Goal: Task Accomplishment & Management: Use online tool/utility

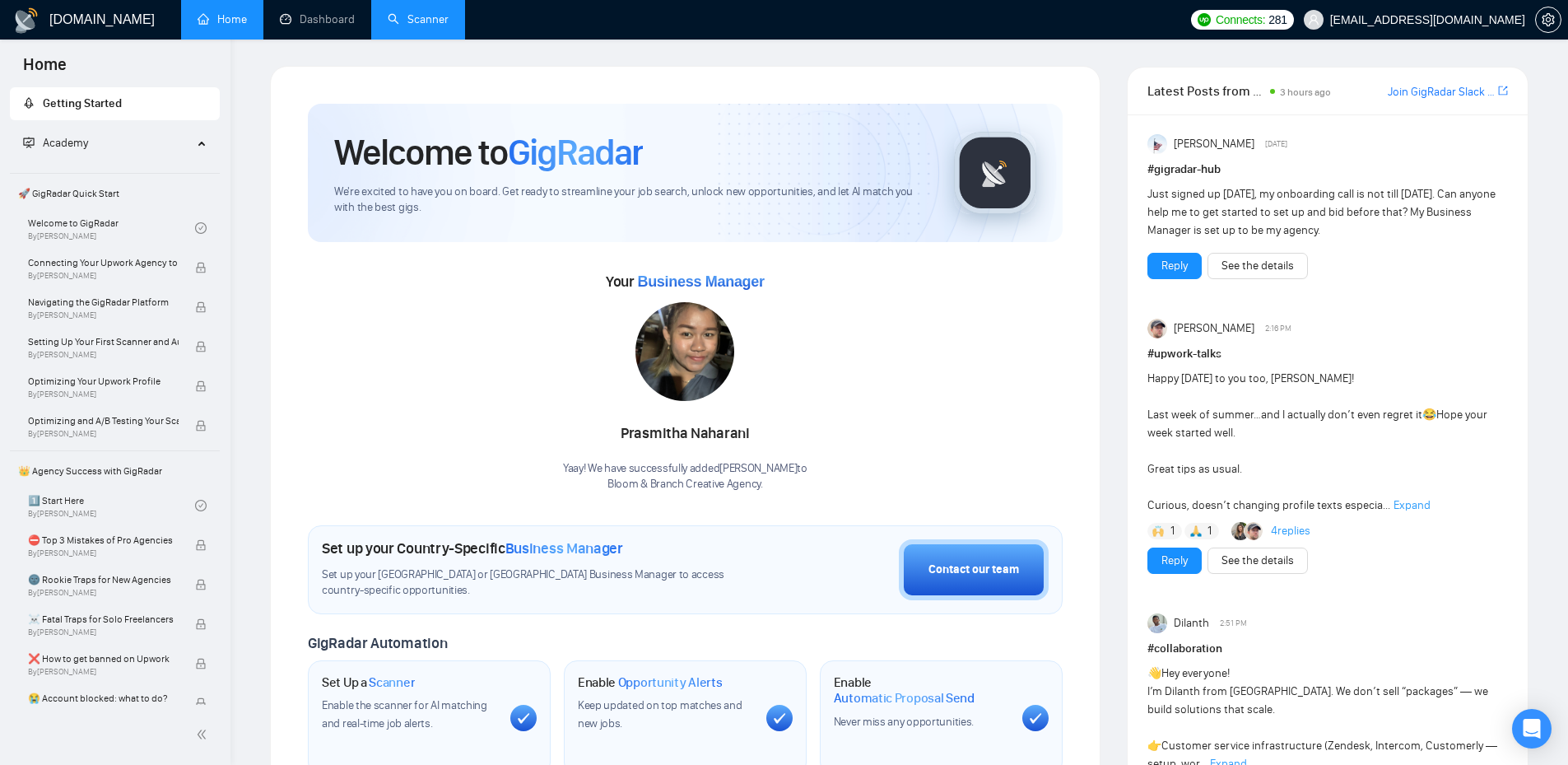
click at [427, 17] on link "Scanner" at bounding box center [418, 19] width 61 height 14
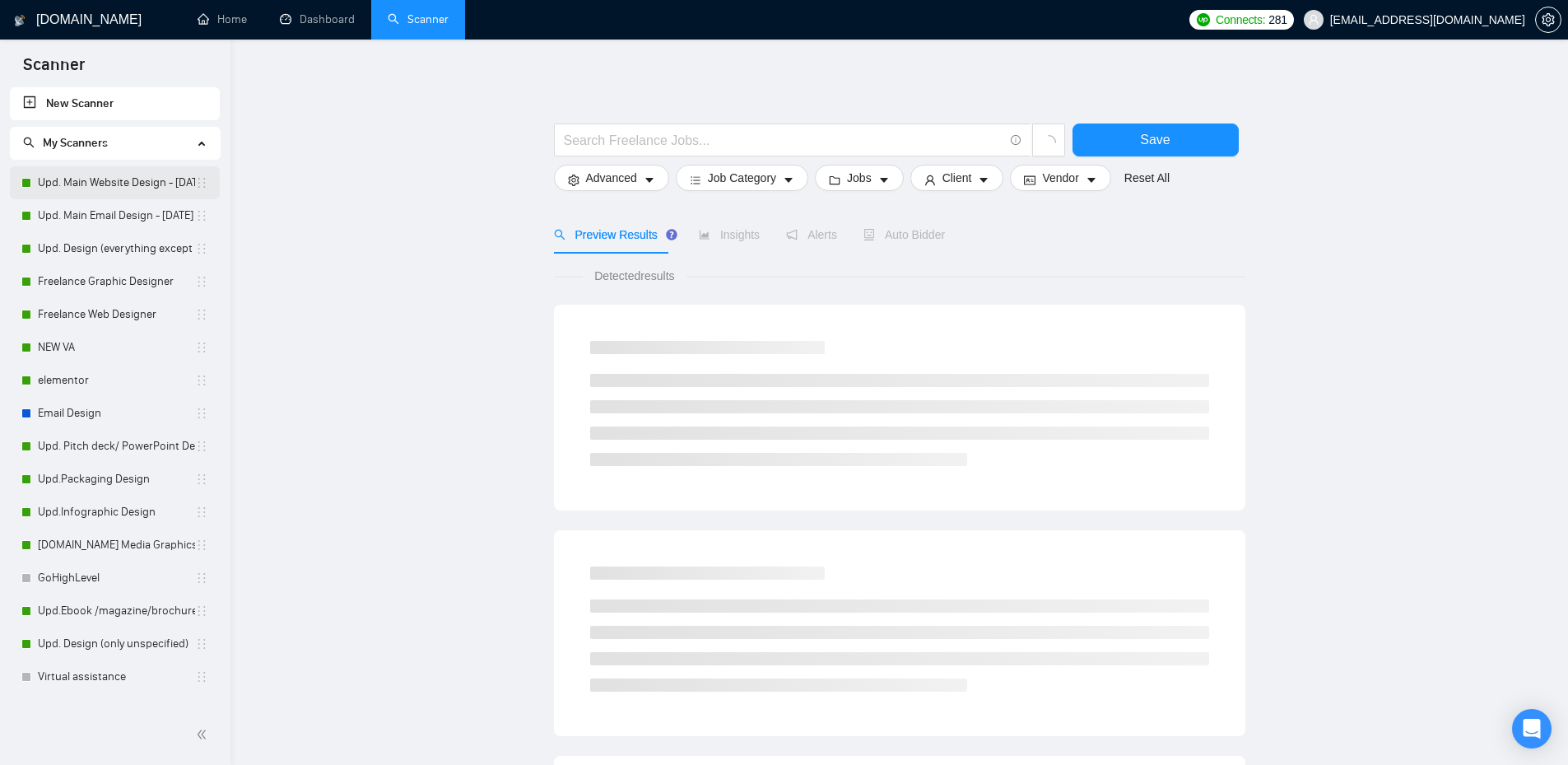
click at [104, 180] on link "Upd. Main Website Design - [DATE]" at bounding box center [117, 183] width 158 height 33
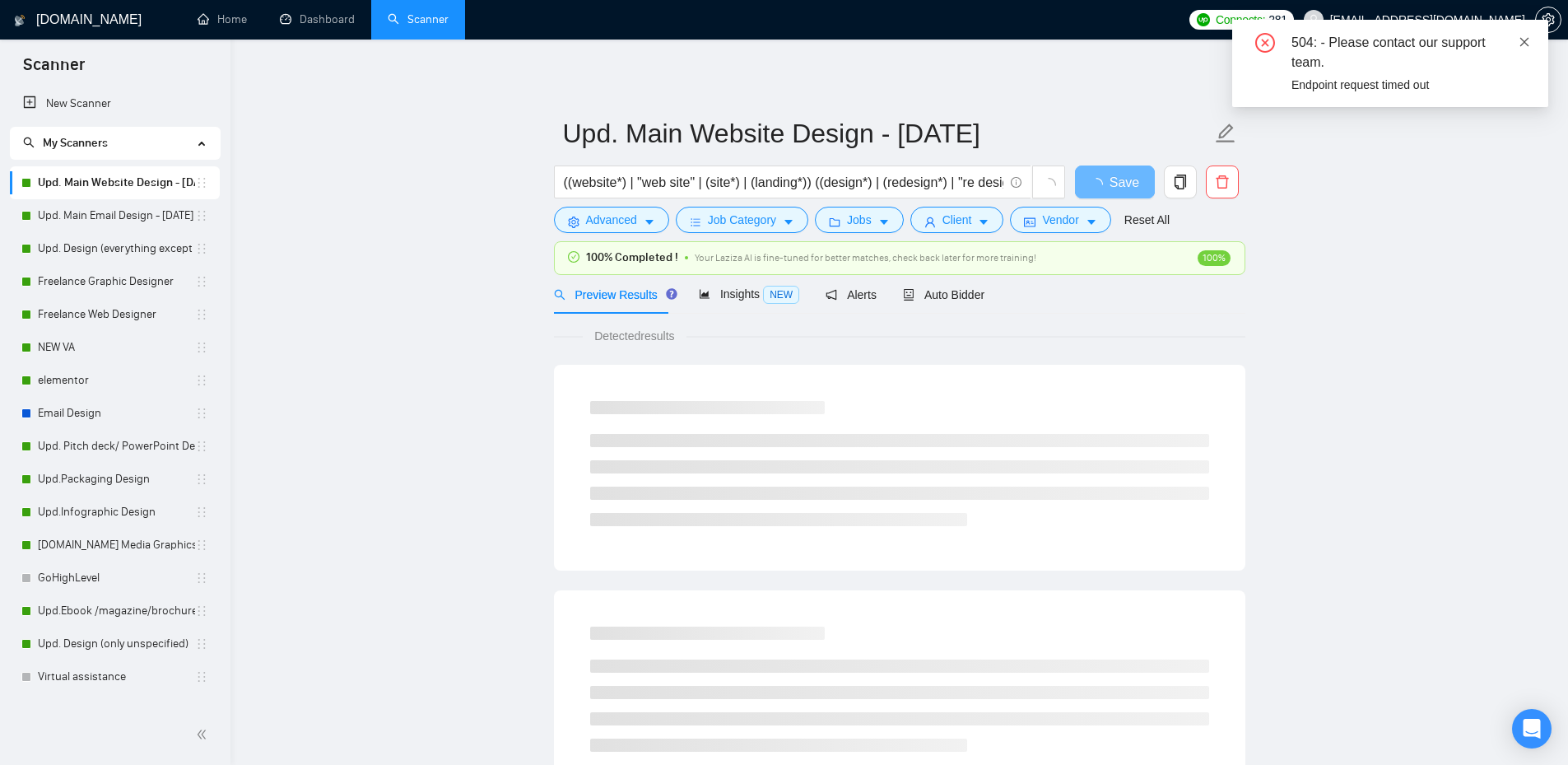
click at [1524, 43] on icon "close" at bounding box center [1524, 42] width 9 height 9
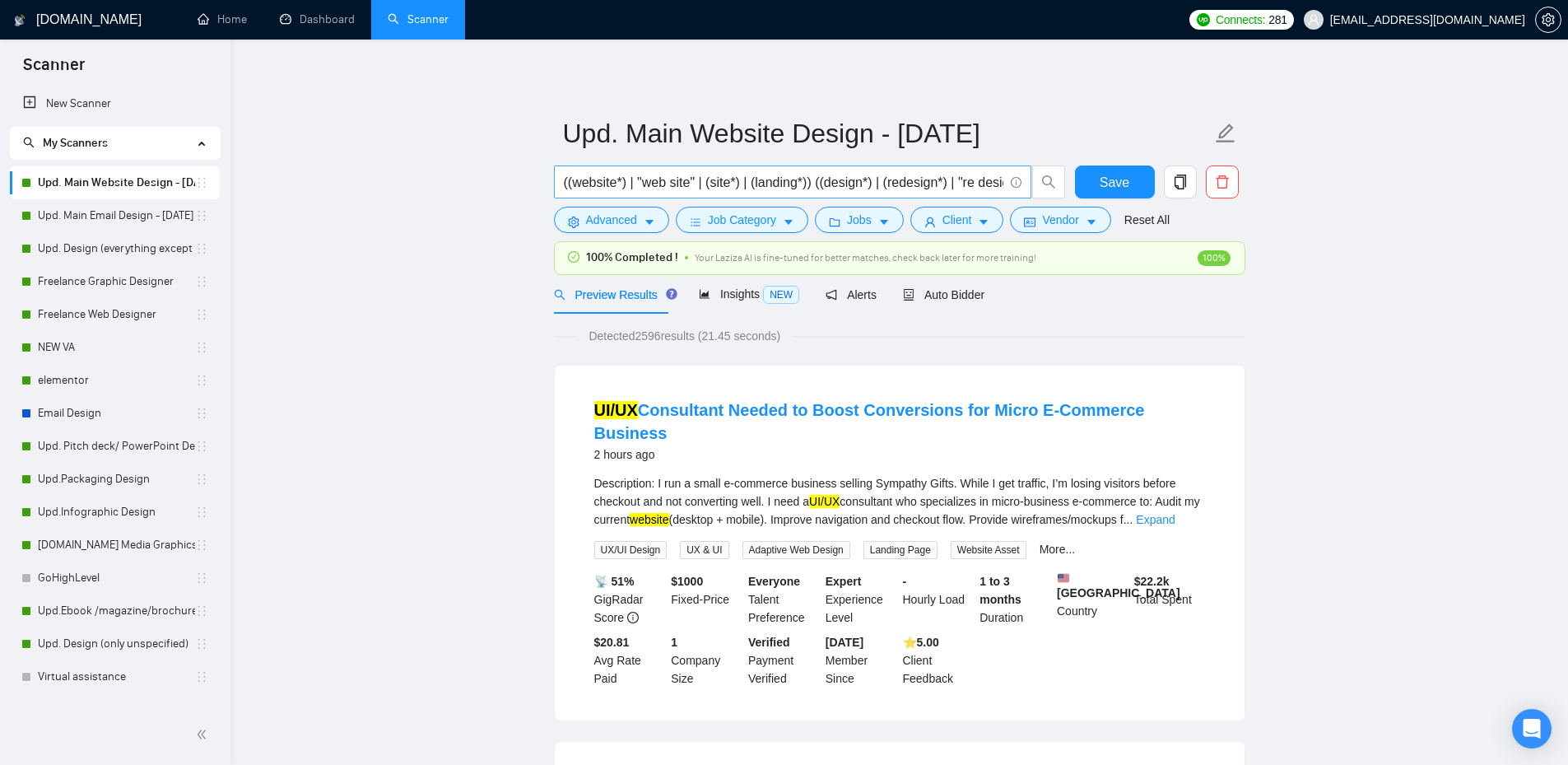
click at [567, 184] on span "((website*) | "web site" | (site*) | (landing*)) ((design*) | (redesign*) | "re…" at bounding box center [792, 182] width 477 height 33
click at [566, 184] on input "((website*) | "web site" | (site*) | (landing*)) ((design*) | (redesign*) | "re…" at bounding box center [783, 183] width 439 height 20
paste input "design*) | (redesign*) | "re design" | "re - design""
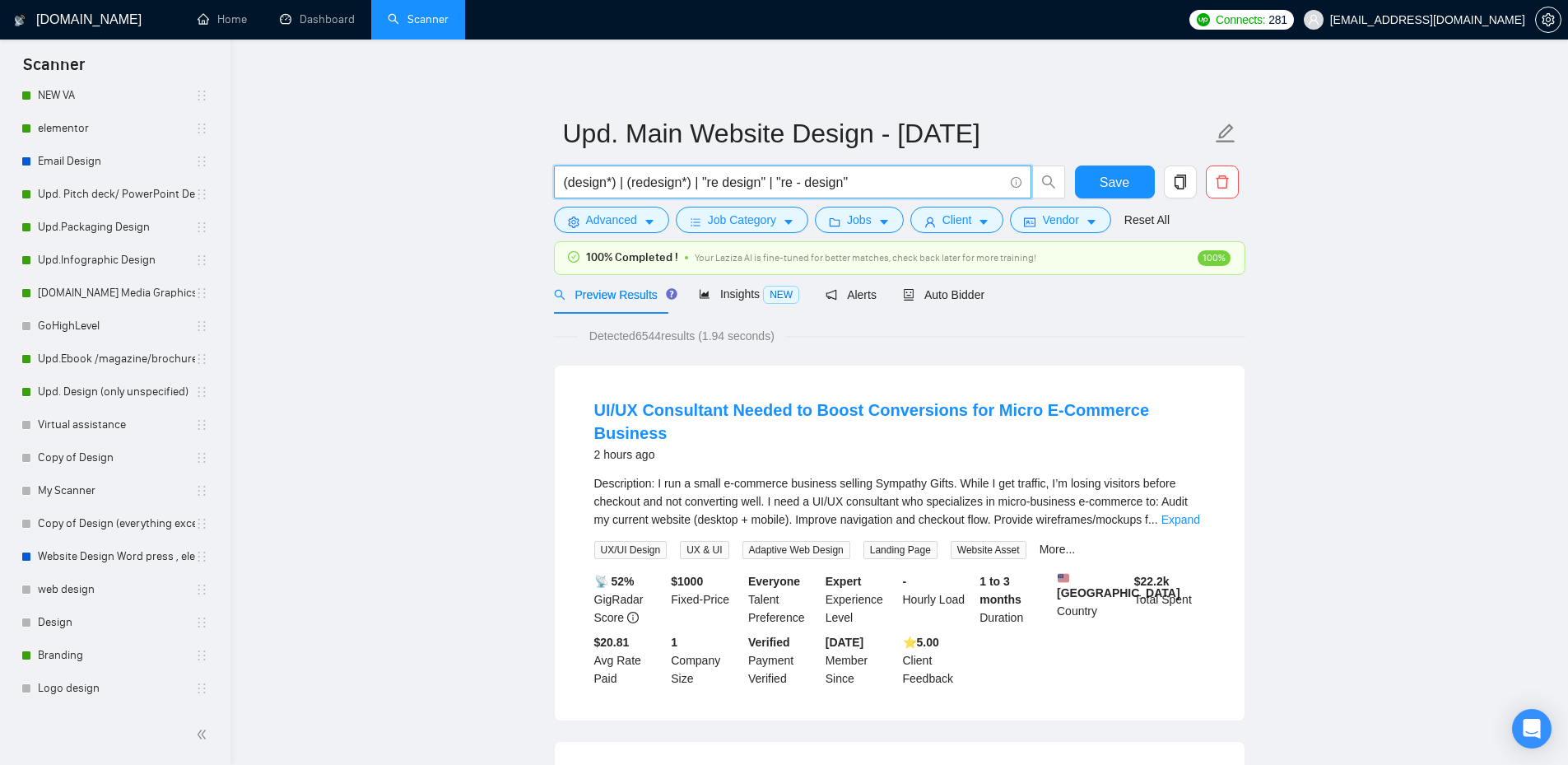
type input "(design*) | (redesign*) | "re design" | "re - design""
click at [651, 223] on icon "caret-down" at bounding box center [649, 223] width 11 height 11
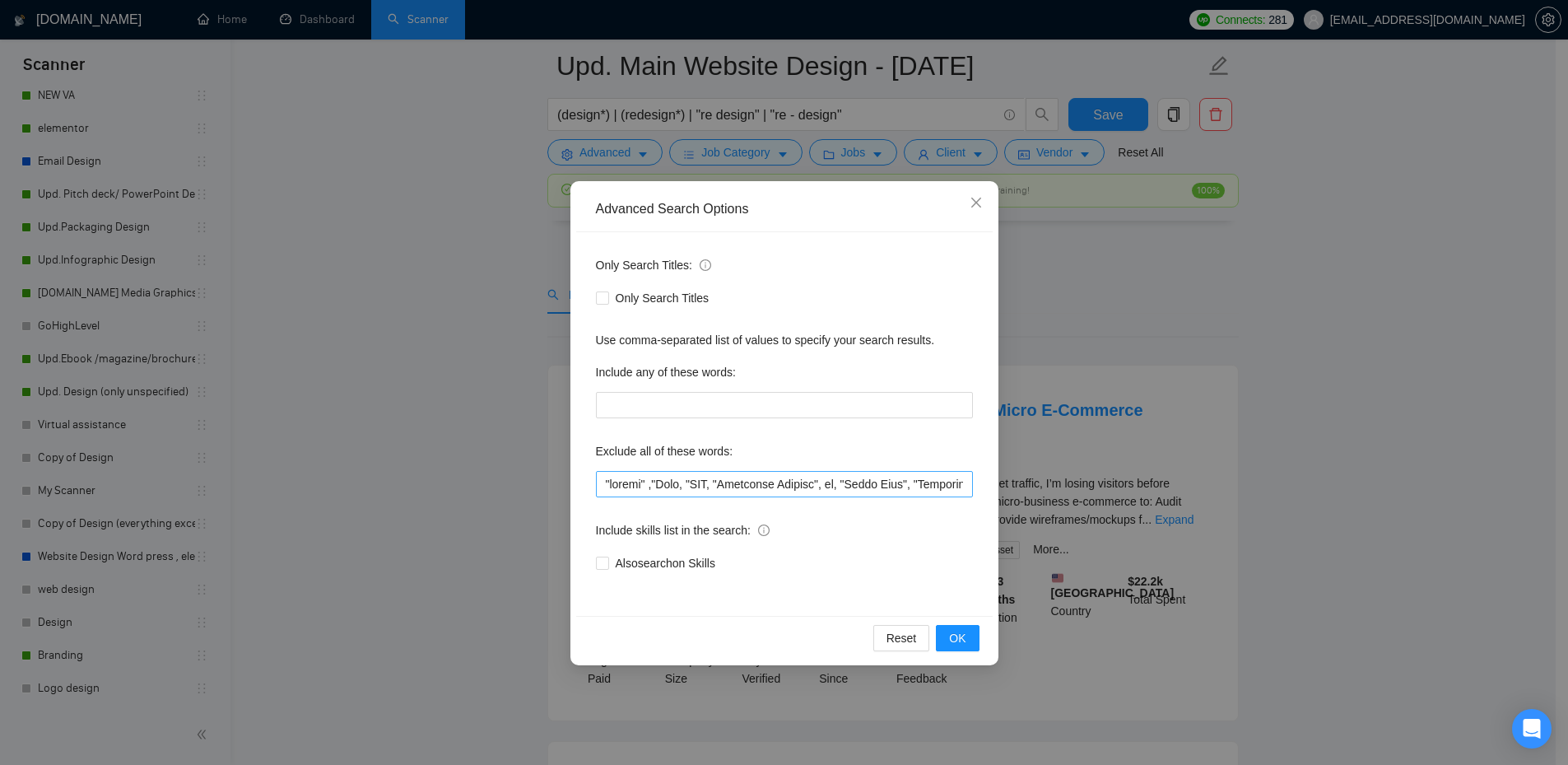
scroll to position [192, 0]
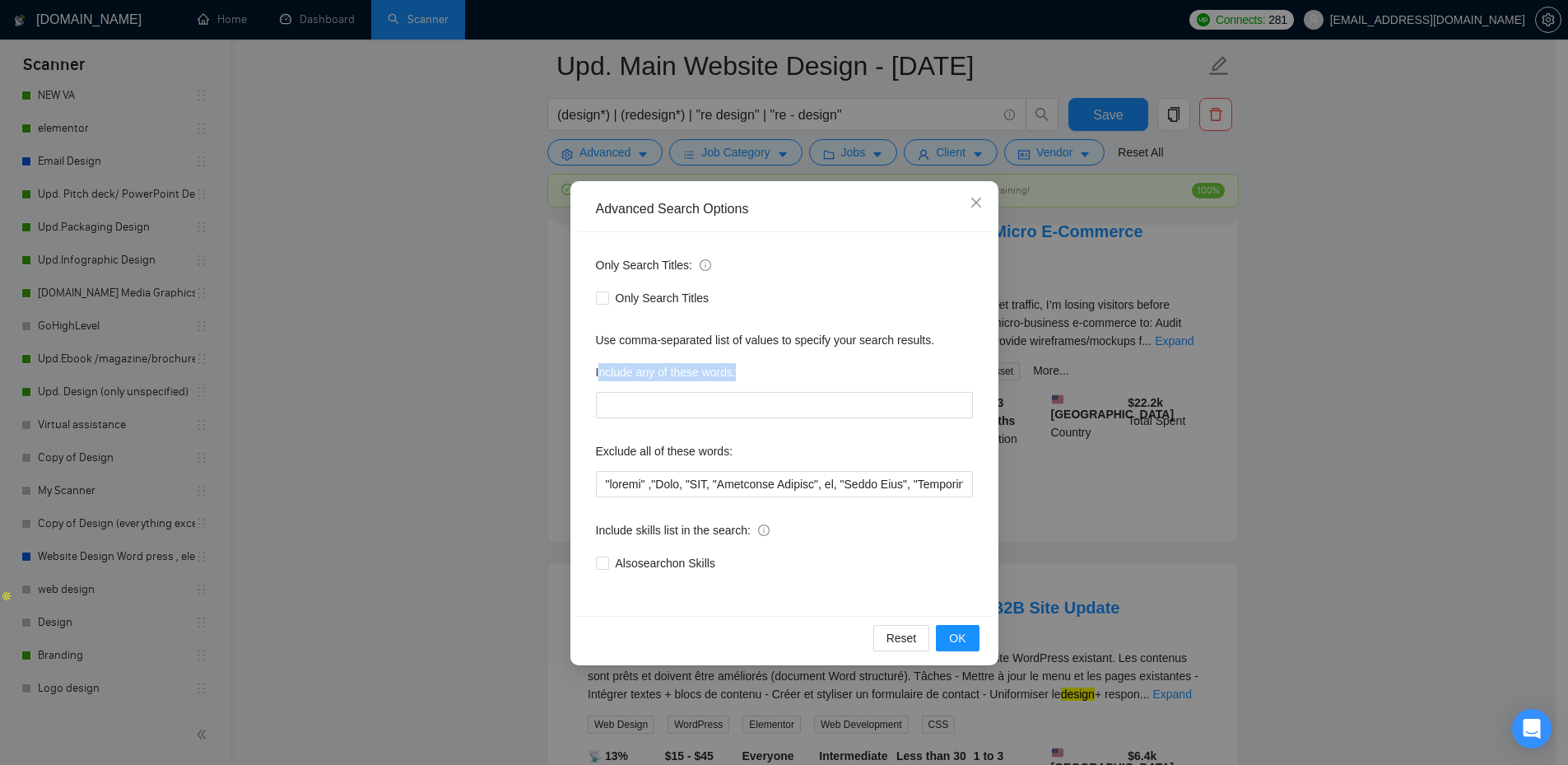
drag, startPoint x: 598, startPoint y: 376, endPoint x: 763, endPoint y: 376, distance: 165.0
click at [763, 376] on div "Include any of these words:" at bounding box center [784, 376] width 377 height 33
click at [974, 208] on icon "close" at bounding box center [976, 202] width 13 height 13
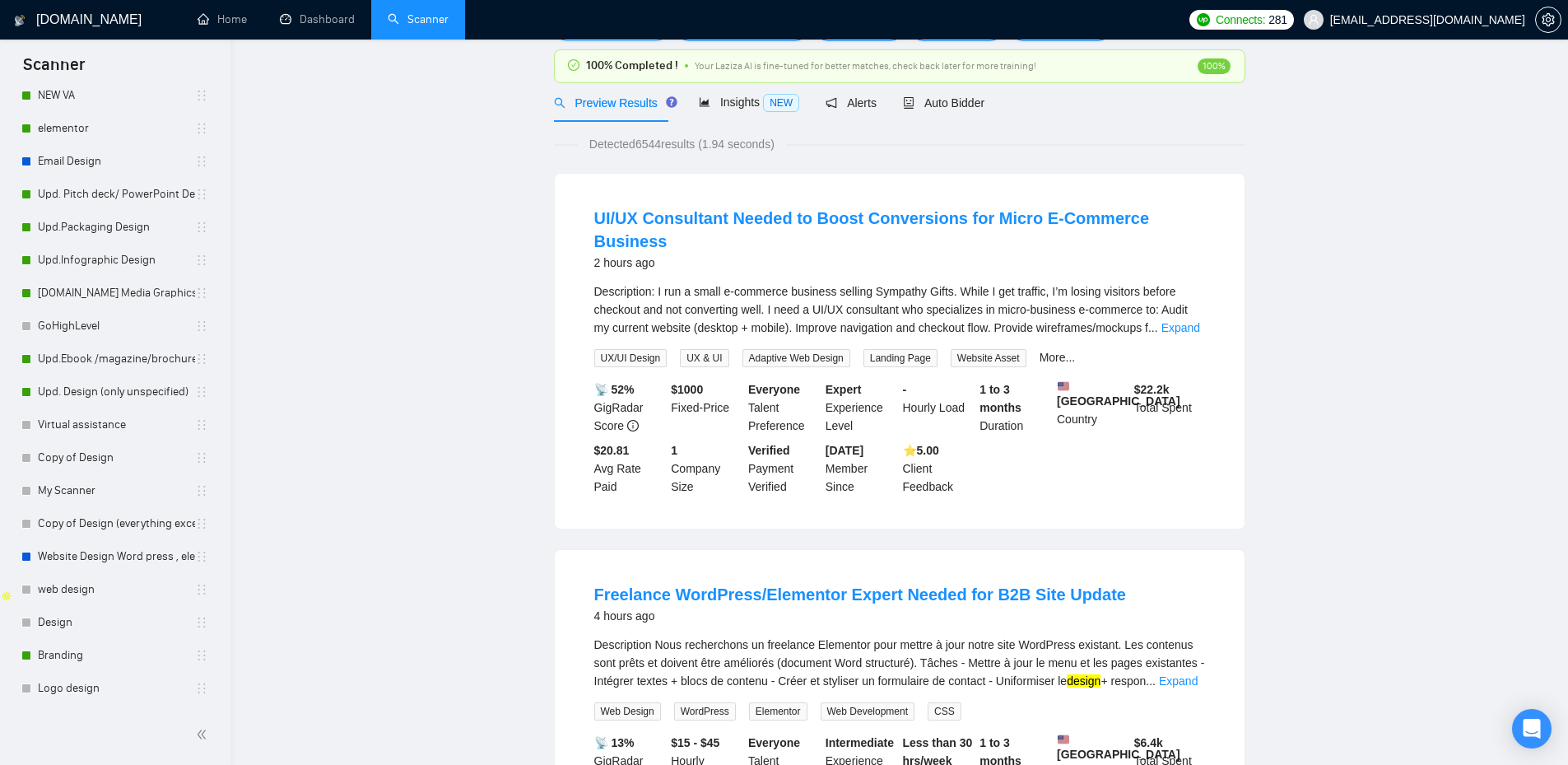
scroll to position [0, 0]
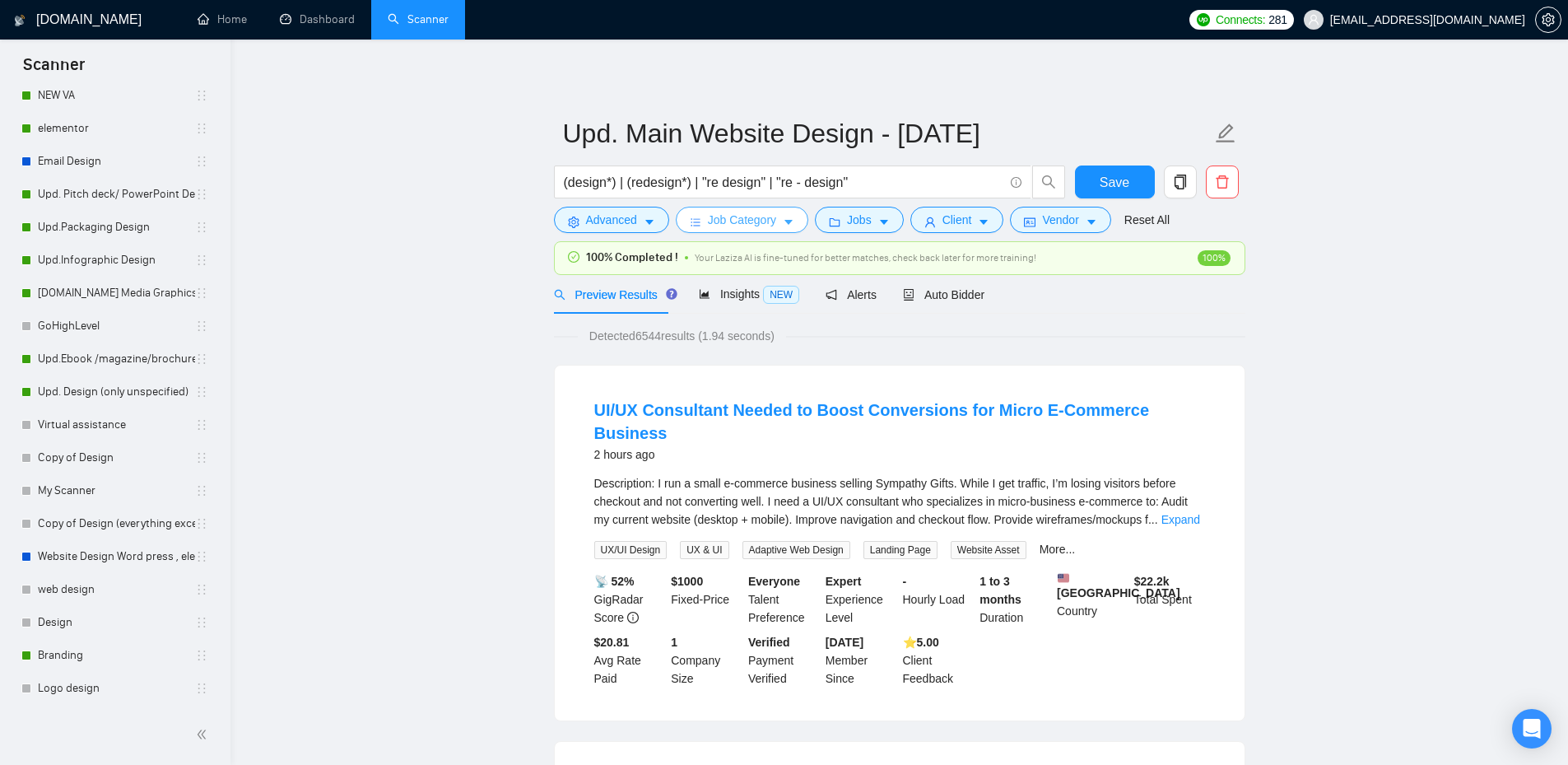
click at [767, 226] on span "Job Category" at bounding box center [742, 220] width 69 height 19
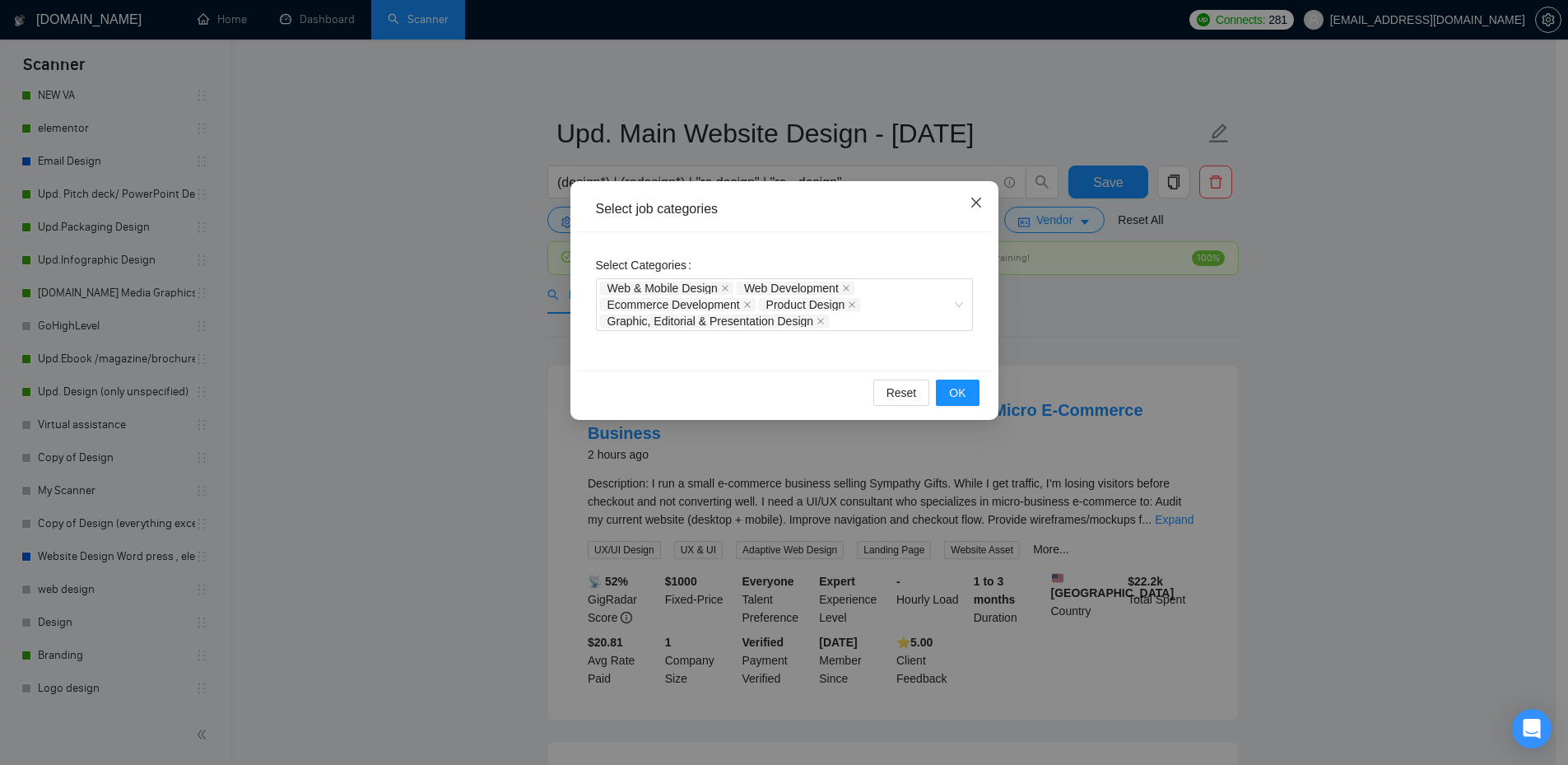
click at [977, 195] on span "Close" at bounding box center [976, 203] width 44 height 45
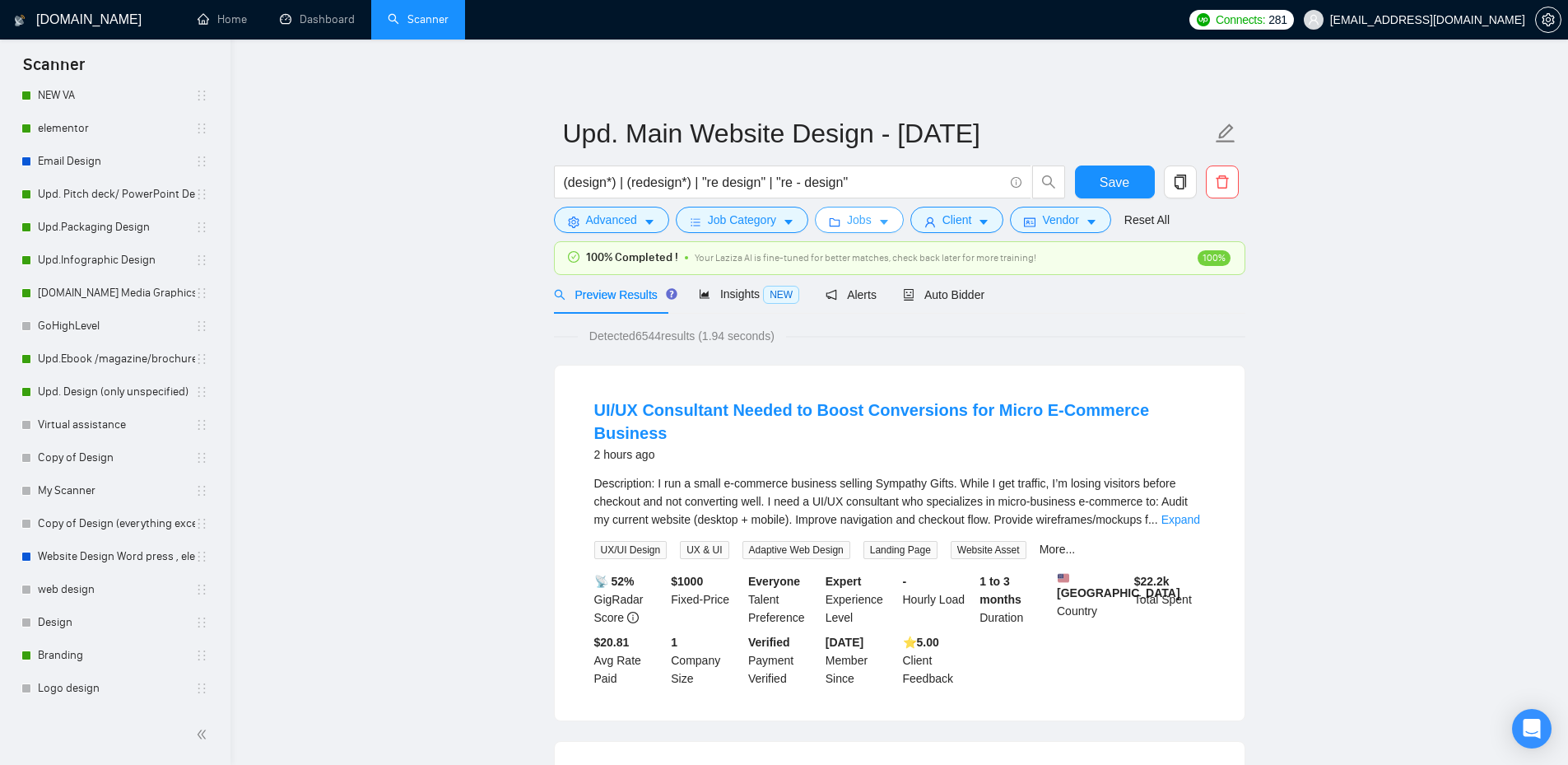
click at [871, 219] on button "Jobs" at bounding box center [859, 220] width 89 height 26
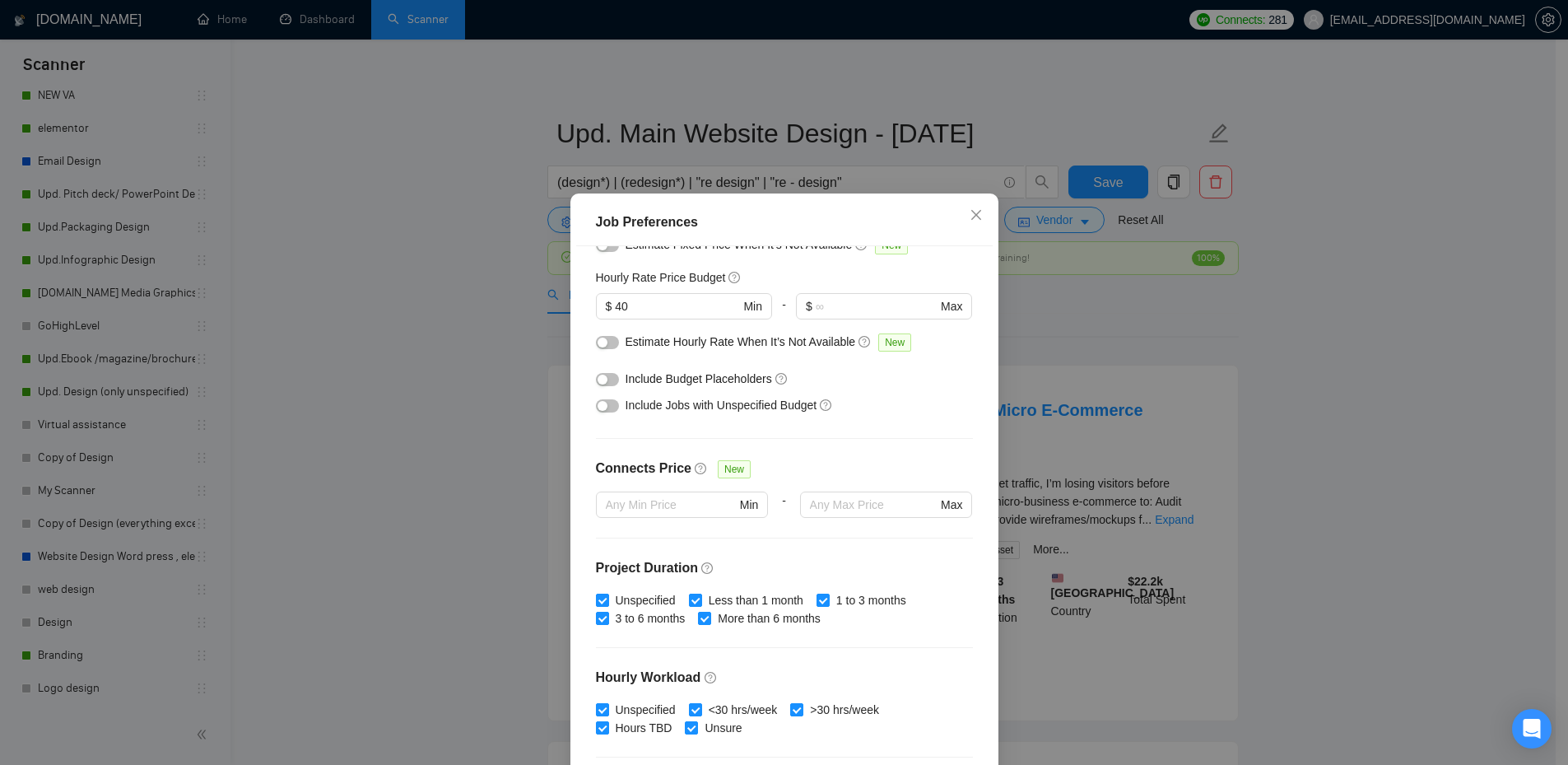
scroll to position [385, 0]
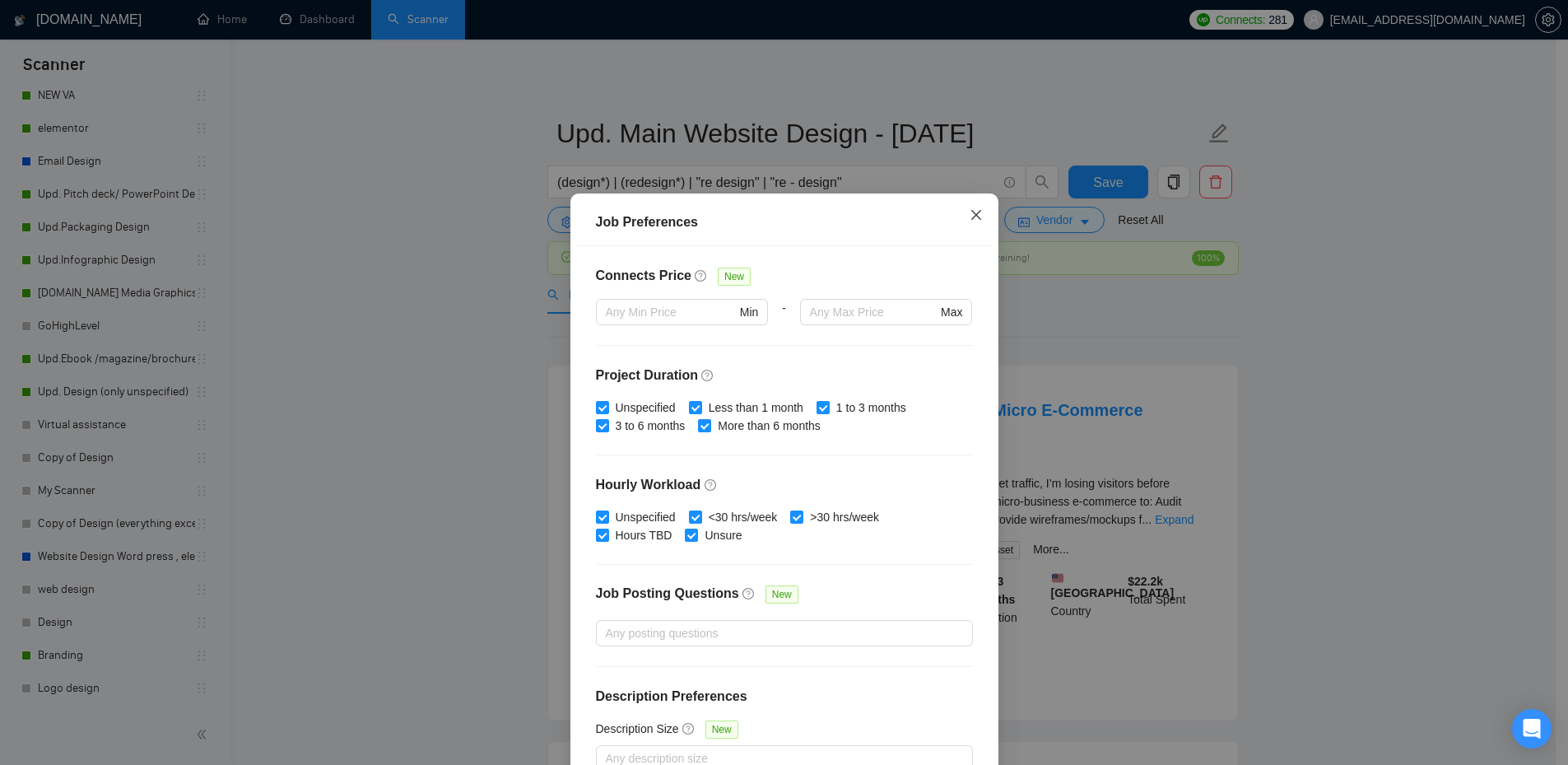
click at [969, 222] on icon "close" at bounding box center [976, 215] width 13 height 13
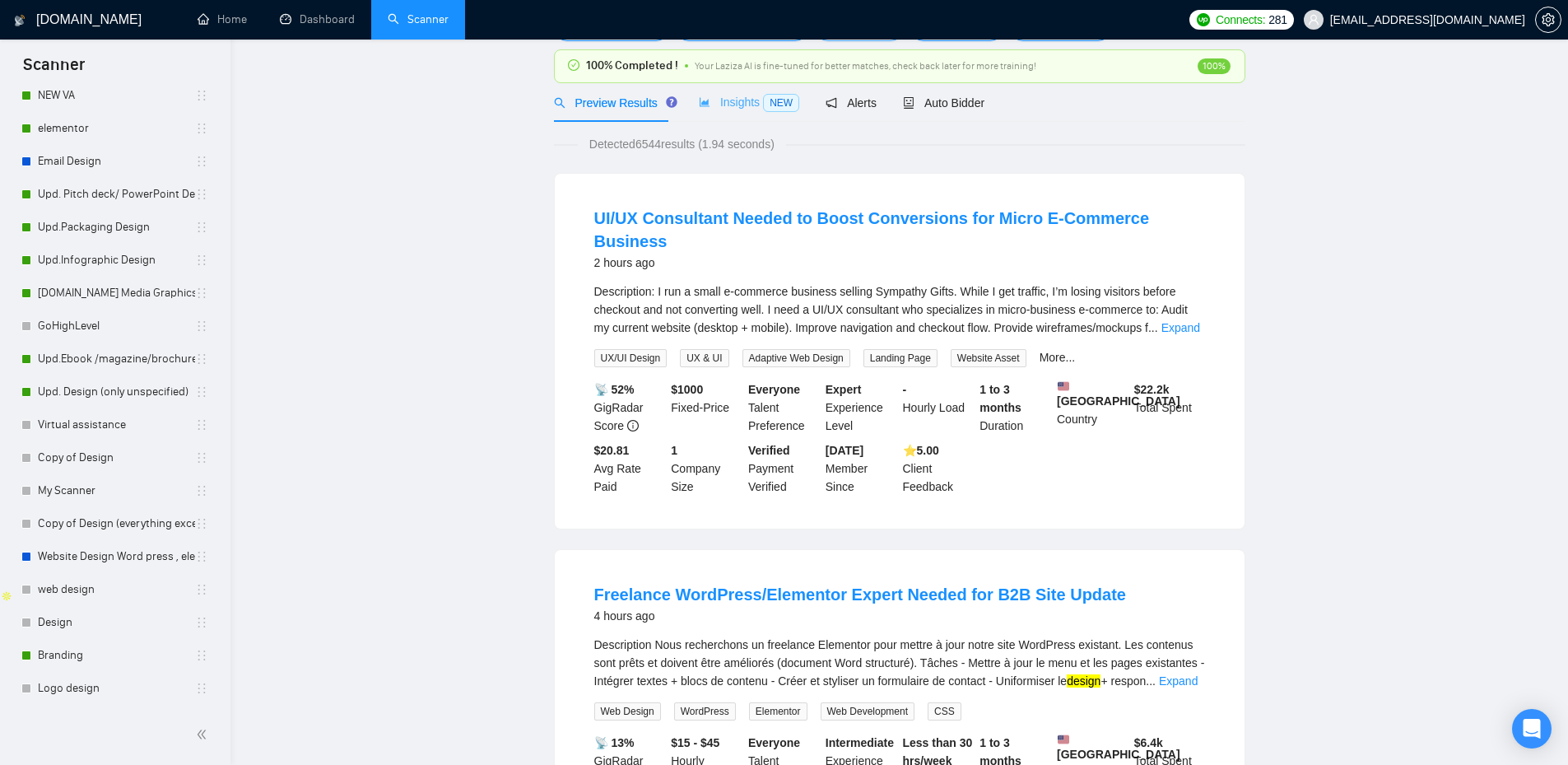
scroll to position [0, 0]
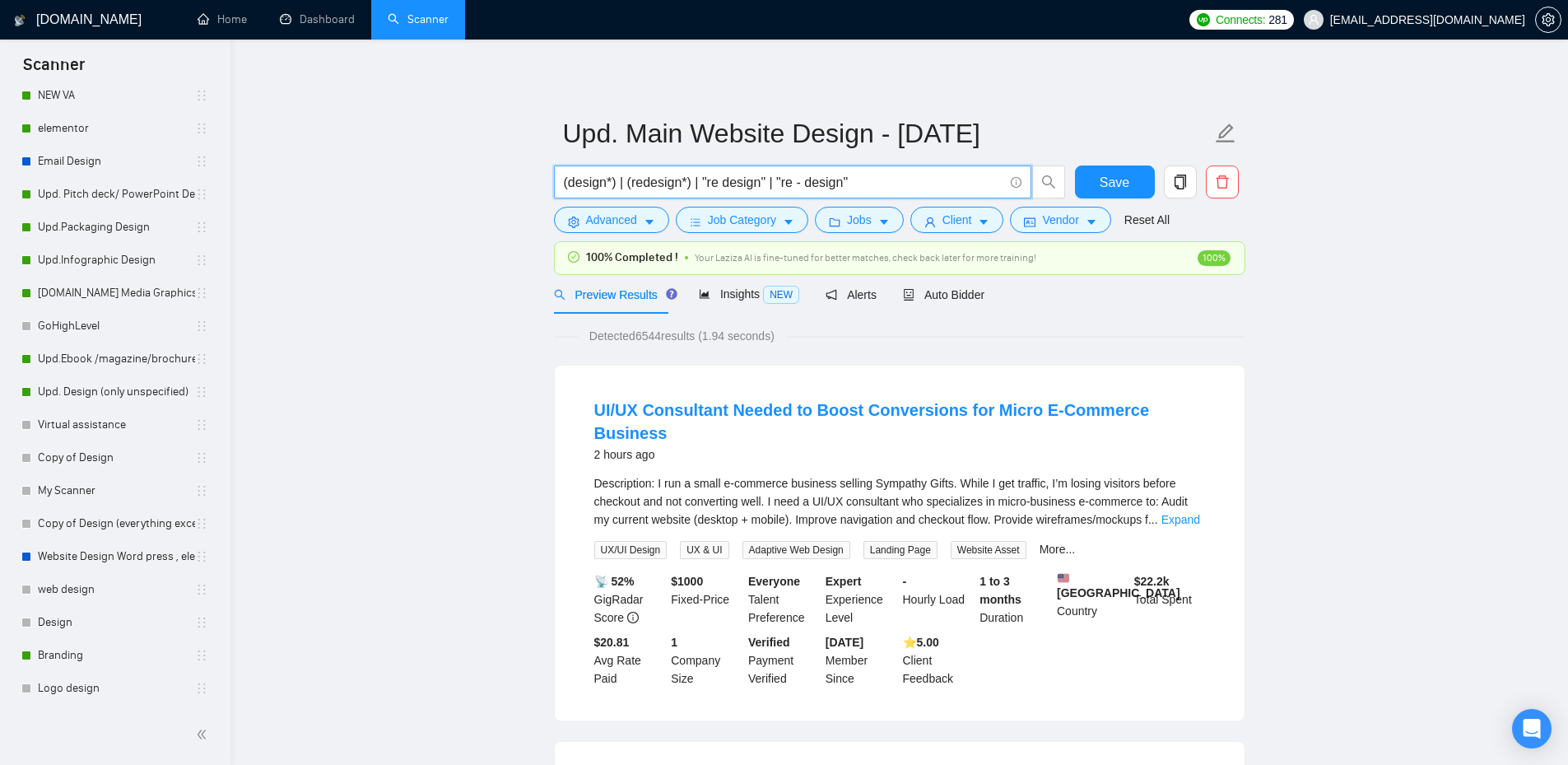
drag, startPoint x: 569, startPoint y: 177, endPoint x: 903, endPoint y: 176, distance: 334.0
click at [903, 176] on input "(design*) | (redesign*) | "re design" | "re - design"" at bounding box center [783, 183] width 439 height 20
click at [562, 183] on span "(design*) | (redesign*) | "re design" | "re - design"" at bounding box center [792, 182] width 477 height 33
drag, startPoint x: 587, startPoint y: 339, endPoint x: 798, endPoint y: 337, distance: 211.0
click at [798, 337] on div "Detected 6544 results (1.94 seconds)" at bounding box center [900, 337] width 691 height 19
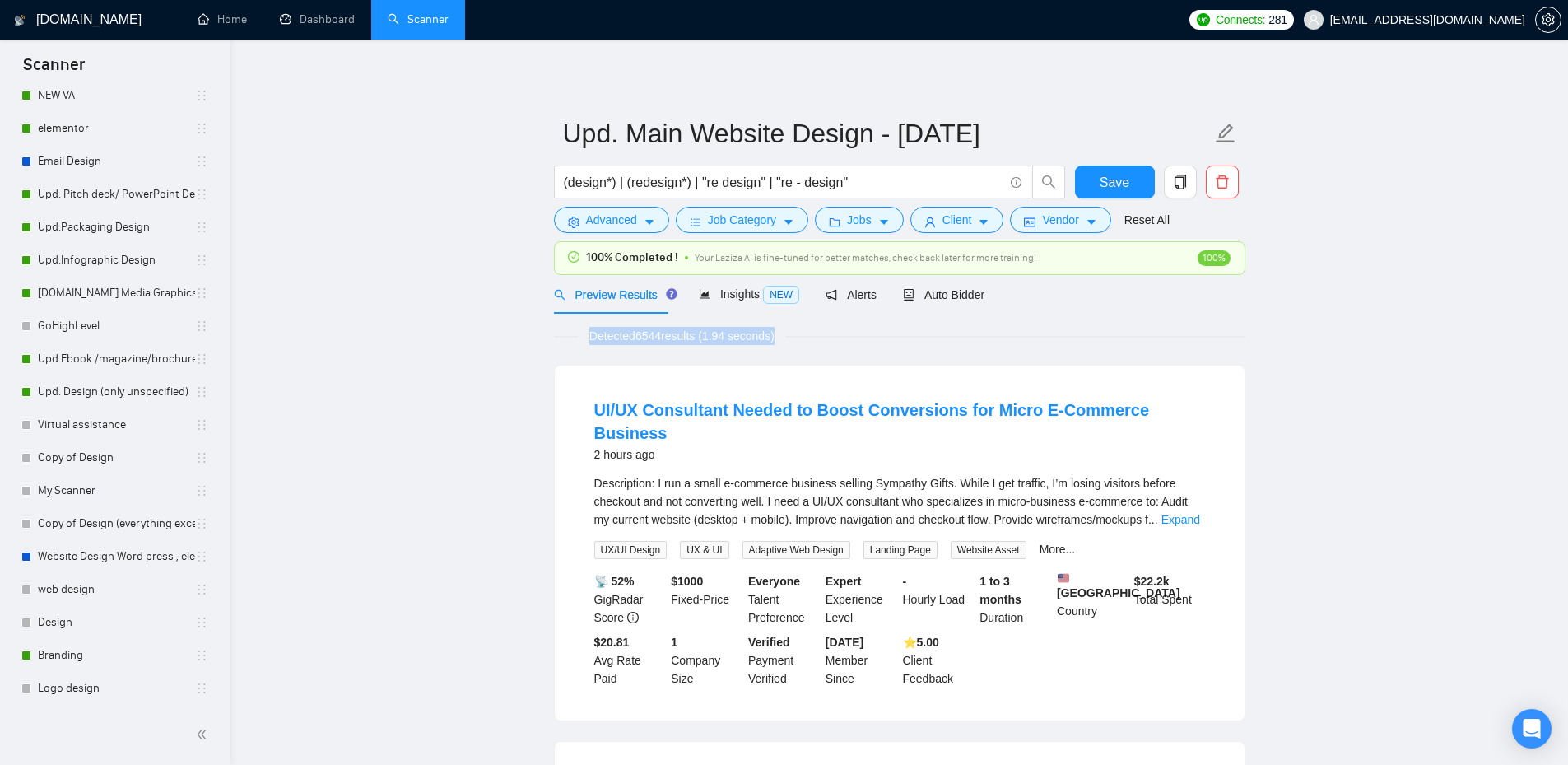
click at [858, 341] on div "Detected 6544 results (1.94 seconds)" at bounding box center [900, 337] width 691 height 19
click at [961, 219] on span "Client" at bounding box center [957, 220] width 30 height 19
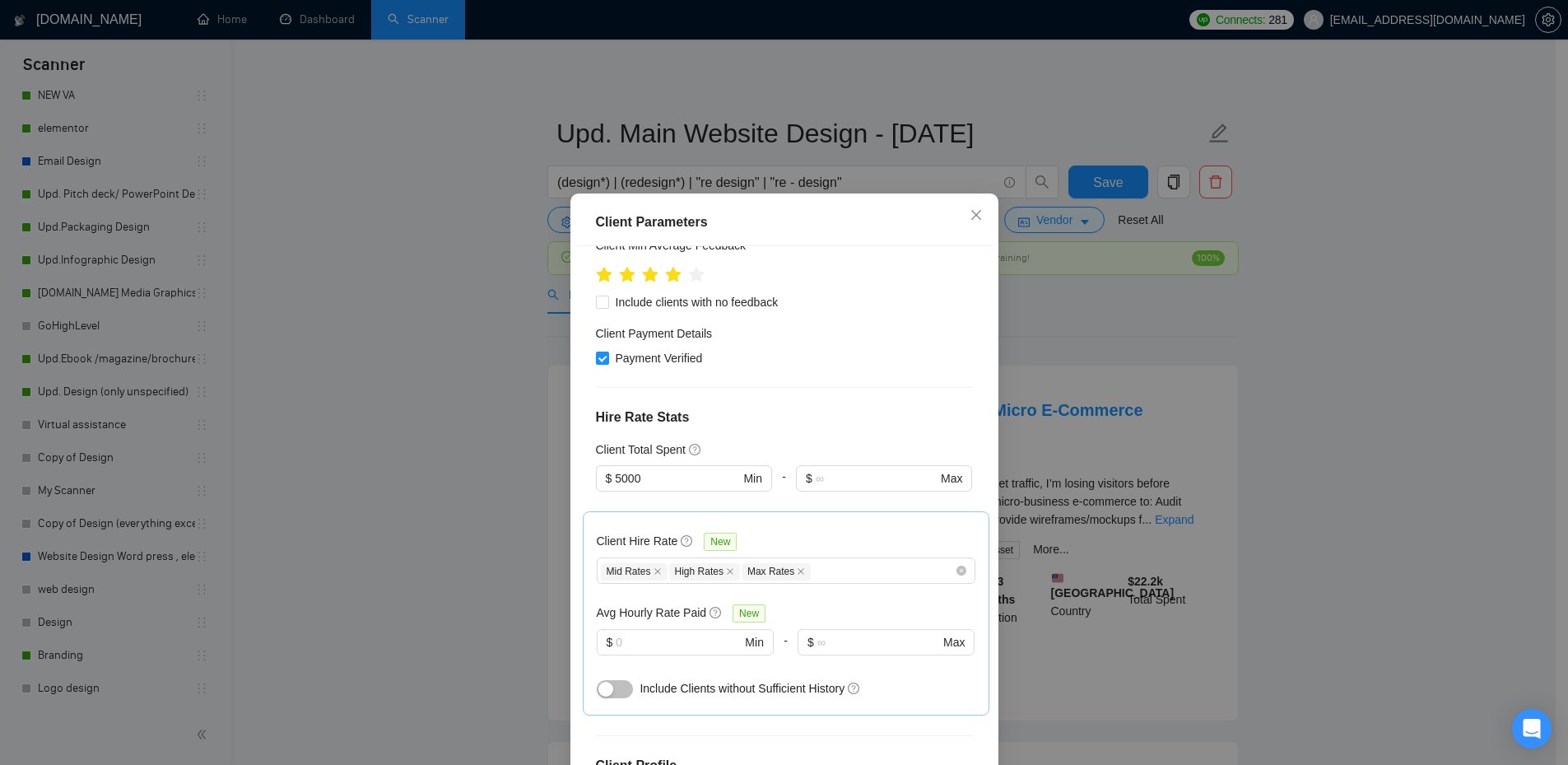
scroll to position [489, 0]
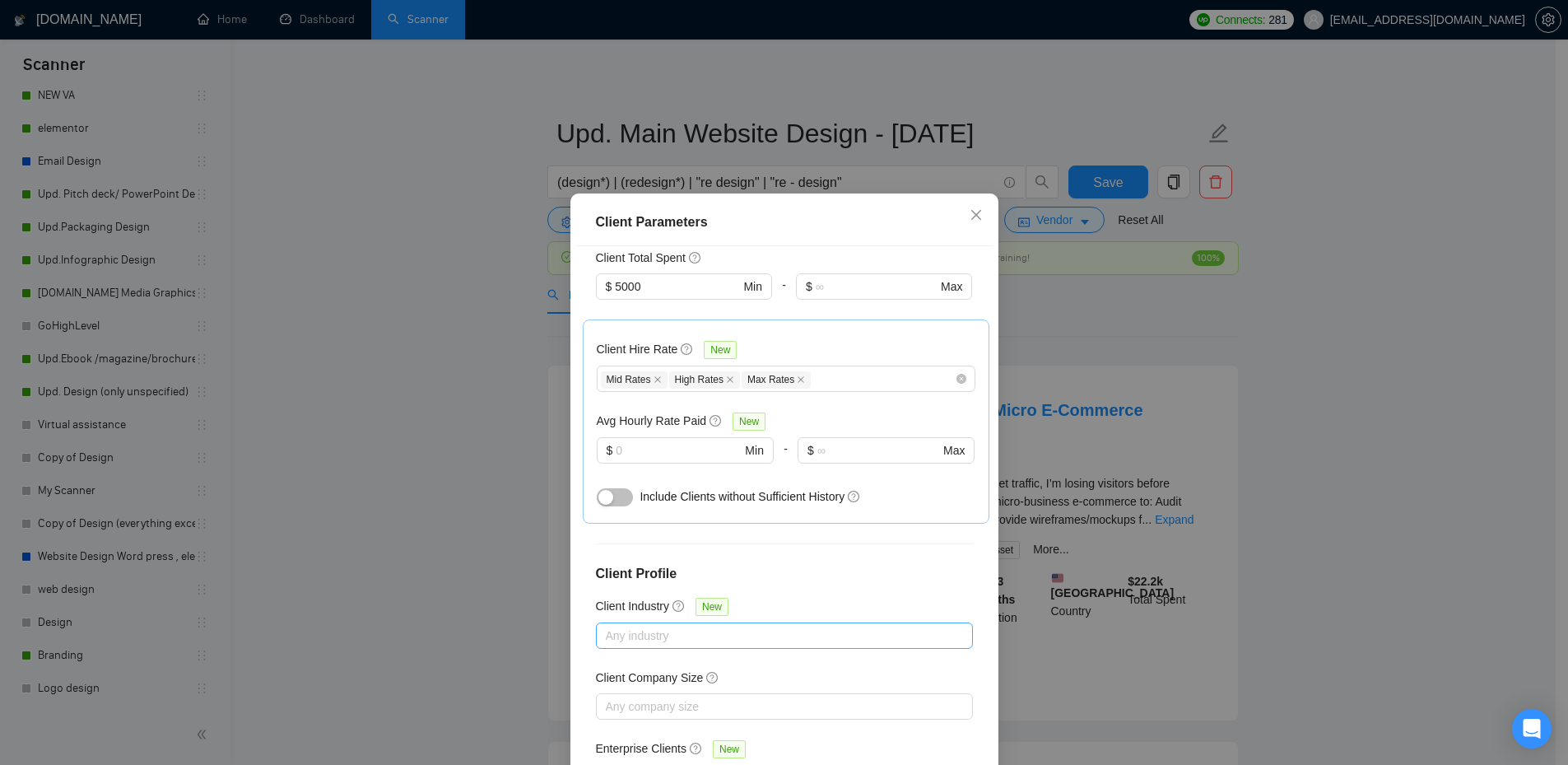
click at [665, 626] on div at bounding box center [776, 635] width 352 height 19
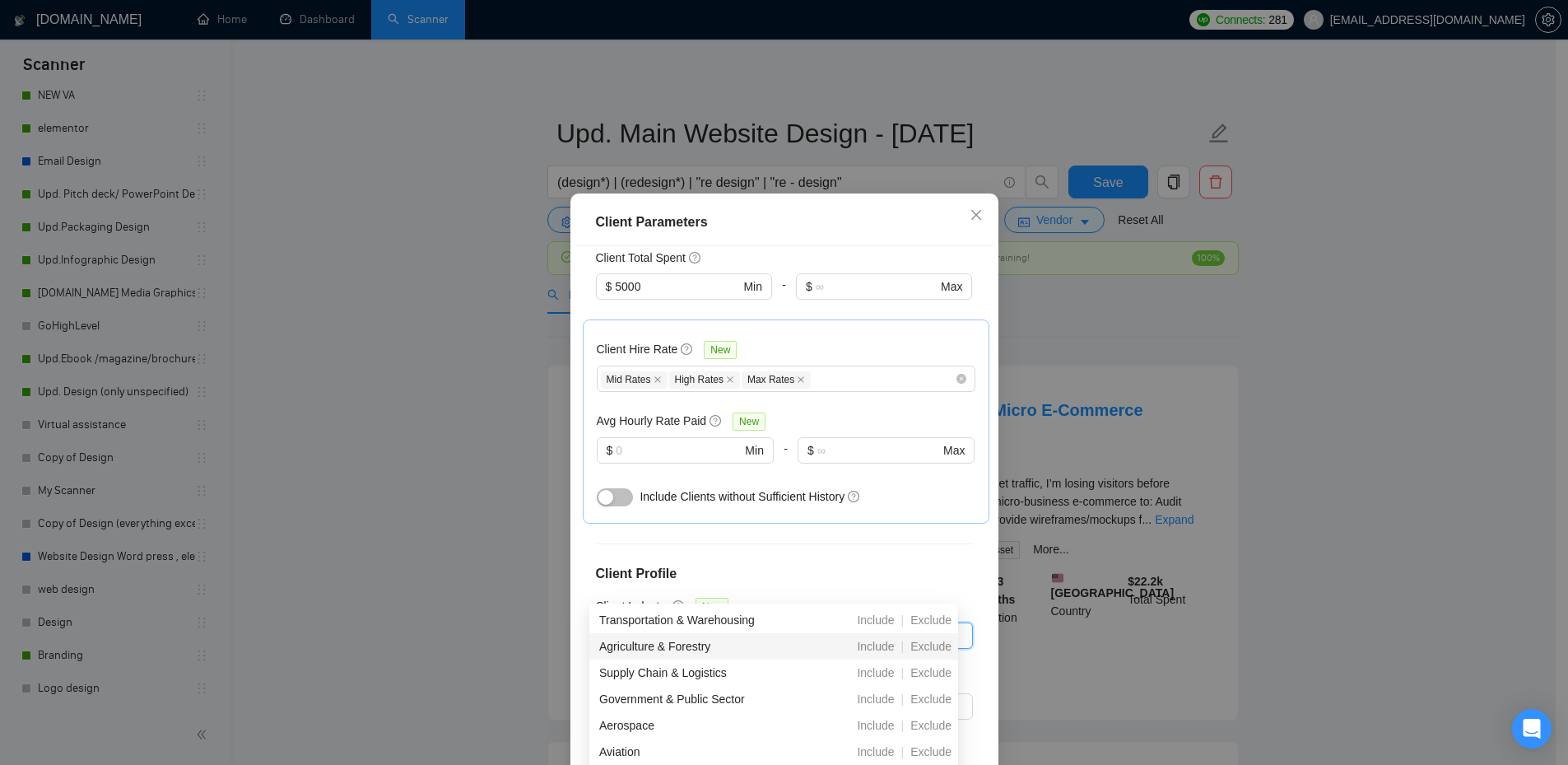
scroll to position [192, 0]
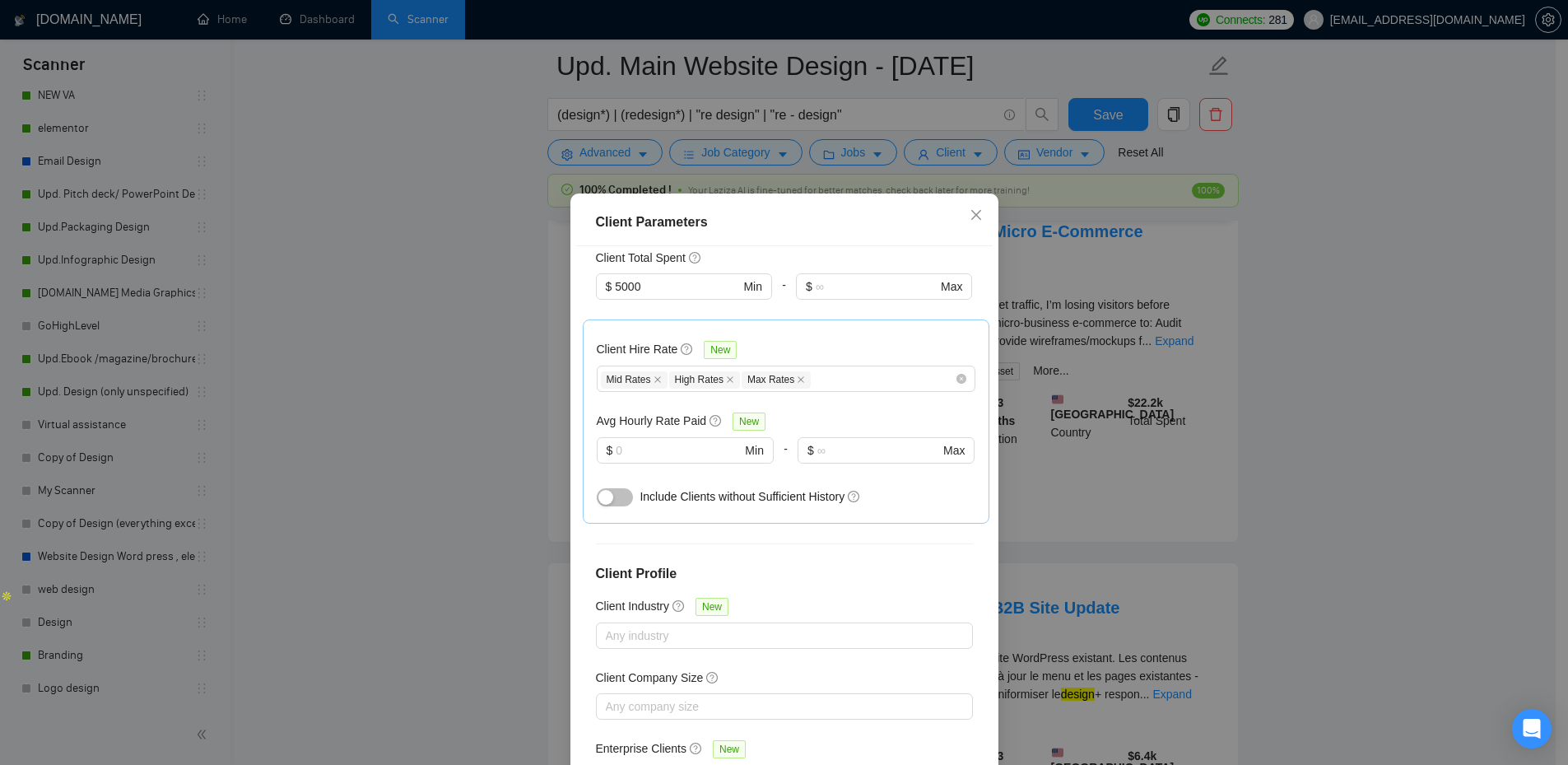
click at [579, 259] on div "Client Location Include Client Countries [GEOGRAPHIC_DATA] [GEOGRAPHIC_DATA] [G…" at bounding box center [784, 514] width 416 height 535
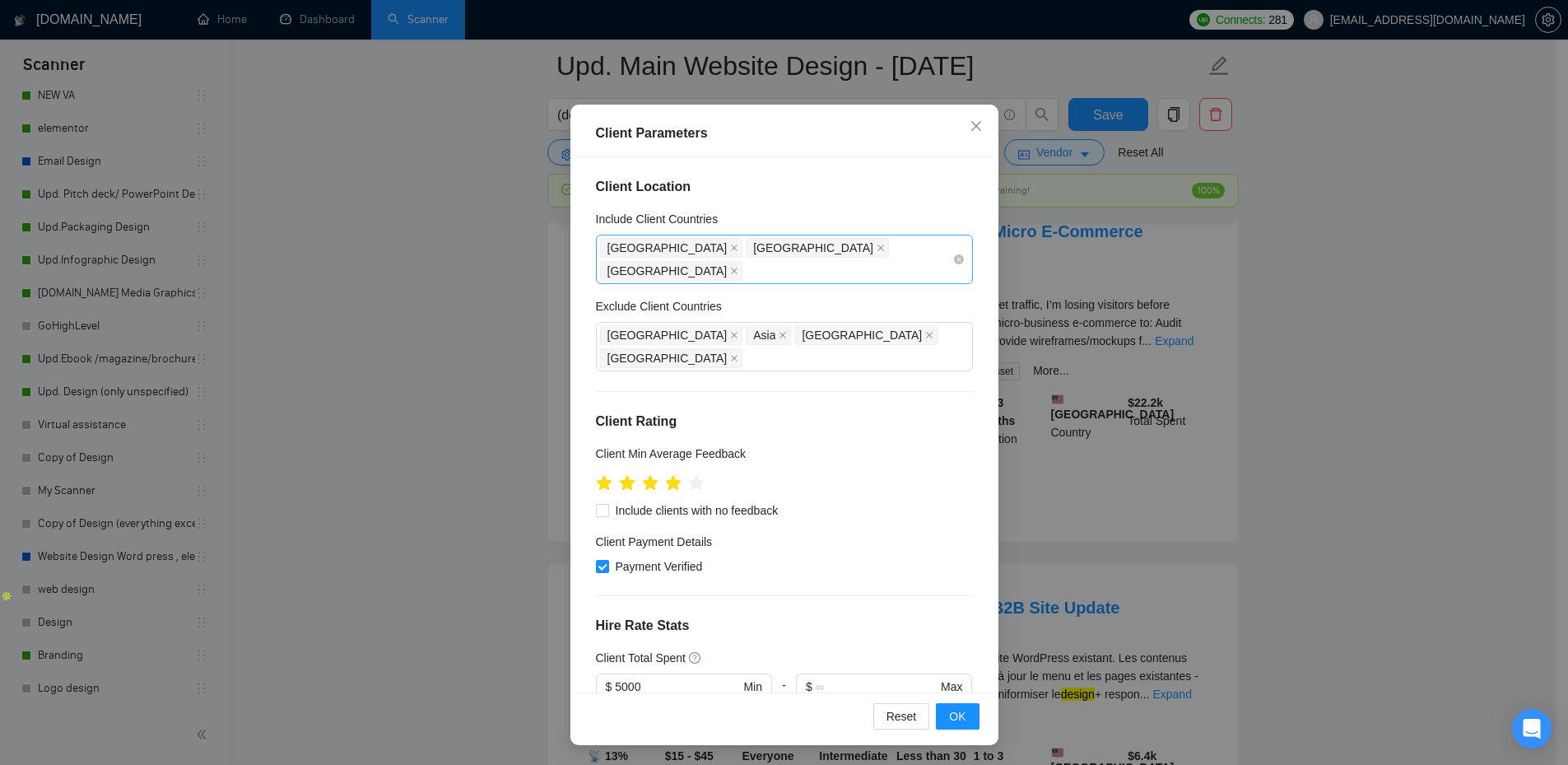
scroll to position [0, 0]
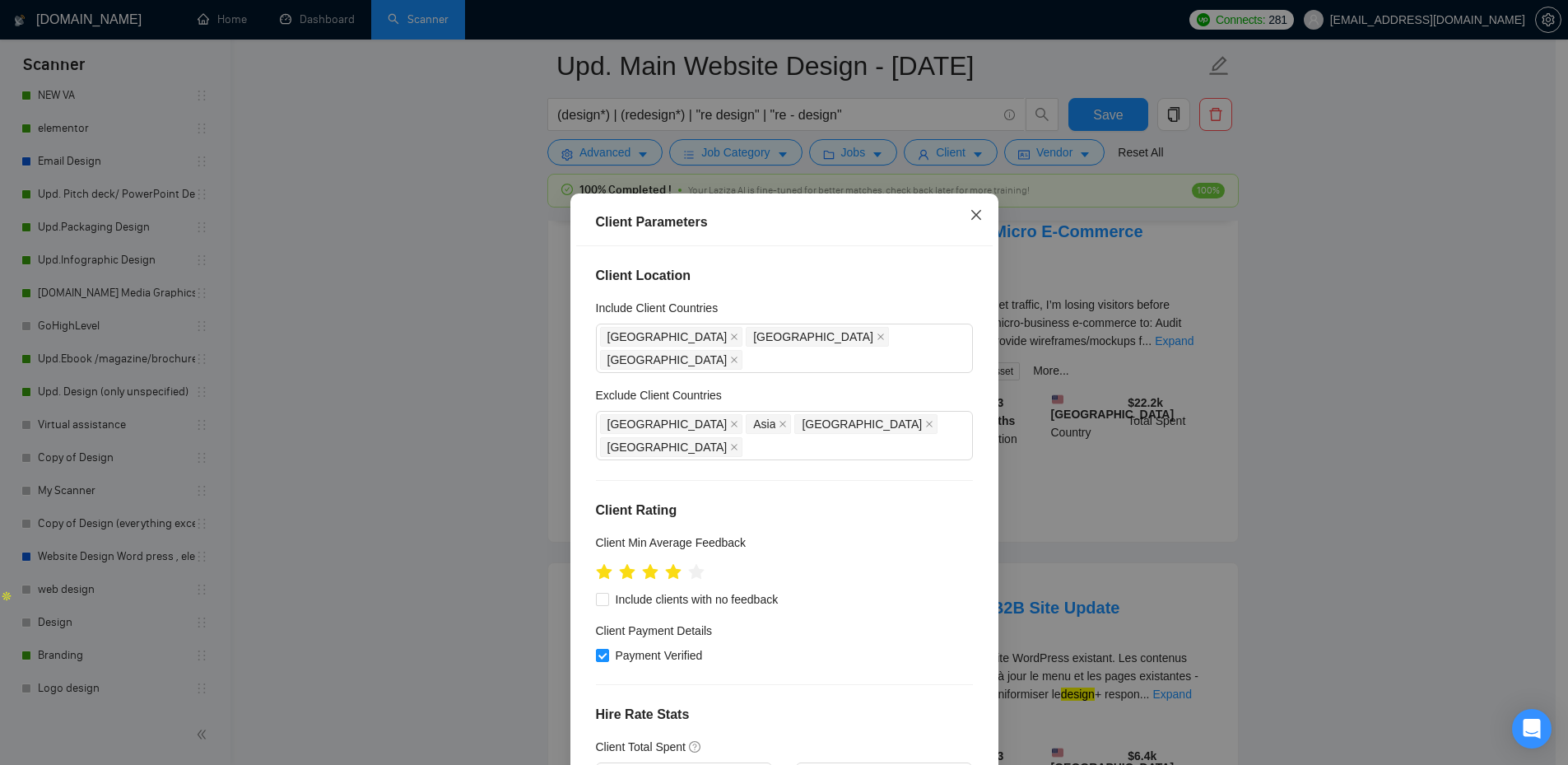
click at [969, 212] on icon "close" at bounding box center [976, 215] width 13 height 13
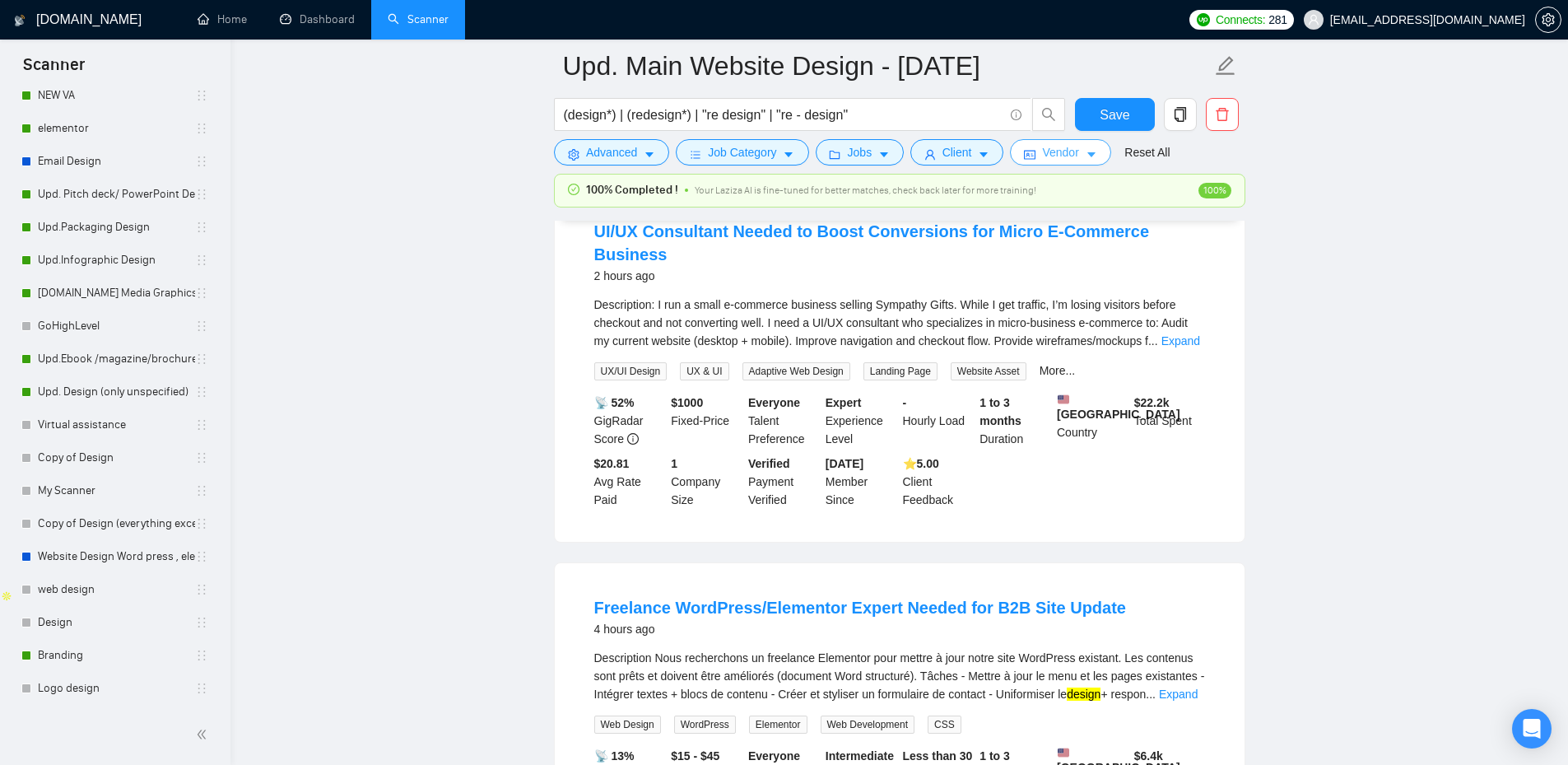
click at [1069, 152] on span "Vendor" at bounding box center [1059, 153] width 36 height 19
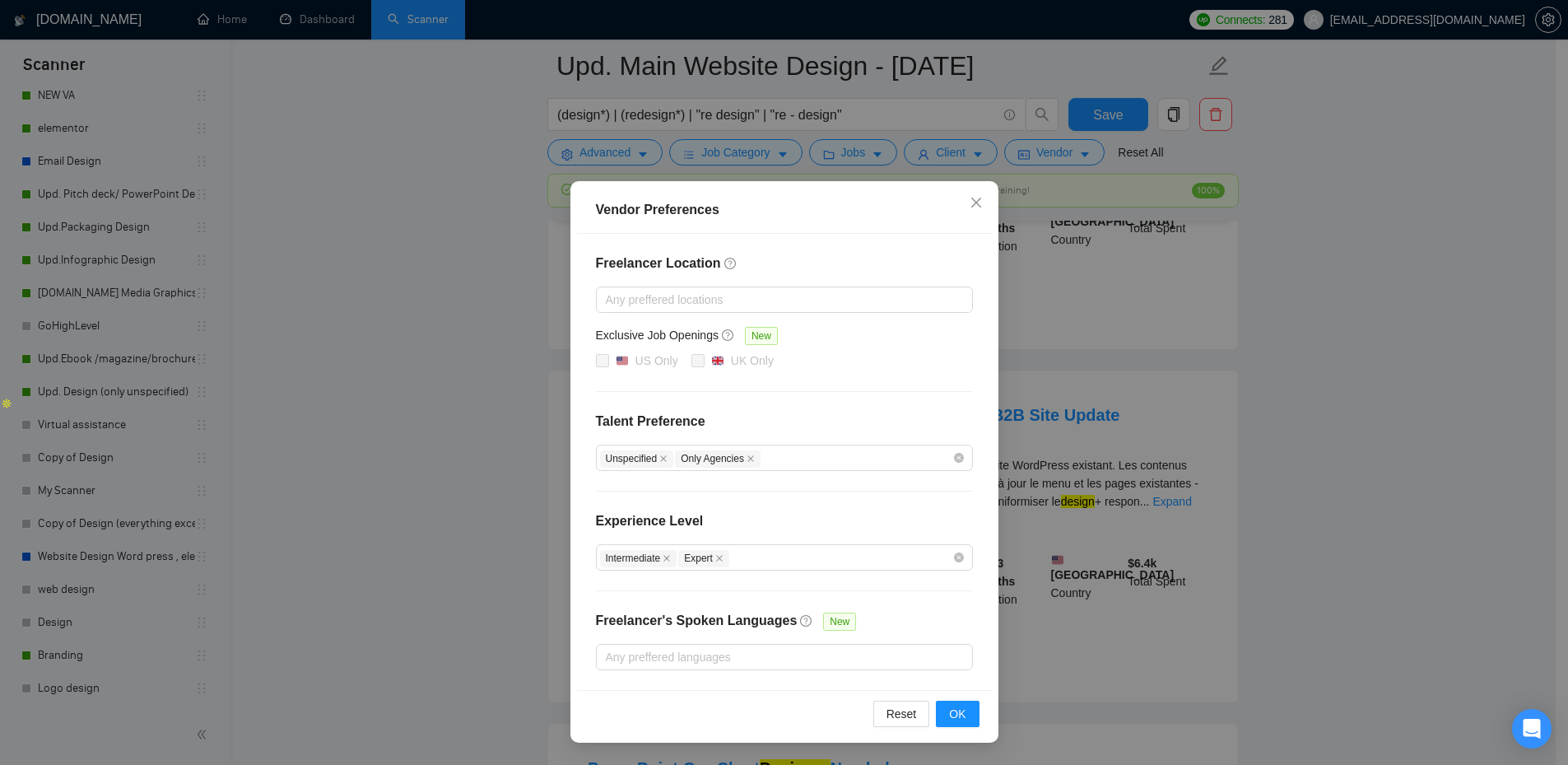
scroll to position [577, 0]
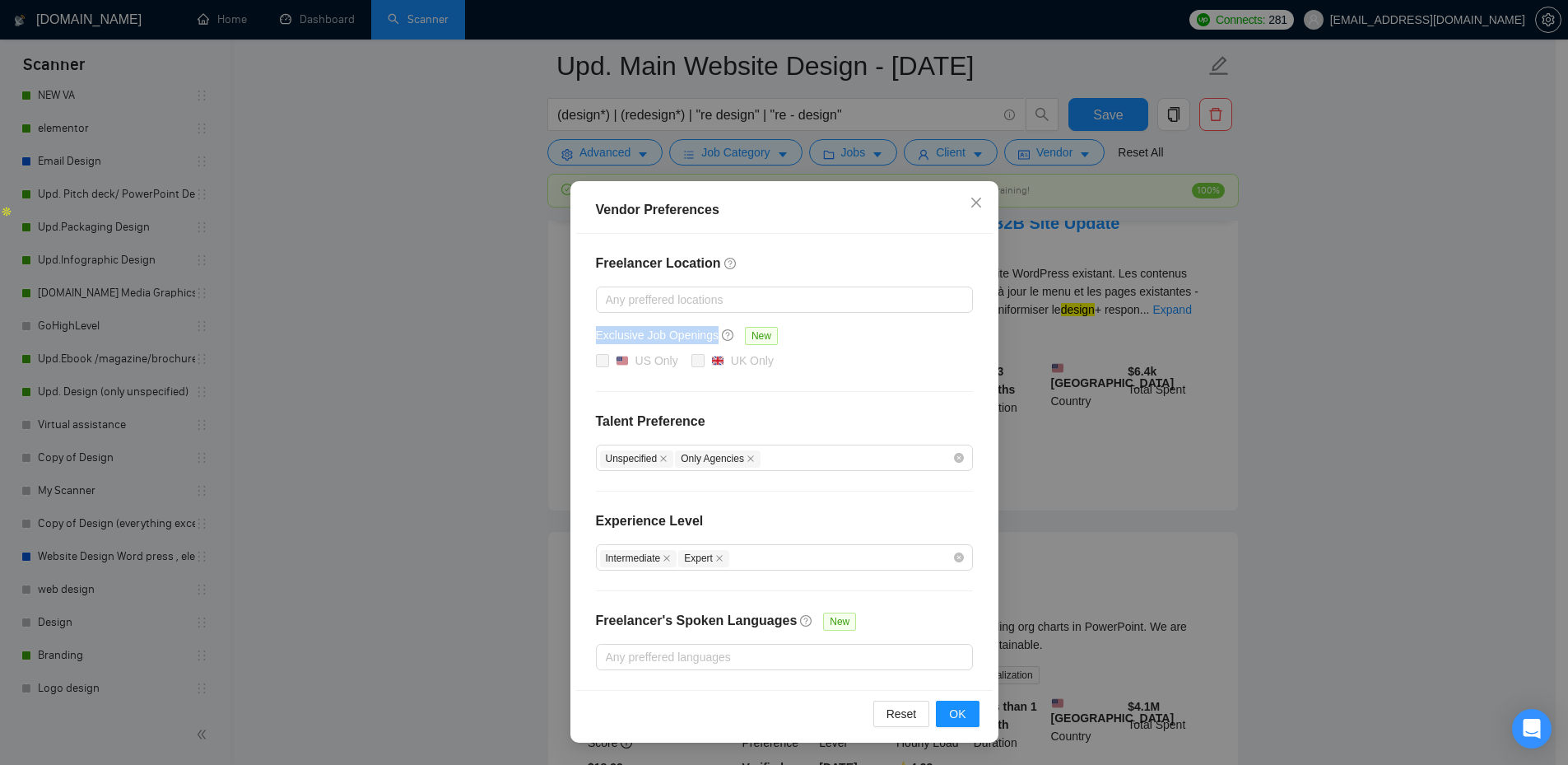
drag, startPoint x: 594, startPoint y: 334, endPoint x: 738, endPoint y: 335, distance: 144.0
click at [738, 335] on div "Freelancer Location Any preffered locations Exclusive Job Openings New US Only …" at bounding box center [784, 462] width 416 height 456
click at [583, 330] on div "Freelancer Location Any preffered locations Exclusive Job Openings New US Only …" at bounding box center [784, 462] width 416 height 456
drag, startPoint x: 592, startPoint y: 331, endPoint x: 740, endPoint y: 332, distance: 148.0
click at [740, 332] on div "Freelancer Location Any preffered locations Exclusive Job Openings New US Only …" at bounding box center [784, 462] width 416 height 456
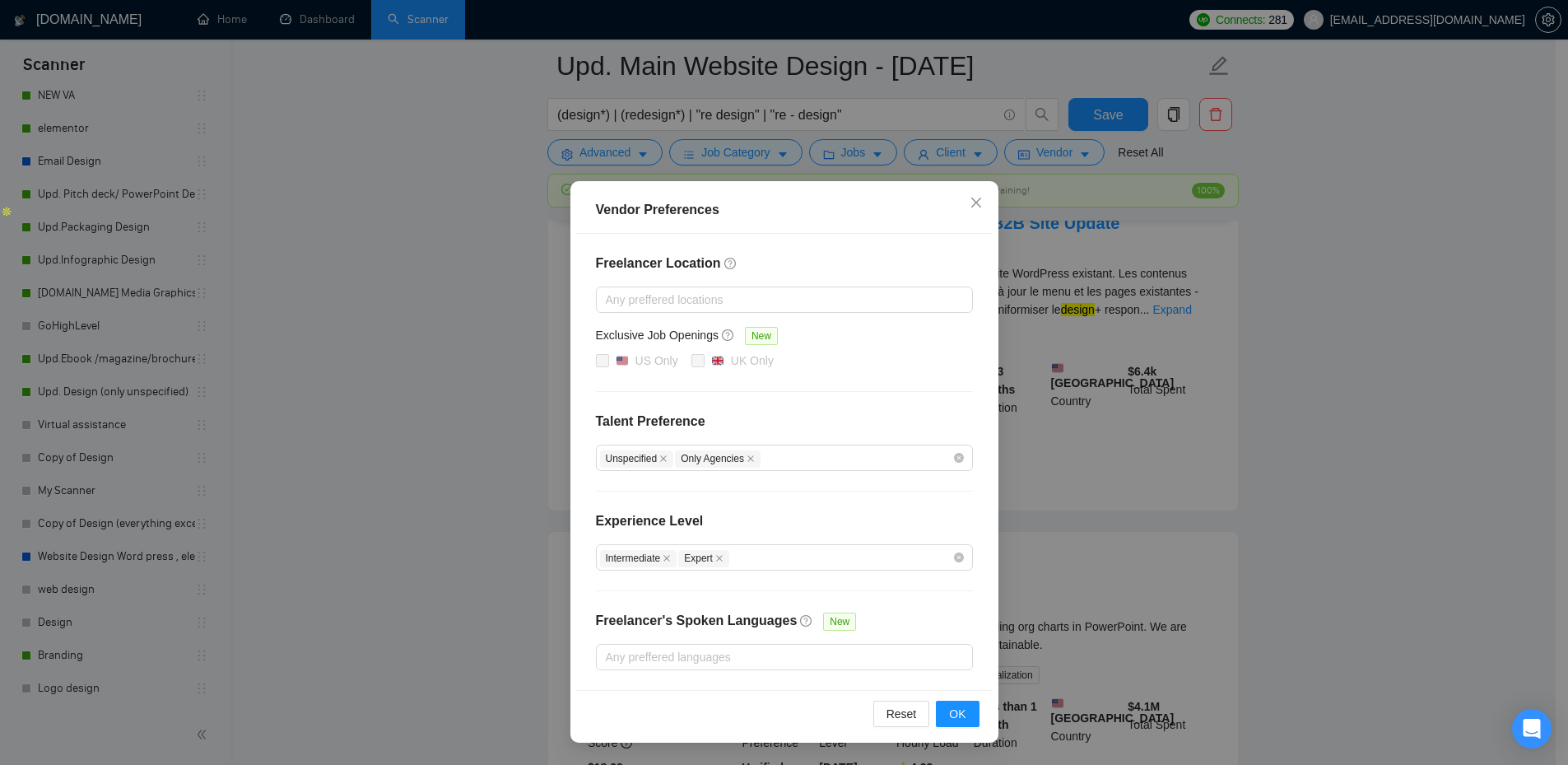
click at [893, 335] on div "Exclusive Job Openings New" at bounding box center [784, 339] width 377 height 26
click at [974, 204] on icon "close" at bounding box center [975, 202] width 10 height 10
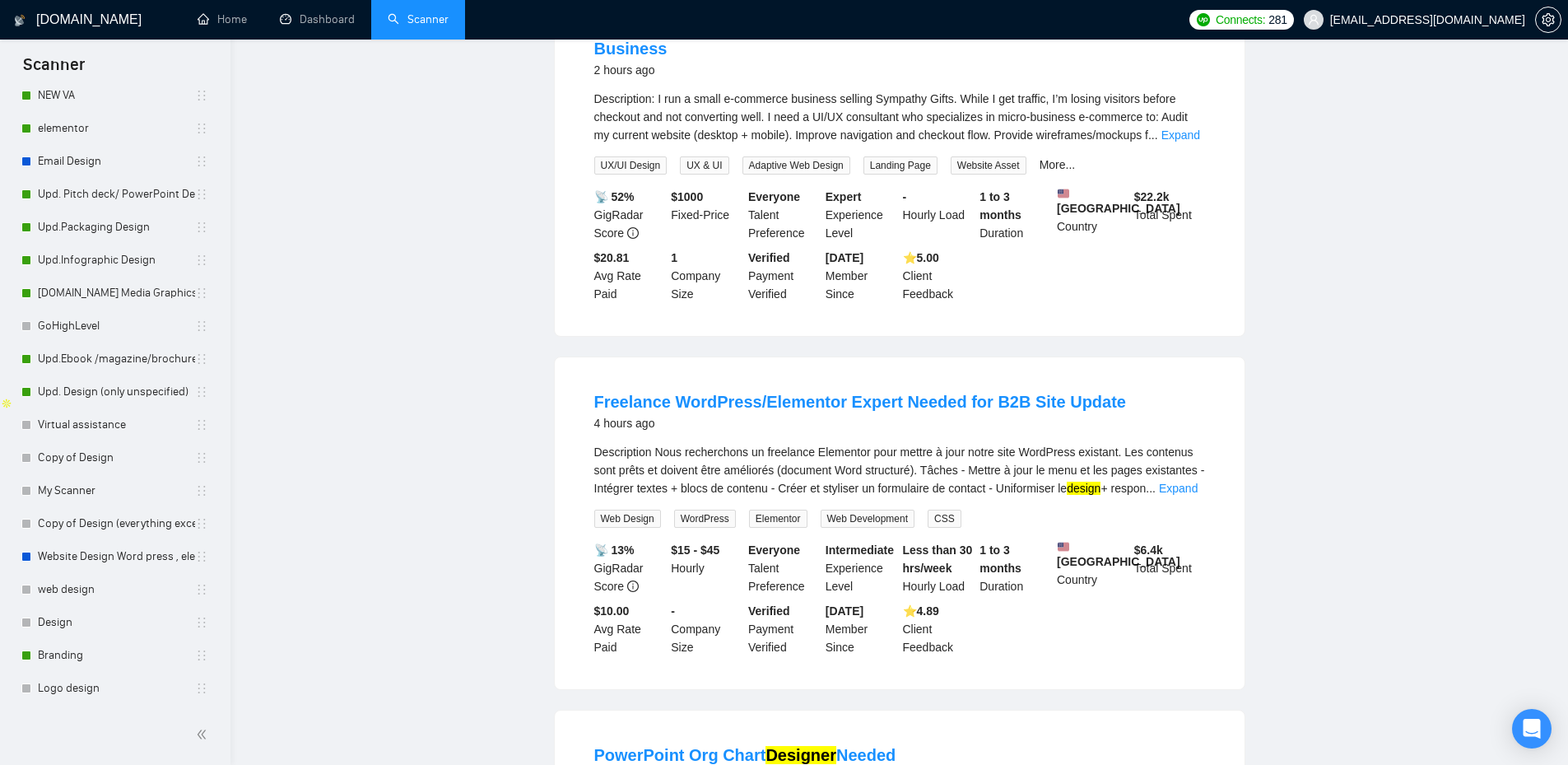
scroll to position [0, 0]
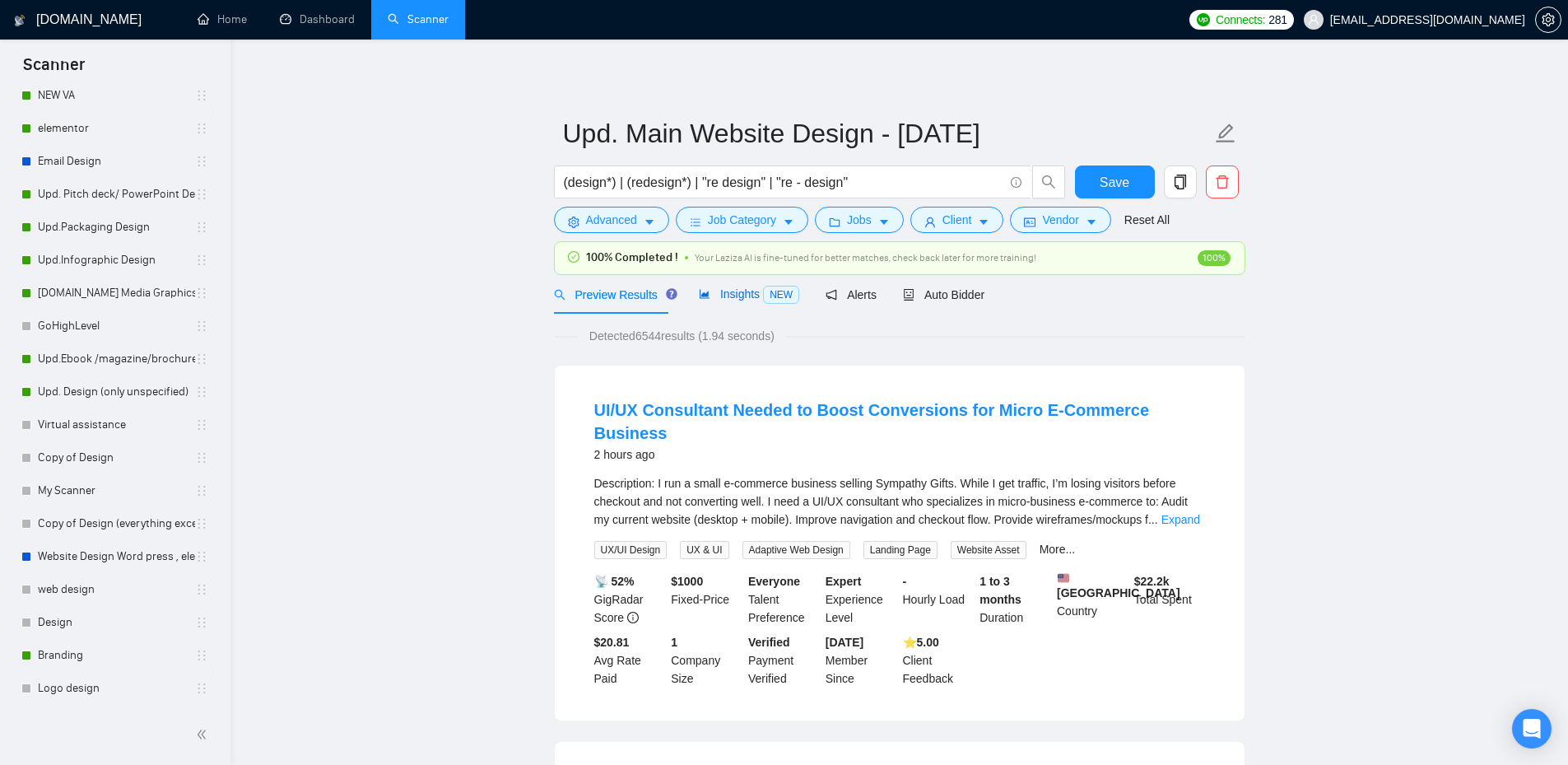
click at [730, 297] on span "Insights NEW" at bounding box center [749, 294] width 100 height 13
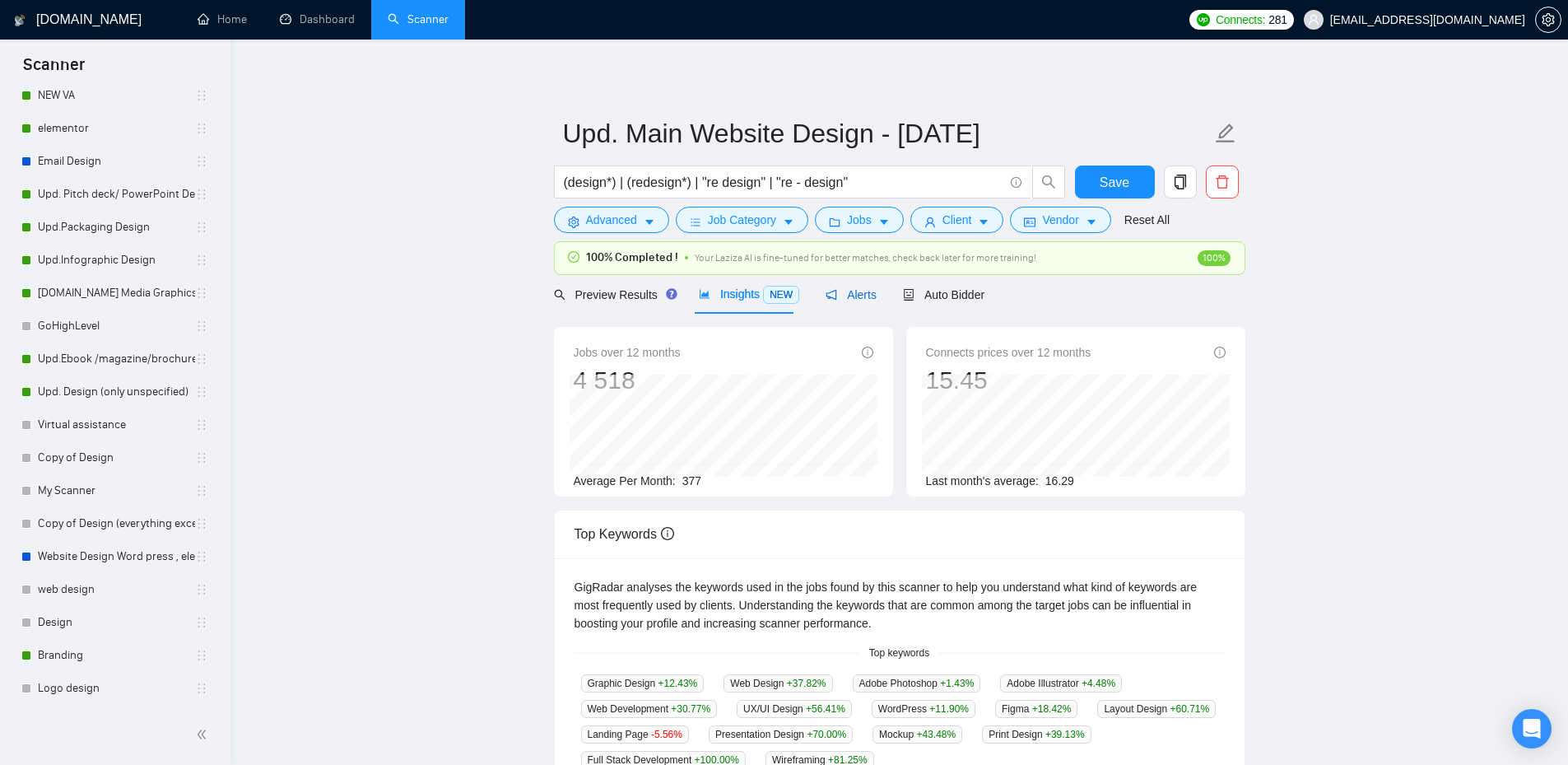
click at [842, 302] on div "Alerts" at bounding box center [851, 295] width 51 height 19
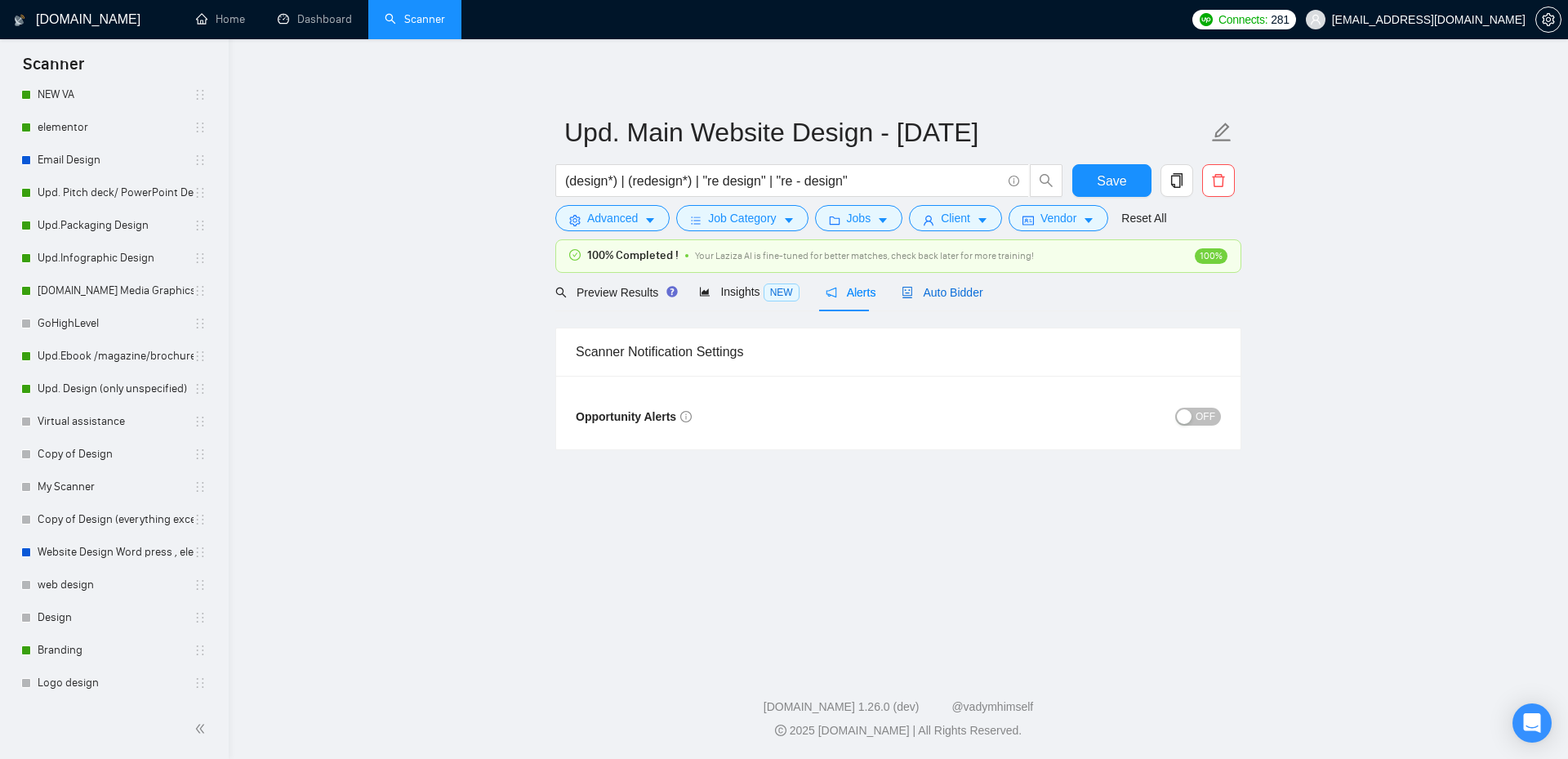
click at [964, 295] on span "Auto Bidder" at bounding box center [942, 293] width 81 height 13
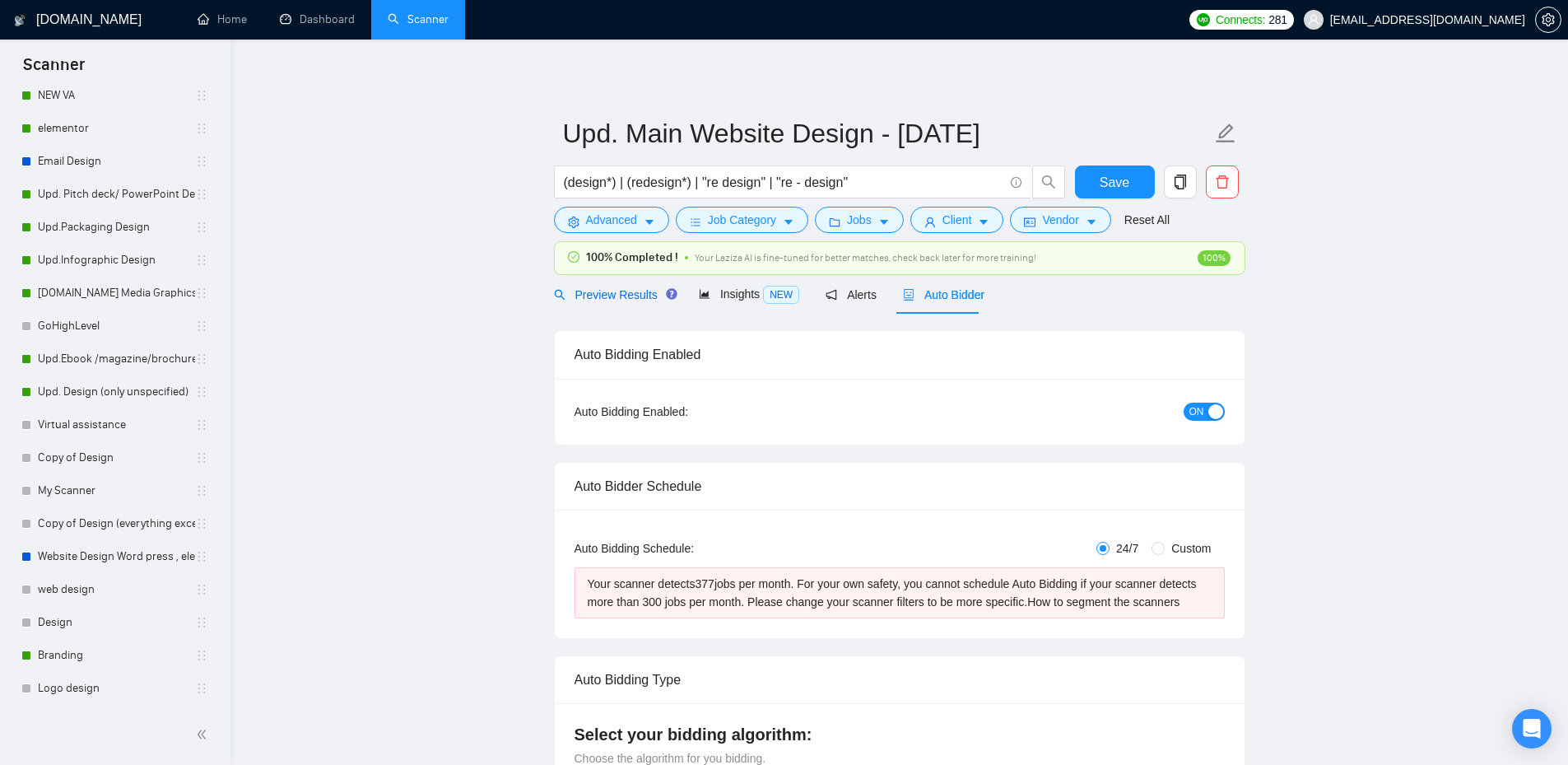
click at [599, 294] on span "Preview Results" at bounding box center [613, 295] width 119 height 13
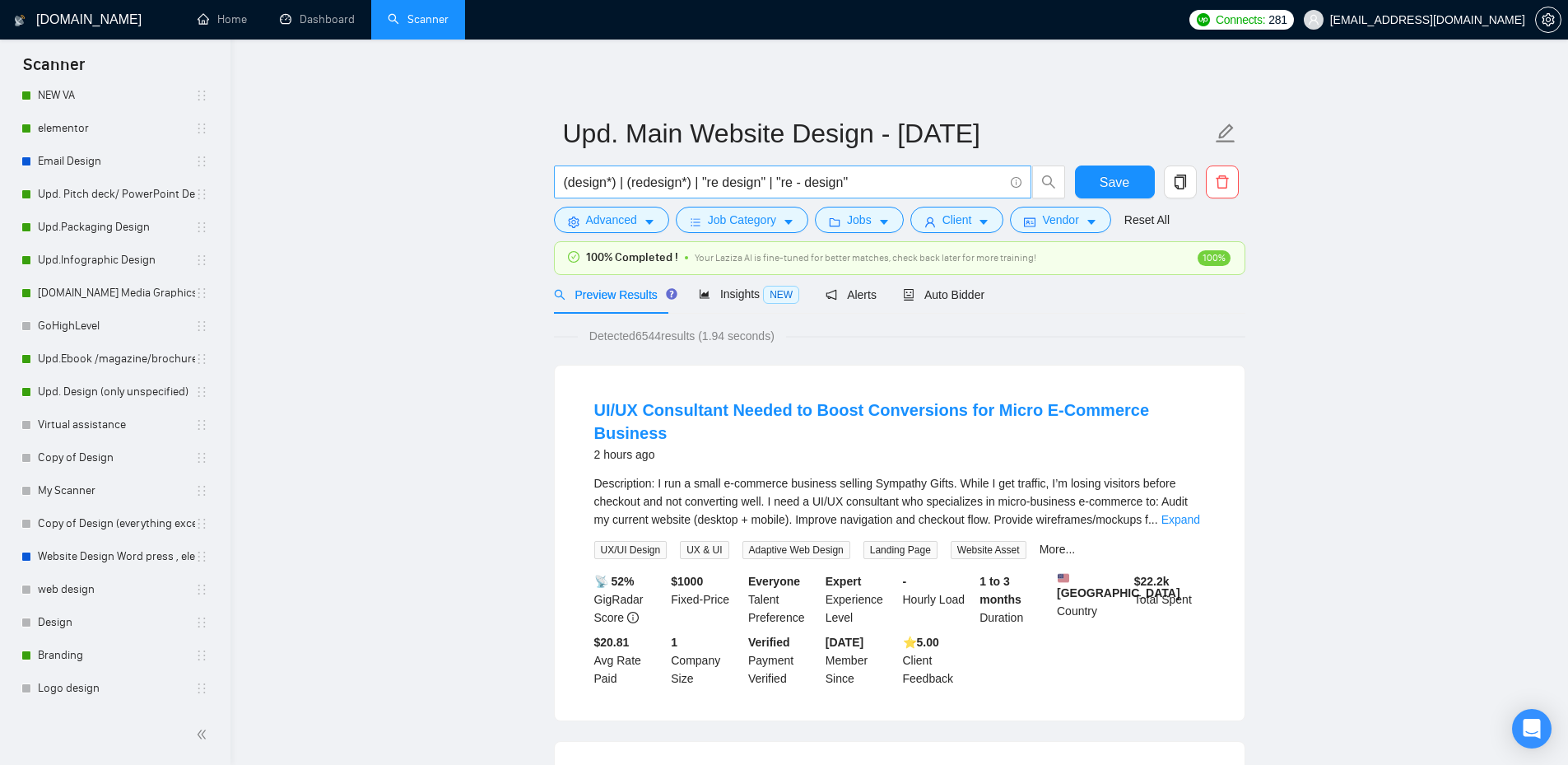
drag, startPoint x: 562, startPoint y: 181, endPoint x: 877, endPoint y: 178, distance: 315.0
click at [877, 178] on span "(design*) | (redesign*) | "re design" | "re - design"" at bounding box center [792, 182] width 477 height 33
click at [877, 178] on input "(design*) | (redesign*) | "re design" | "re - design"" at bounding box center [783, 183] width 439 height 20
click at [946, 298] on span "Auto Bidder" at bounding box center [943, 295] width 82 height 13
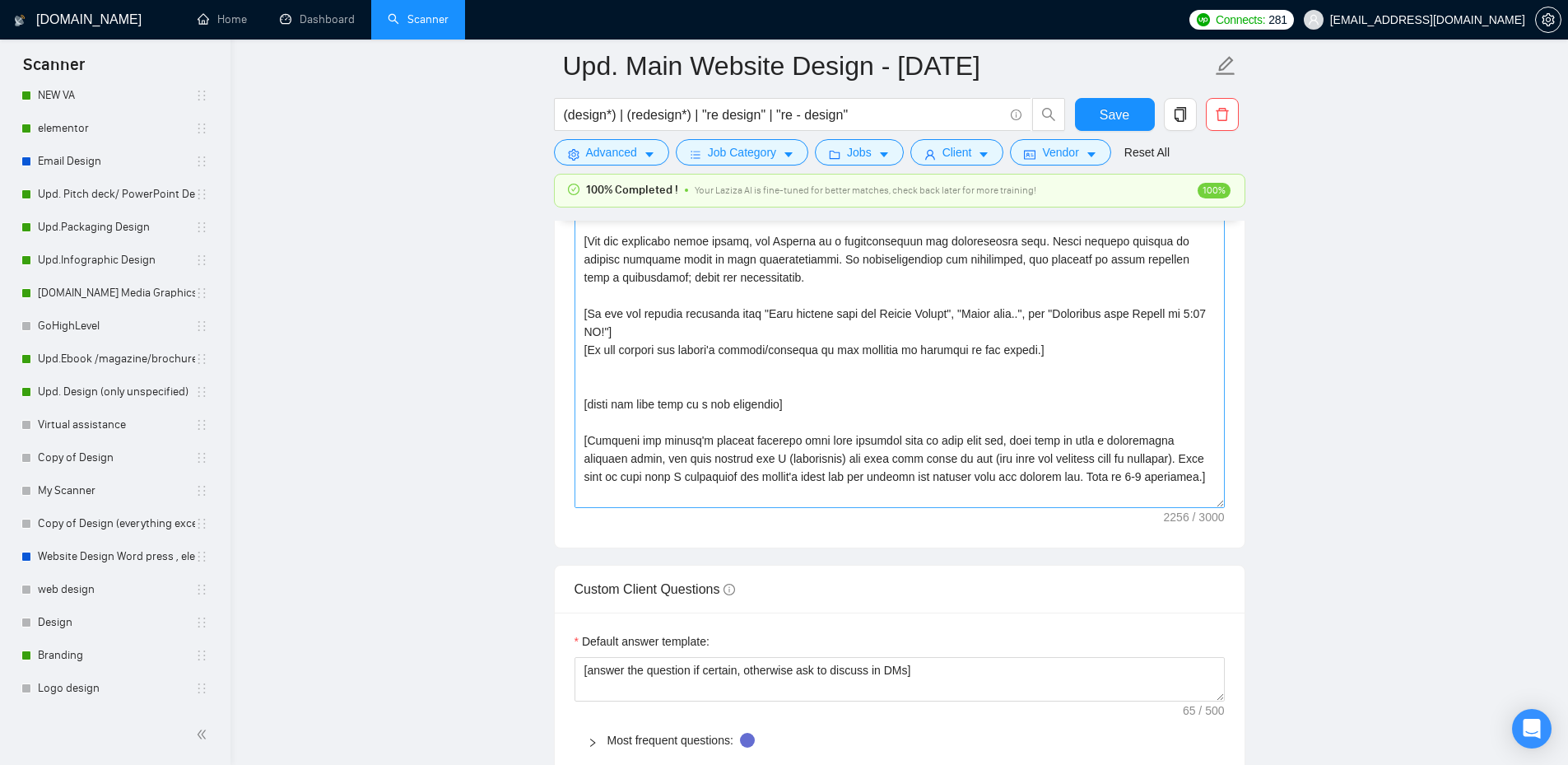
scroll to position [1921, 0]
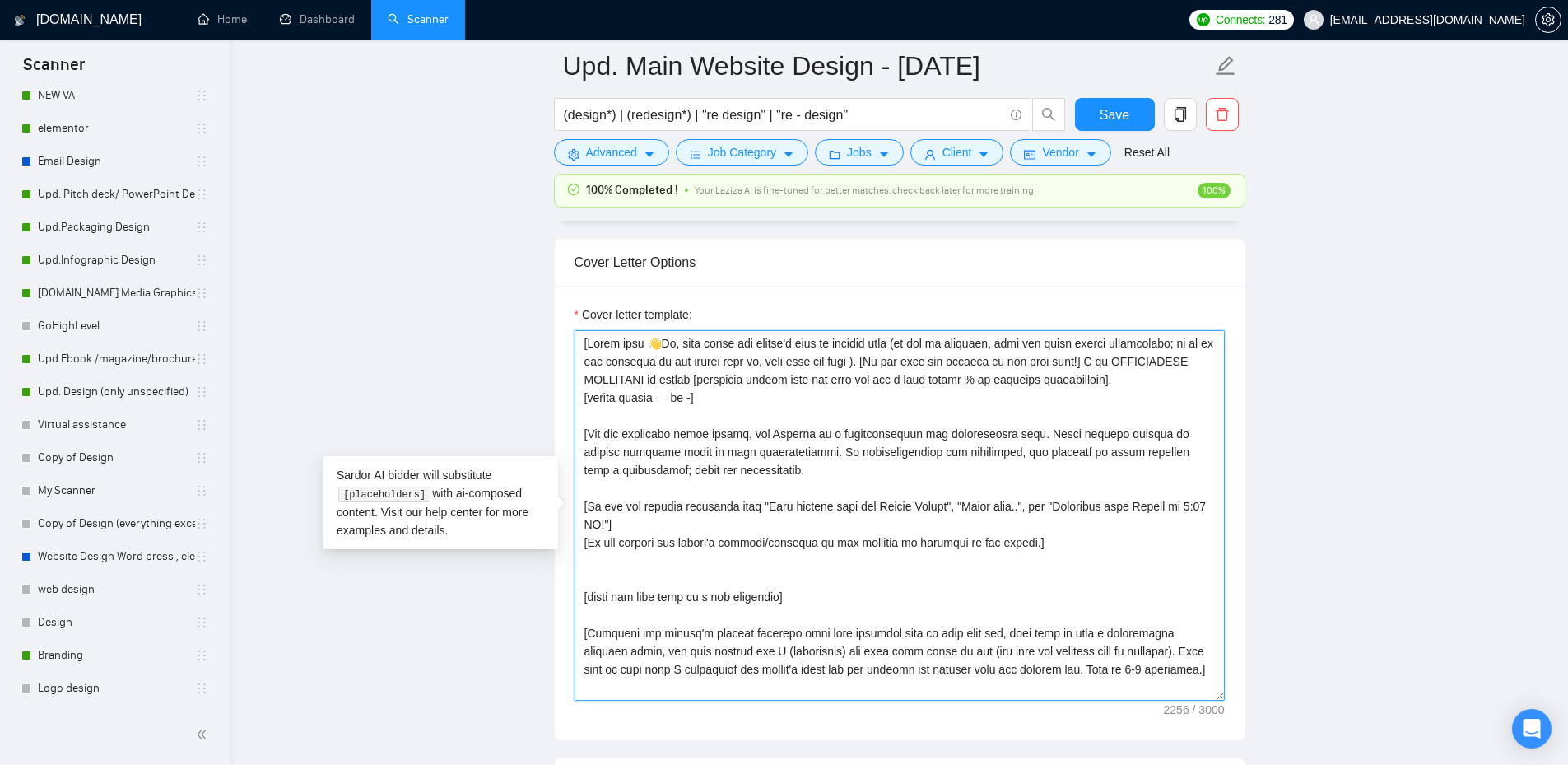
drag, startPoint x: 581, startPoint y: 343, endPoint x: 1174, endPoint y: 678, distance: 681.1
click at [1174, 678] on textarea "Cover letter template:" at bounding box center [900, 516] width 651 height 371
click at [1183, 681] on textarea "Cover letter template:" at bounding box center [900, 516] width 651 height 371
drag, startPoint x: 591, startPoint y: 345, endPoint x: 873, endPoint y: 370, distance: 283.1
click at [931, 349] on textarea "Cover letter template:" at bounding box center [900, 516] width 651 height 371
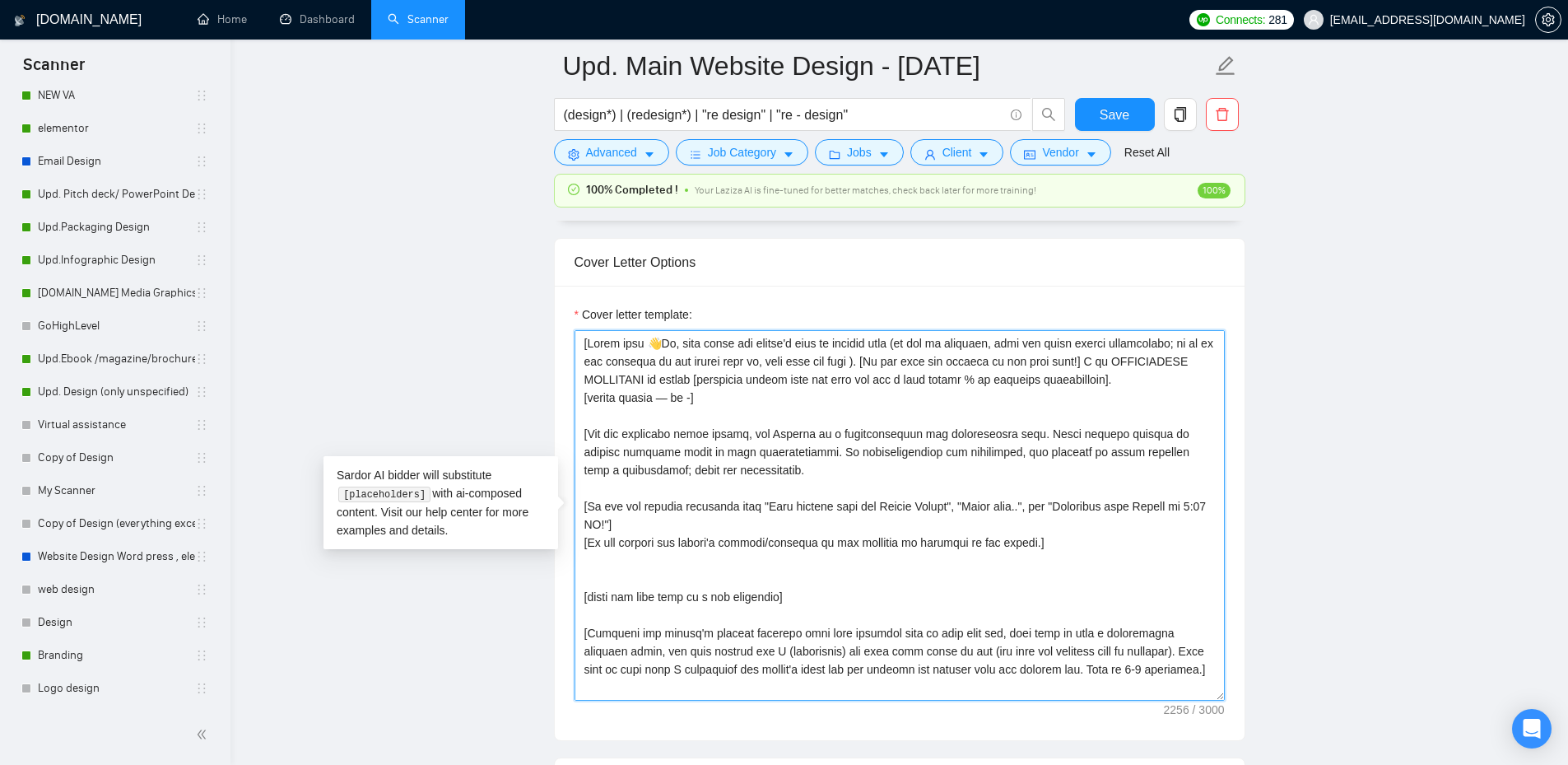
click at [582, 433] on textarea "Cover letter template:" at bounding box center [900, 516] width 651 height 371
click at [591, 437] on textarea "Cover letter template:" at bounding box center [900, 516] width 651 height 371
drag, startPoint x: 587, startPoint y: 436, endPoint x: 799, endPoint y: 479, distance: 216.3
click at [799, 479] on textarea "Cover letter template:" at bounding box center [900, 516] width 651 height 371
click at [866, 444] on textarea "Cover letter template:" at bounding box center [900, 516] width 651 height 371
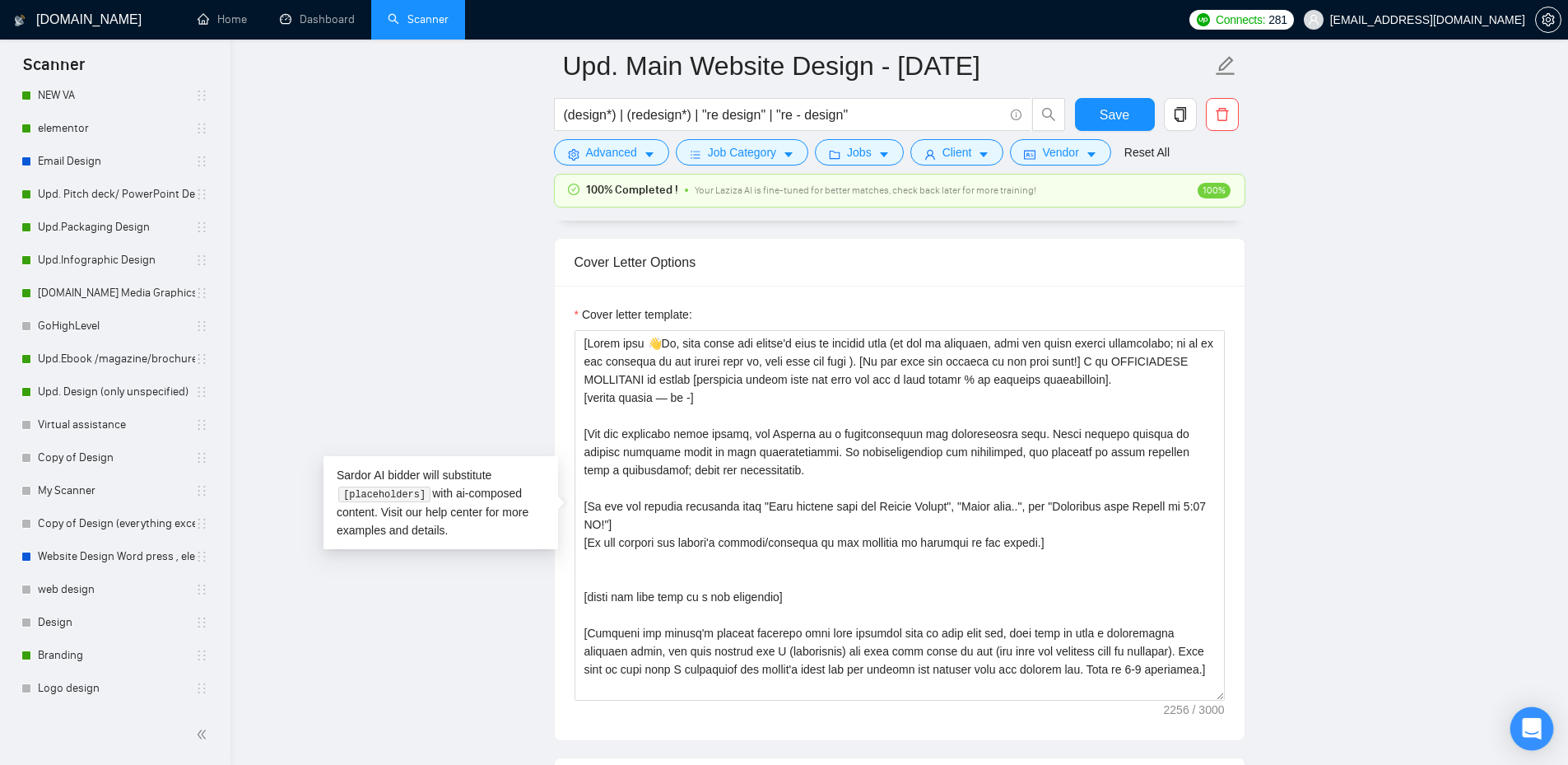
click at [1531, 725] on icon "Open Intercom Messenger" at bounding box center [1531, 728] width 19 height 21
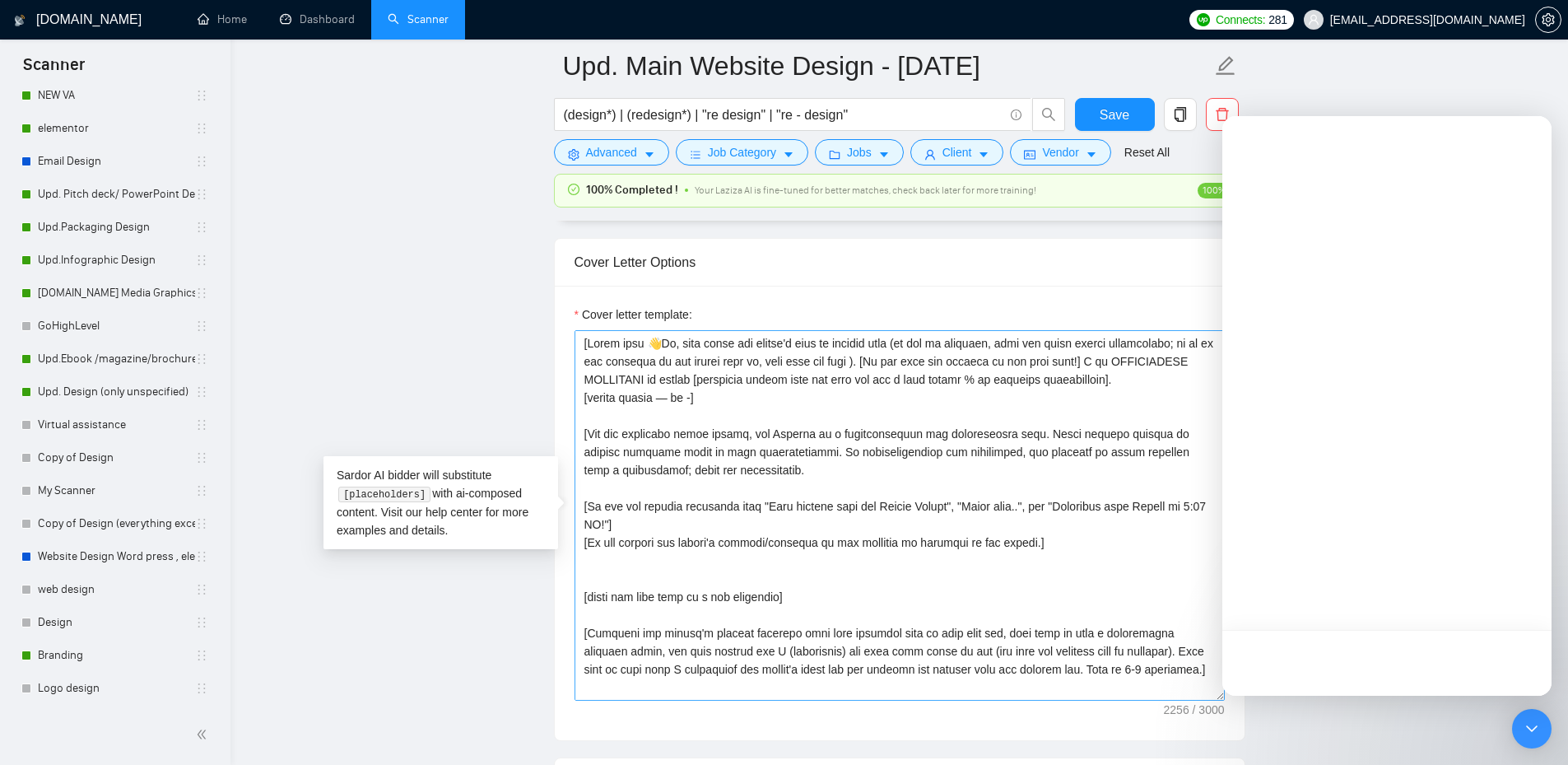
click at [1378, 91] on main "Upd. Main Website Design - [DATE] (design*) | (redesign*) | "re design" | "re -…" at bounding box center [899, 622] width 1284 height 4955
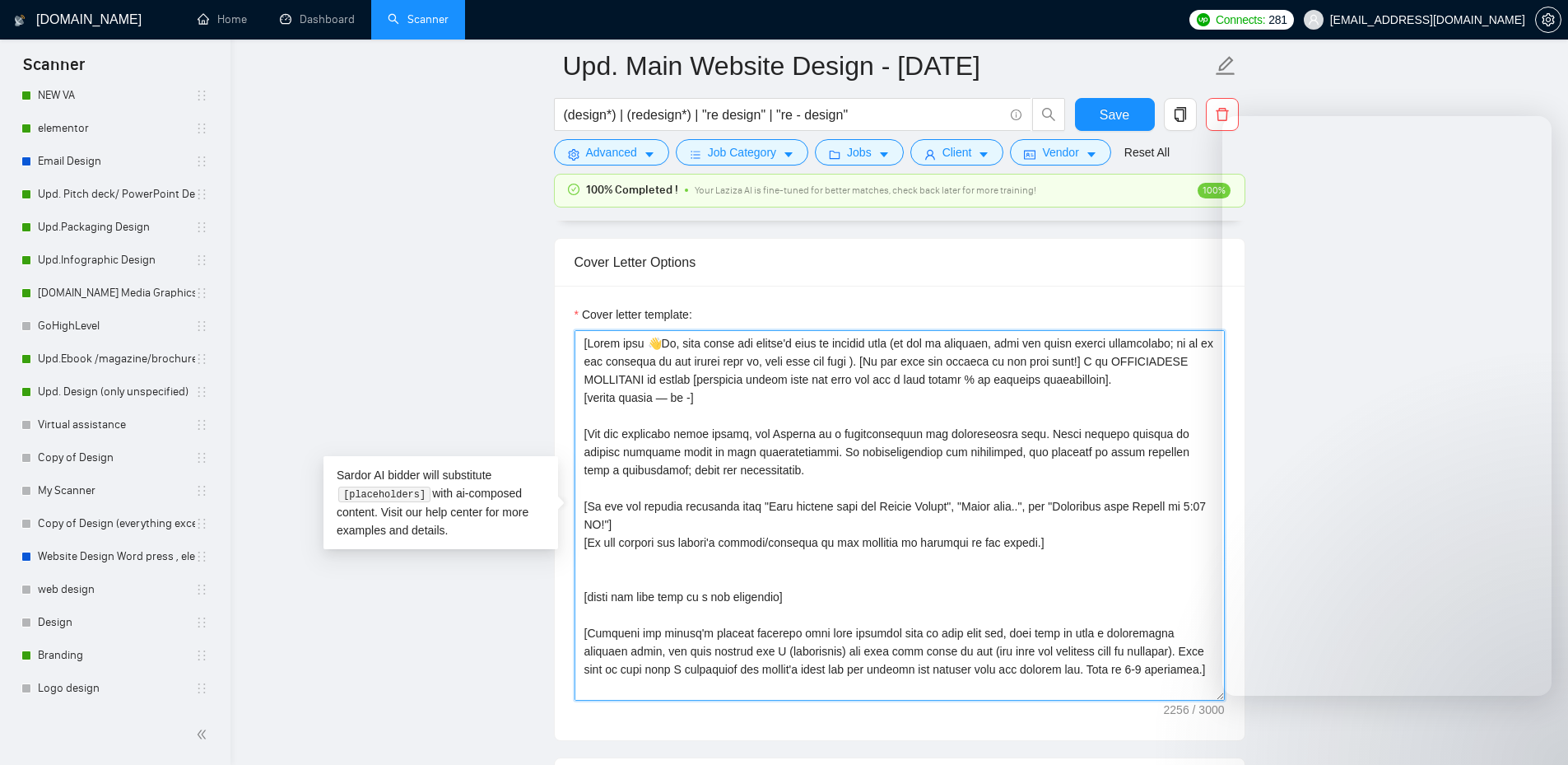
click at [690, 363] on textarea "Cover letter template:" at bounding box center [900, 516] width 651 height 371
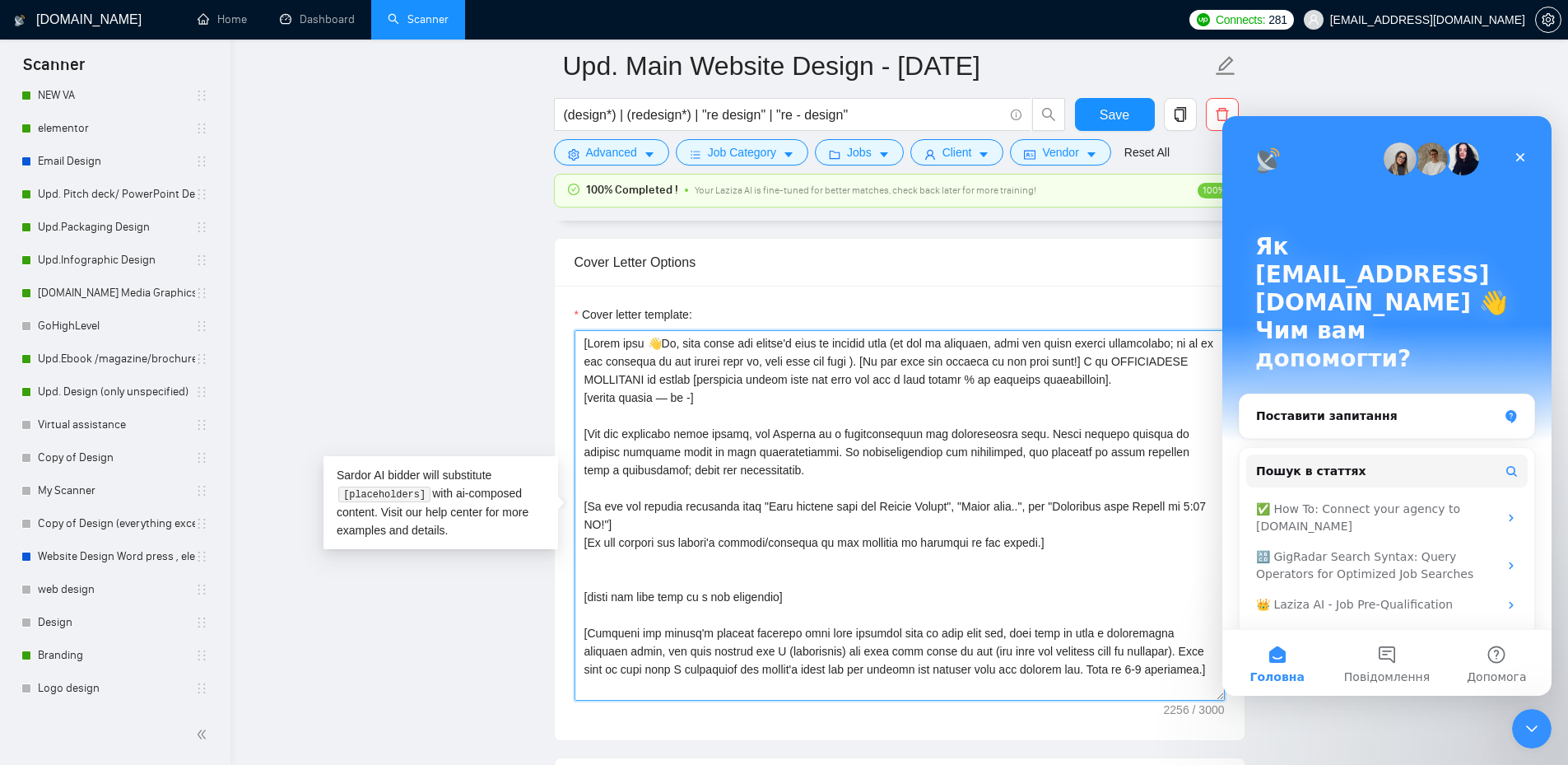
scroll to position [0, 0]
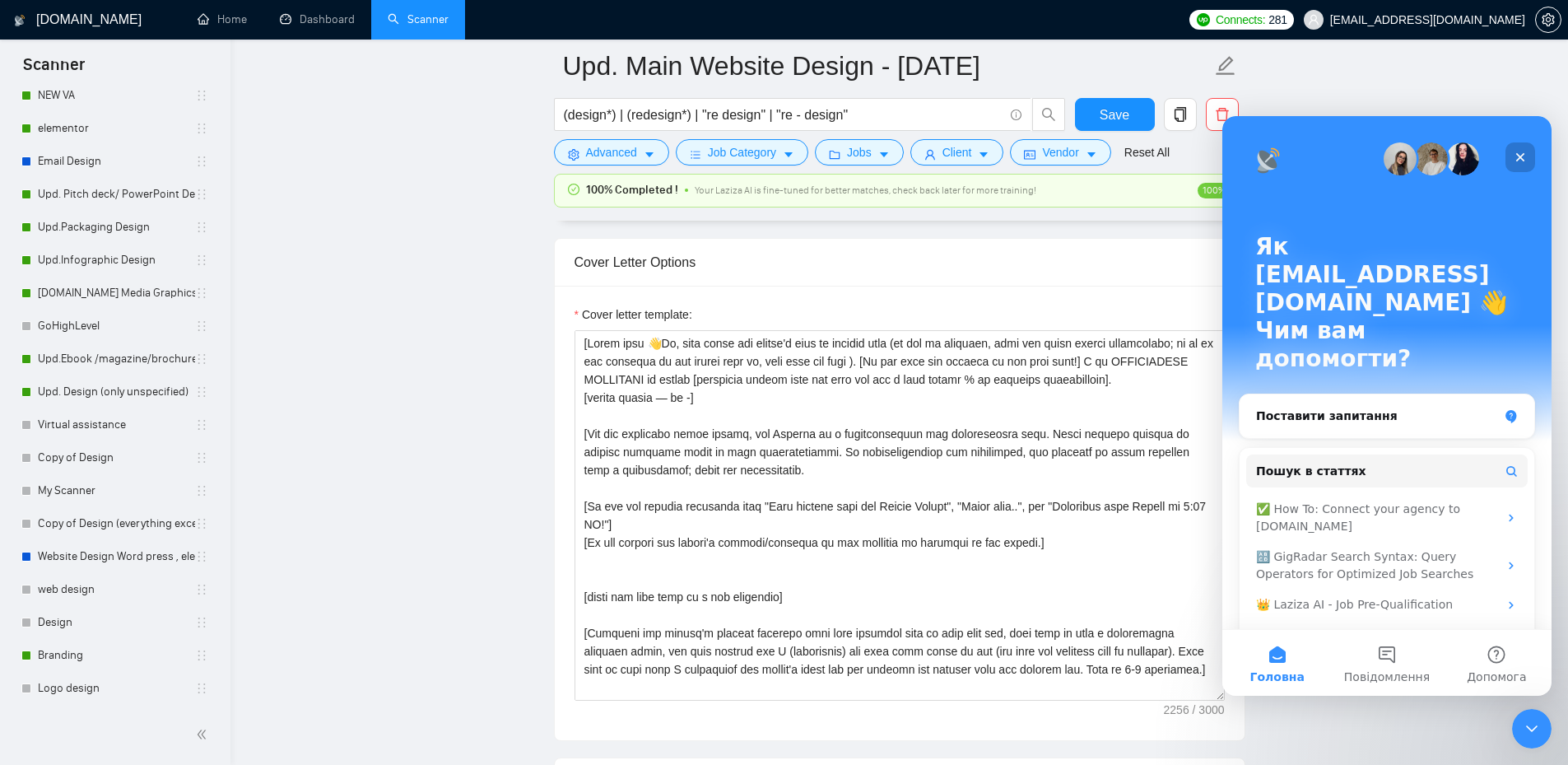
click at [1517, 151] on icon "Закрити" at bounding box center [1520, 158] width 13 height 13
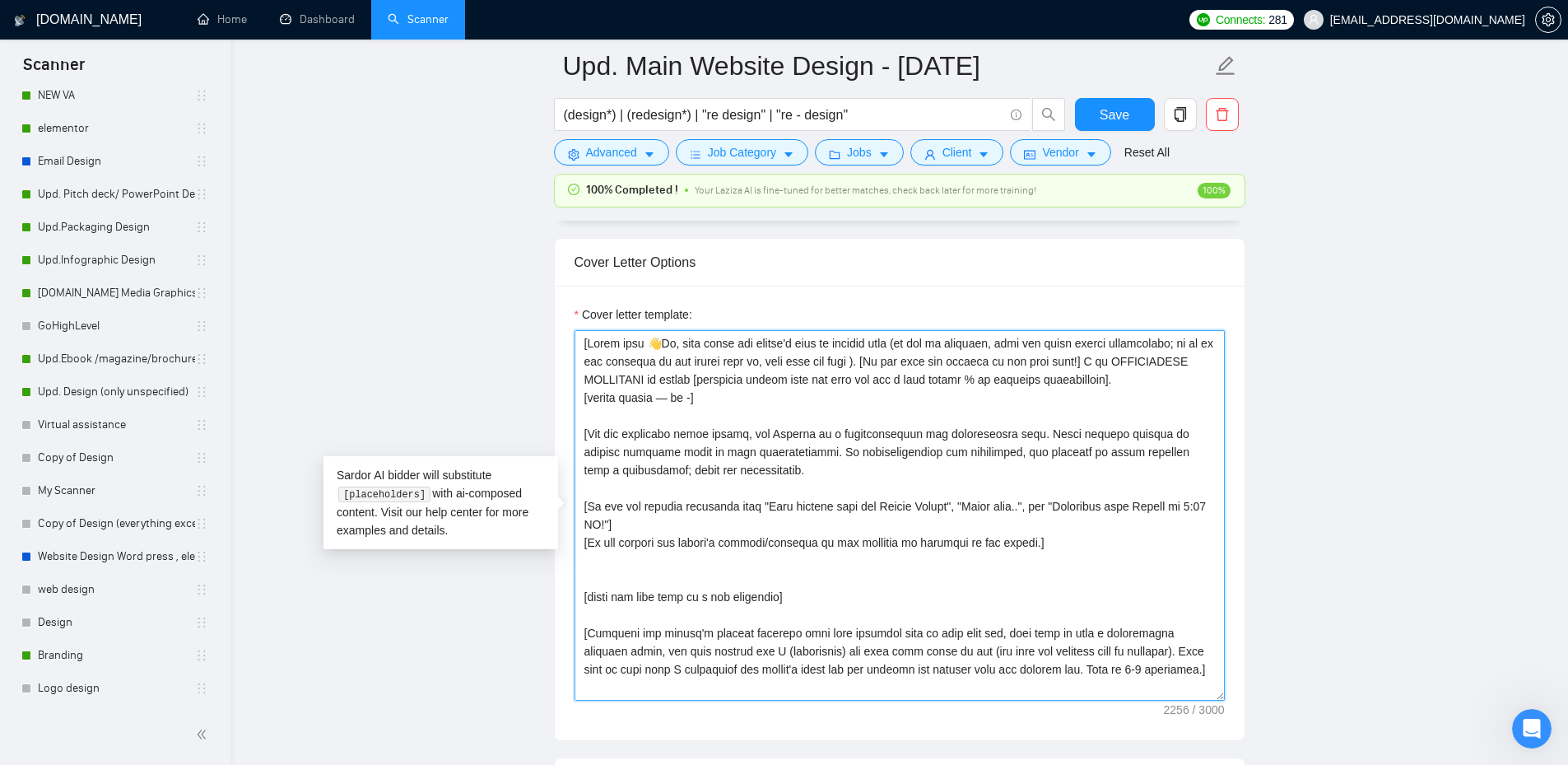
drag, startPoint x: 693, startPoint y: 349, endPoint x: 1137, endPoint y: 369, distance: 444.5
click at [1137, 369] on textarea "Cover letter template:" at bounding box center [900, 516] width 651 height 371
click at [972, 397] on textarea "Cover letter template:" at bounding box center [900, 516] width 651 height 371
drag, startPoint x: 606, startPoint y: 437, endPoint x: 1150, endPoint y: 470, distance: 545.0
click at [1150, 470] on textarea "Cover letter template:" at bounding box center [900, 516] width 651 height 371
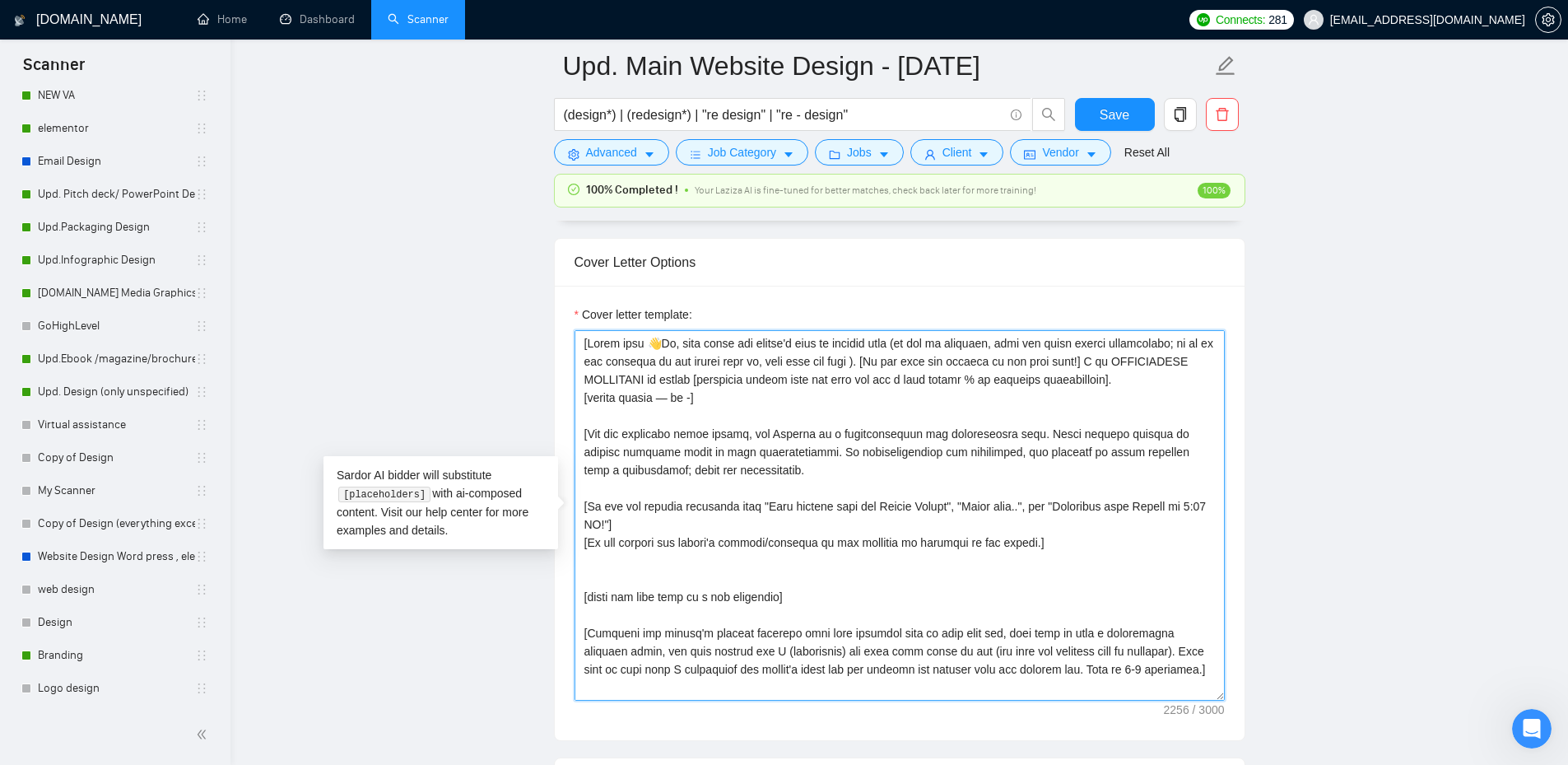
drag, startPoint x: 605, startPoint y: 506, endPoint x: 952, endPoint y: 508, distance: 347.0
click at [952, 508] on textarea "Cover letter template:" at bounding box center [900, 516] width 651 height 371
drag, startPoint x: 1075, startPoint y: 503, endPoint x: 622, endPoint y: 526, distance: 453.6
click at [622, 526] on textarea "Cover letter template:" at bounding box center [900, 516] width 651 height 371
click at [702, 525] on textarea "Cover letter template:" at bounding box center [900, 516] width 651 height 371
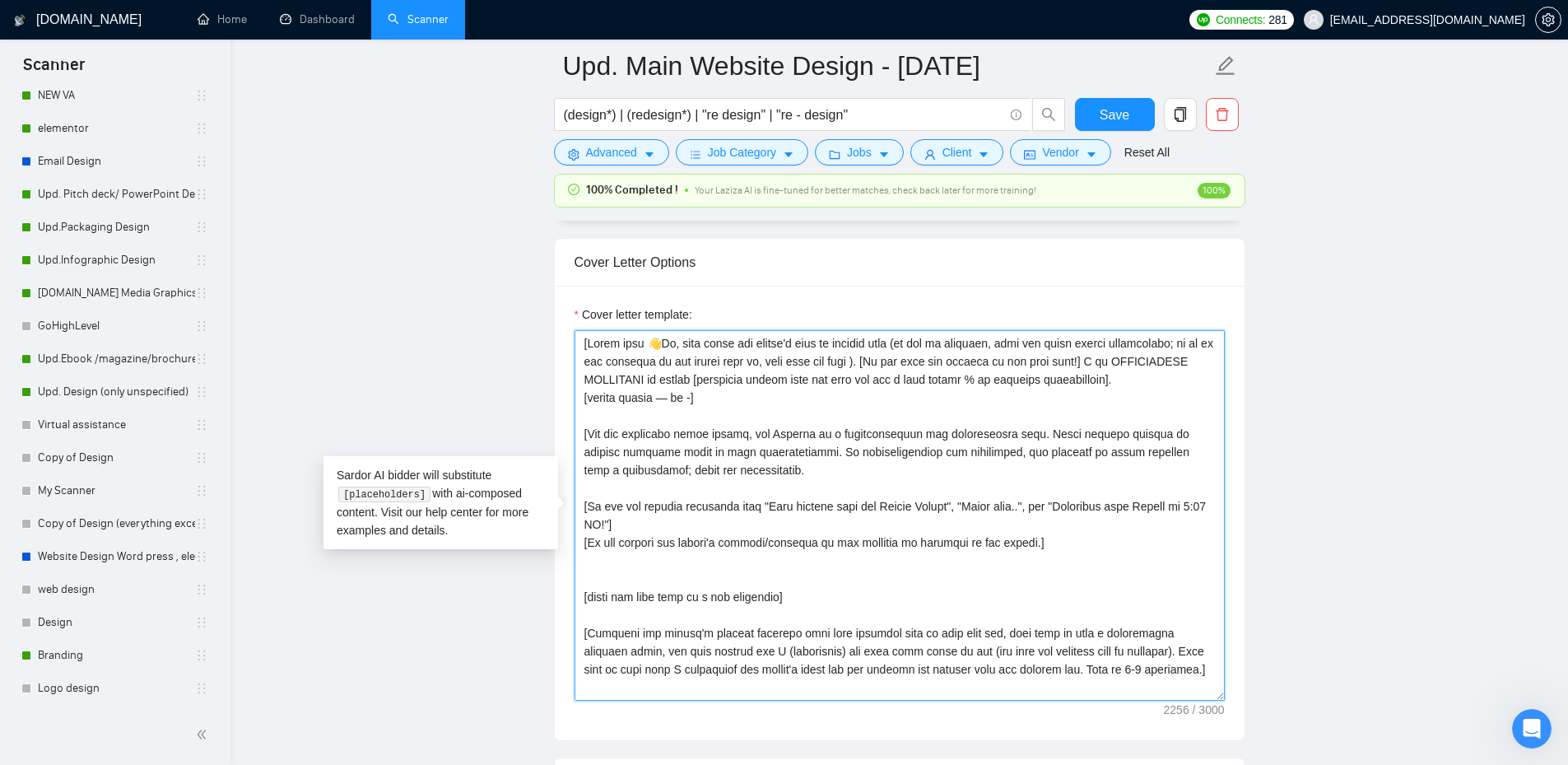
drag, startPoint x: 592, startPoint y: 545, endPoint x: 1020, endPoint y: 541, distance: 428.0
click at [1020, 541] on textarea "Cover letter template:" at bounding box center [900, 516] width 651 height 371
click at [1026, 483] on textarea "Cover letter template:" at bounding box center [900, 516] width 651 height 371
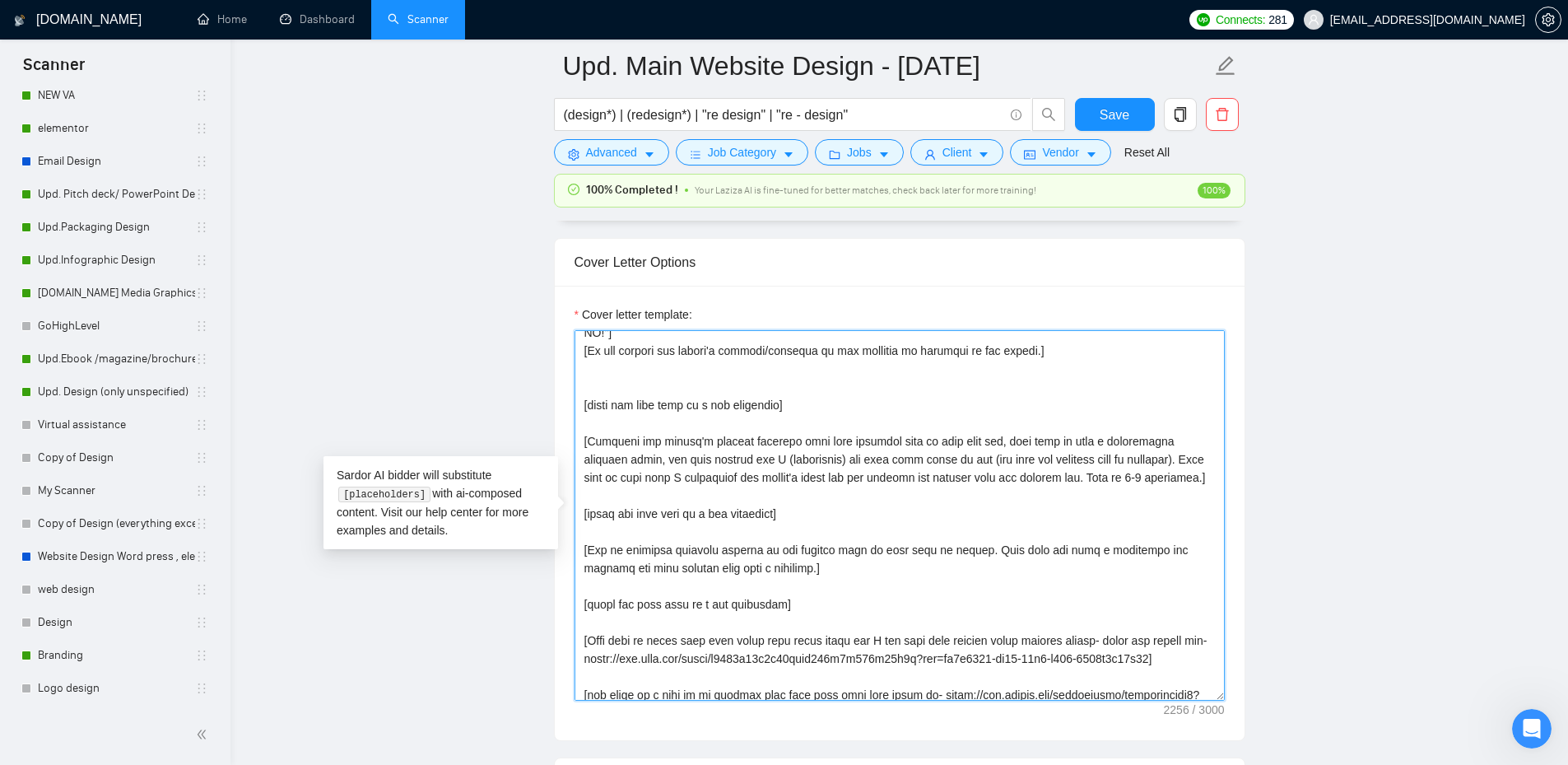
scroll to position [380, 0]
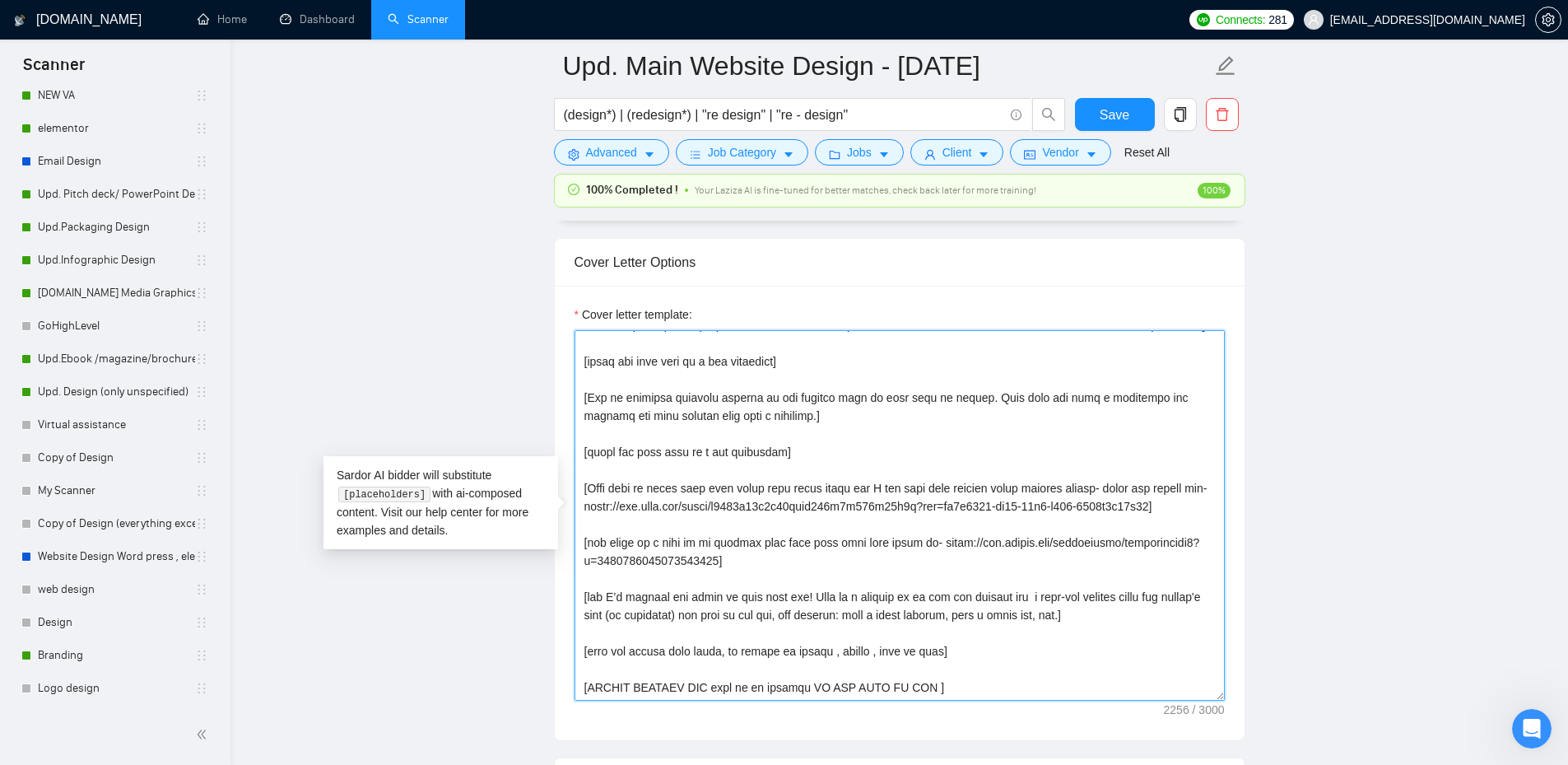
drag, startPoint x: 645, startPoint y: 453, endPoint x: 1180, endPoint y: 465, distance: 535.1
click at [1180, 465] on textarea "Cover letter template:" at bounding box center [900, 516] width 651 height 371
drag, startPoint x: 599, startPoint y: 504, endPoint x: 827, endPoint y: 526, distance: 229.1
click at [827, 526] on textarea "Cover letter template:" at bounding box center [900, 516] width 651 height 371
drag, startPoint x: 590, startPoint y: 559, endPoint x: 1119, endPoint y: 601, distance: 530.7
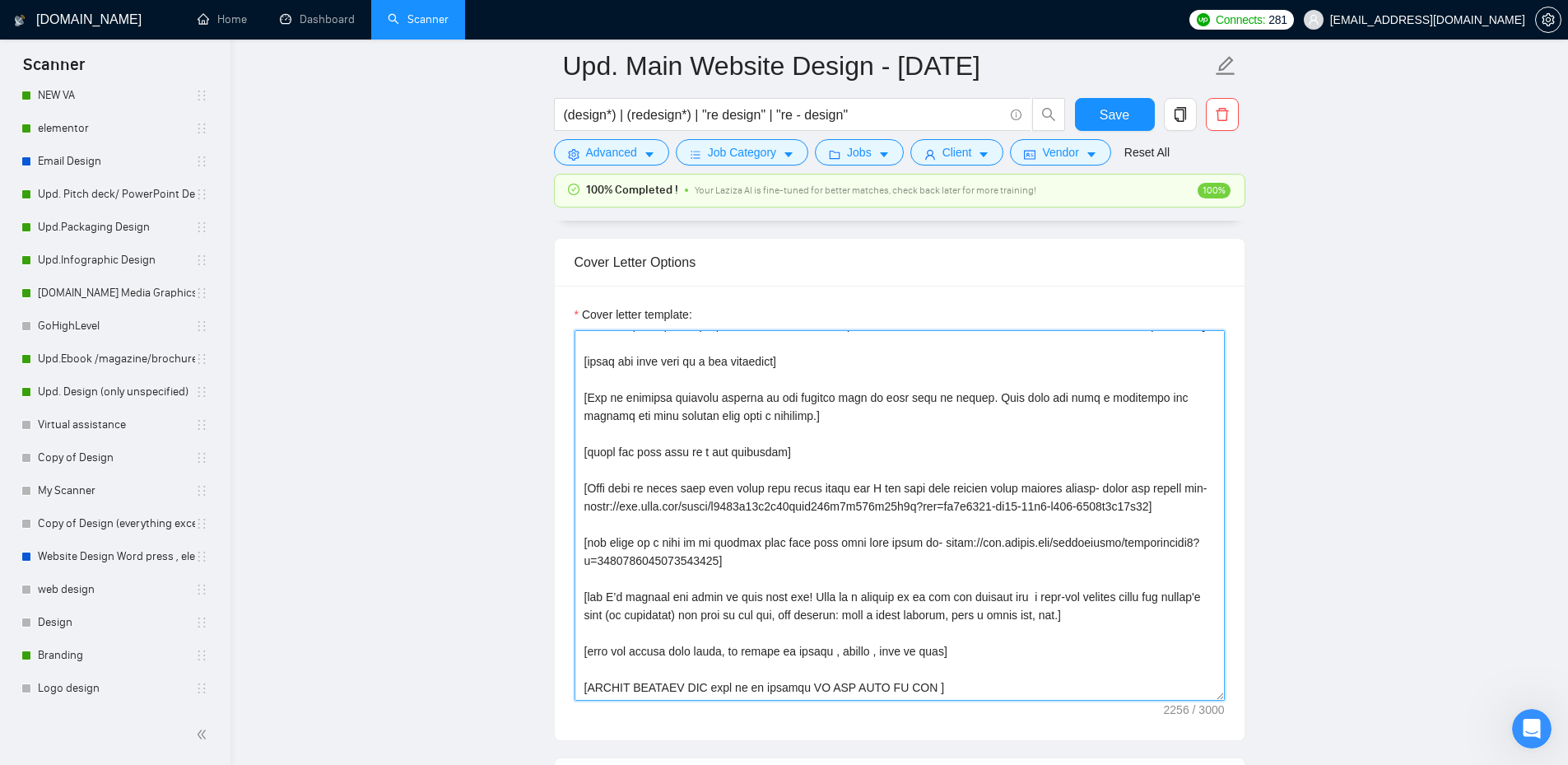
click at [1119, 601] on textarea "Cover letter template:" at bounding box center [900, 516] width 651 height 371
drag, startPoint x: 588, startPoint y: 652, endPoint x: 901, endPoint y: 655, distance: 313.0
click at [901, 655] on textarea "Cover letter template:" at bounding box center [900, 516] width 651 height 371
click at [925, 668] on textarea "Cover letter template:" at bounding box center [900, 516] width 651 height 371
drag, startPoint x: 924, startPoint y: 653, endPoint x: 868, endPoint y: 646, distance: 56.4
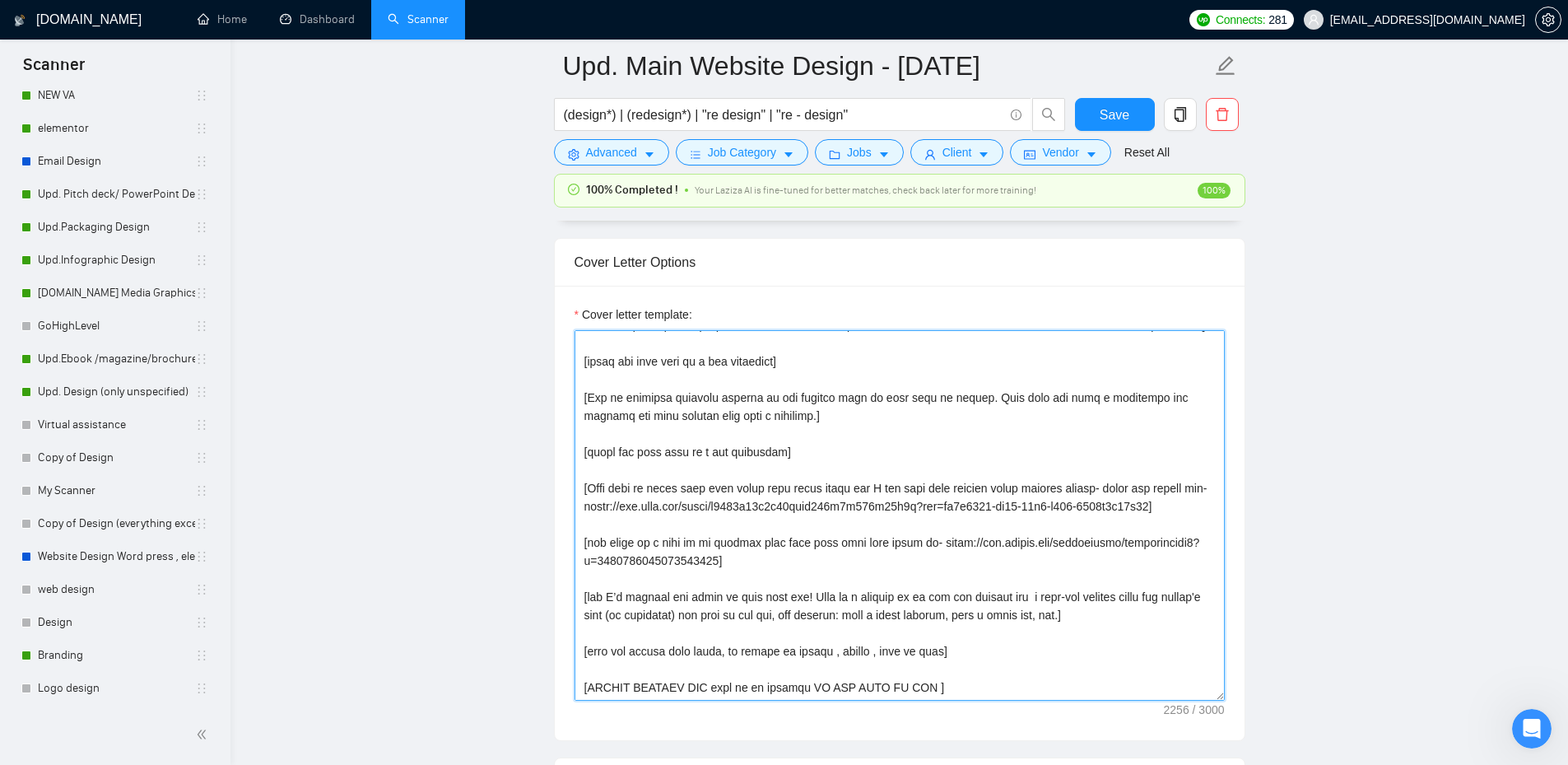
click at [868, 646] on textarea "Cover letter template:" at bounding box center [900, 516] width 651 height 371
click at [949, 628] on textarea "Cover letter template:" at bounding box center [900, 516] width 651 height 371
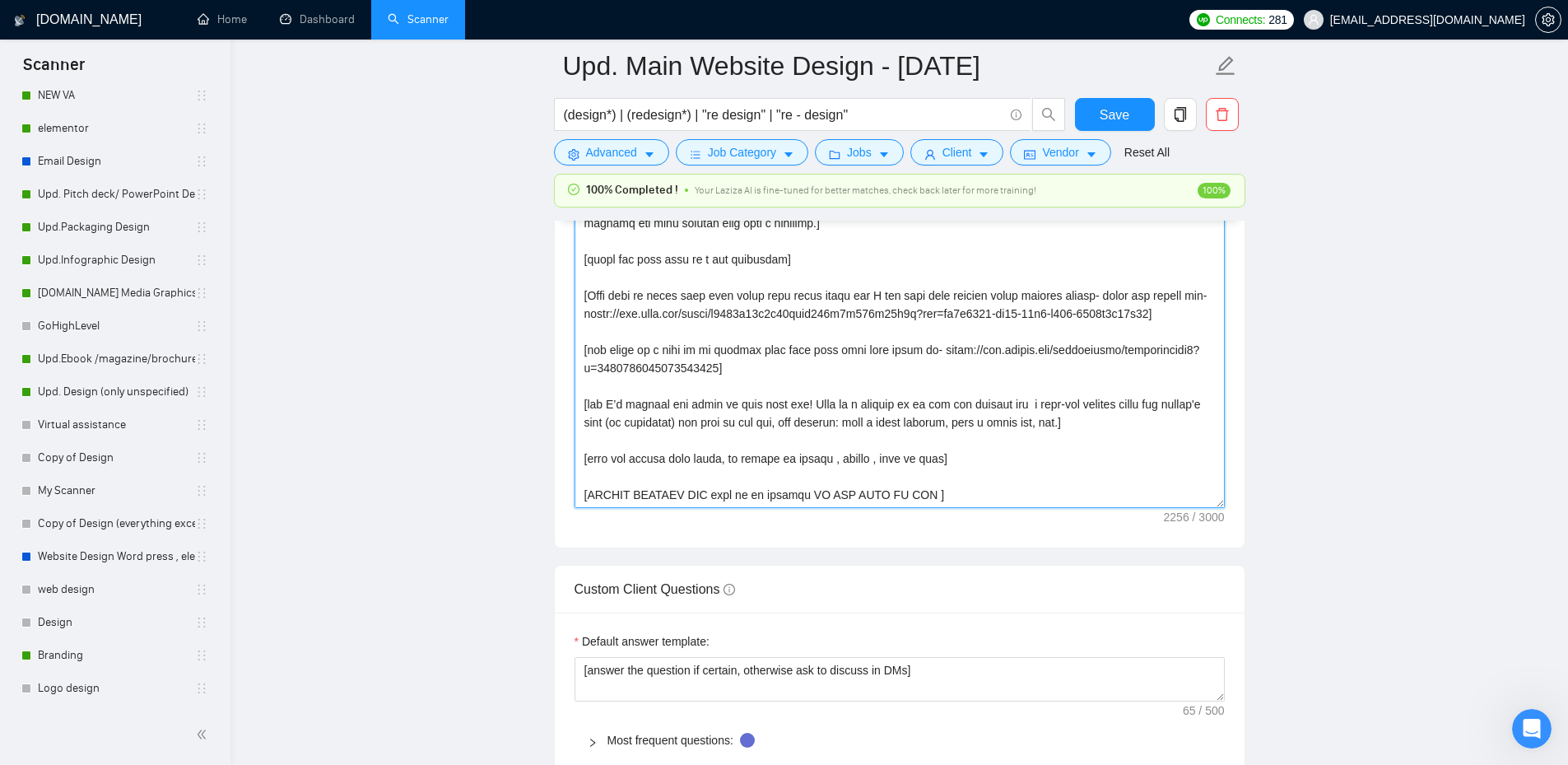
scroll to position [2497, 0]
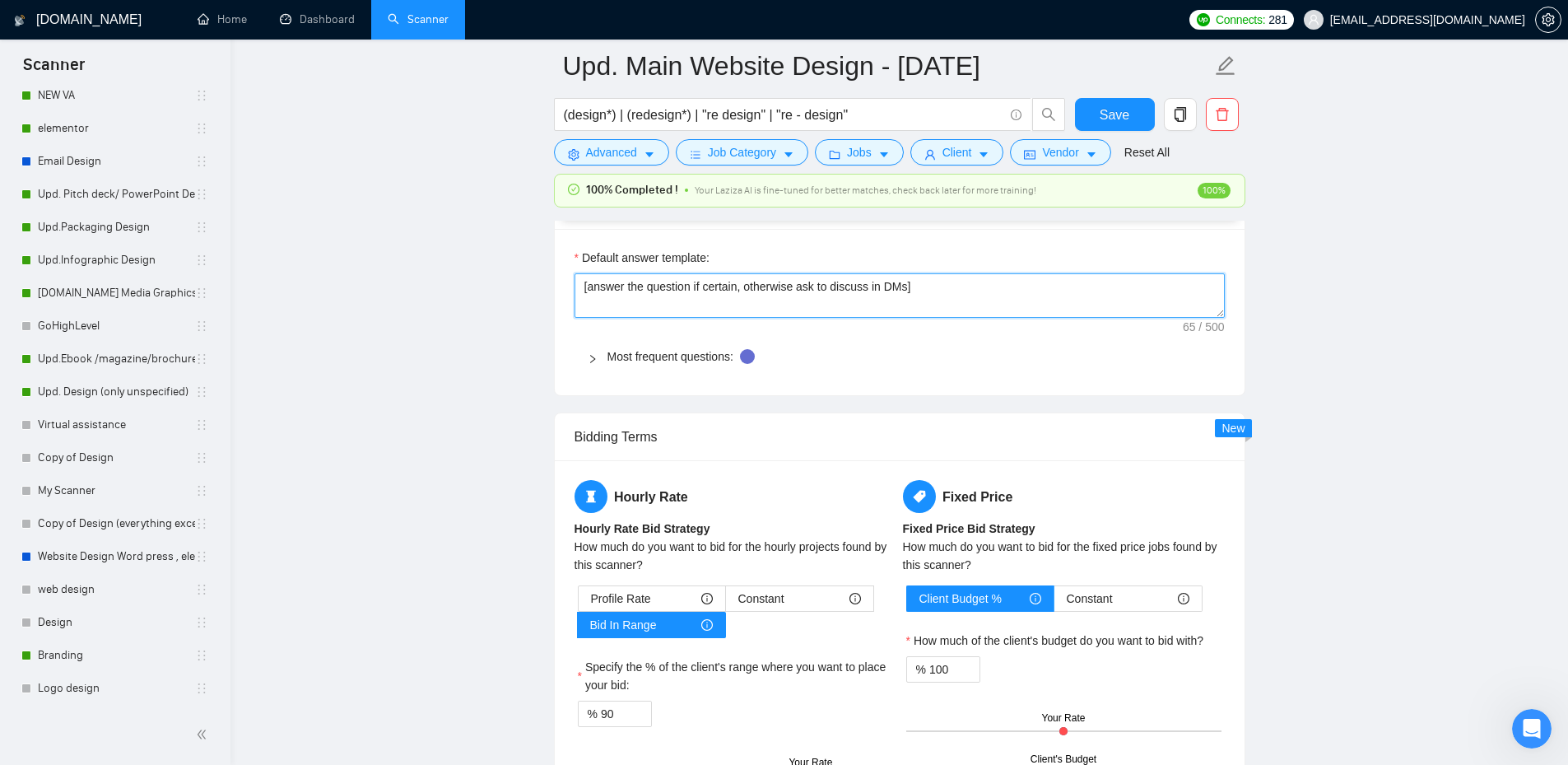
drag, startPoint x: 927, startPoint y: 287, endPoint x: 540, endPoint y: 276, distance: 387.2
click at [540, 276] on main "Upd. Main Website Design - [DATE] (design*) | (redesign*) | "re design" | "re -…" at bounding box center [899, 46] width 1284 height 4955
click at [575, 287] on textarea "[answer the question if certain, otherwise ask to discuss in DMs]" at bounding box center [900, 296] width 651 height 45
drag, startPoint x: 578, startPoint y: 287, endPoint x: 961, endPoint y: 312, distance: 383.8
click at [961, 312] on textarea "[answer the question if certain, otherwise ask to discuss in DMs]" at bounding box center [900, 296] width 651 height 45
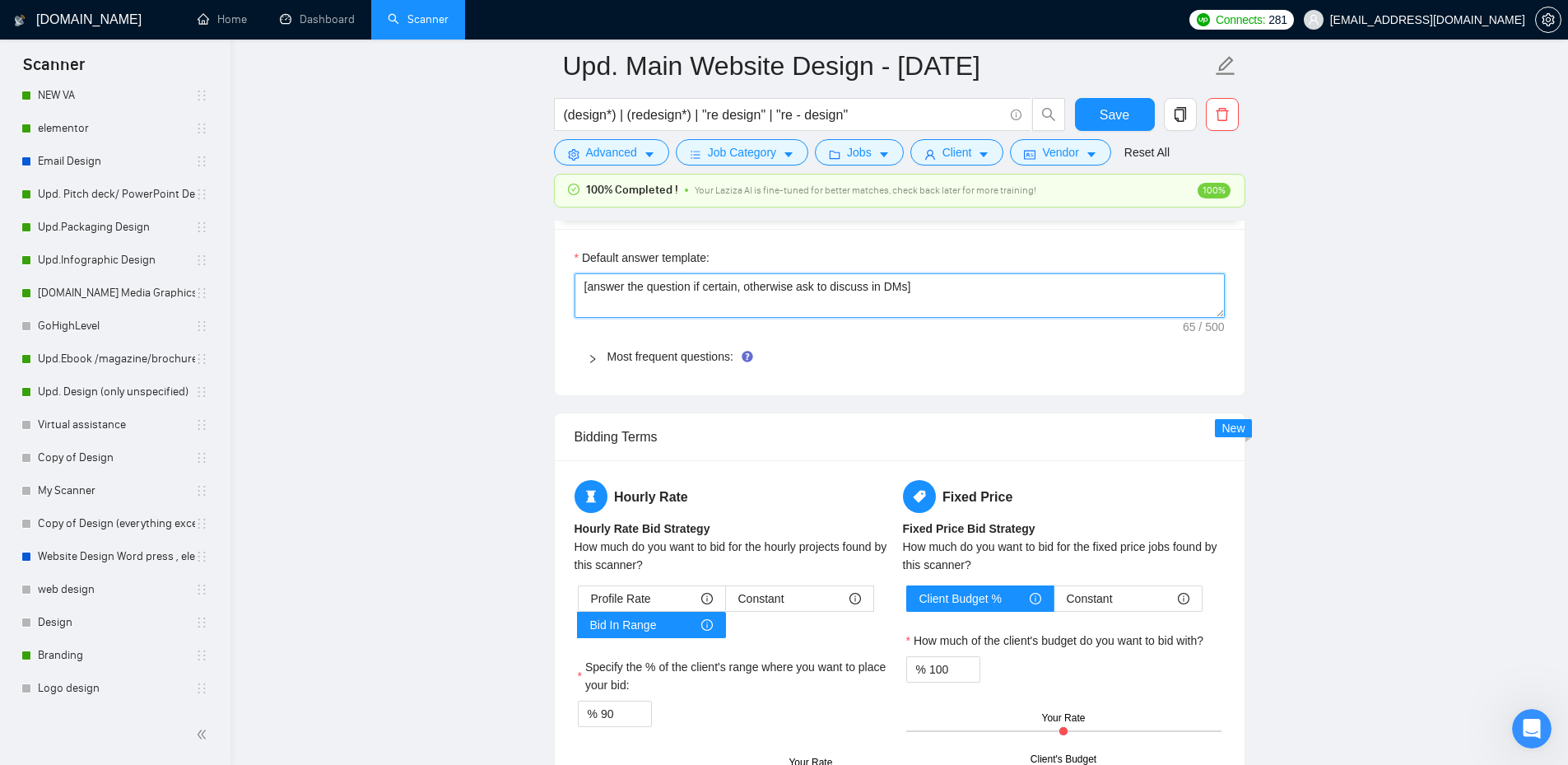
click at [971, 299] on textarea "[answer the question if certain, otherwise ask to discuss in DMs]" at bounding box center [900, 296] width 651 height 45
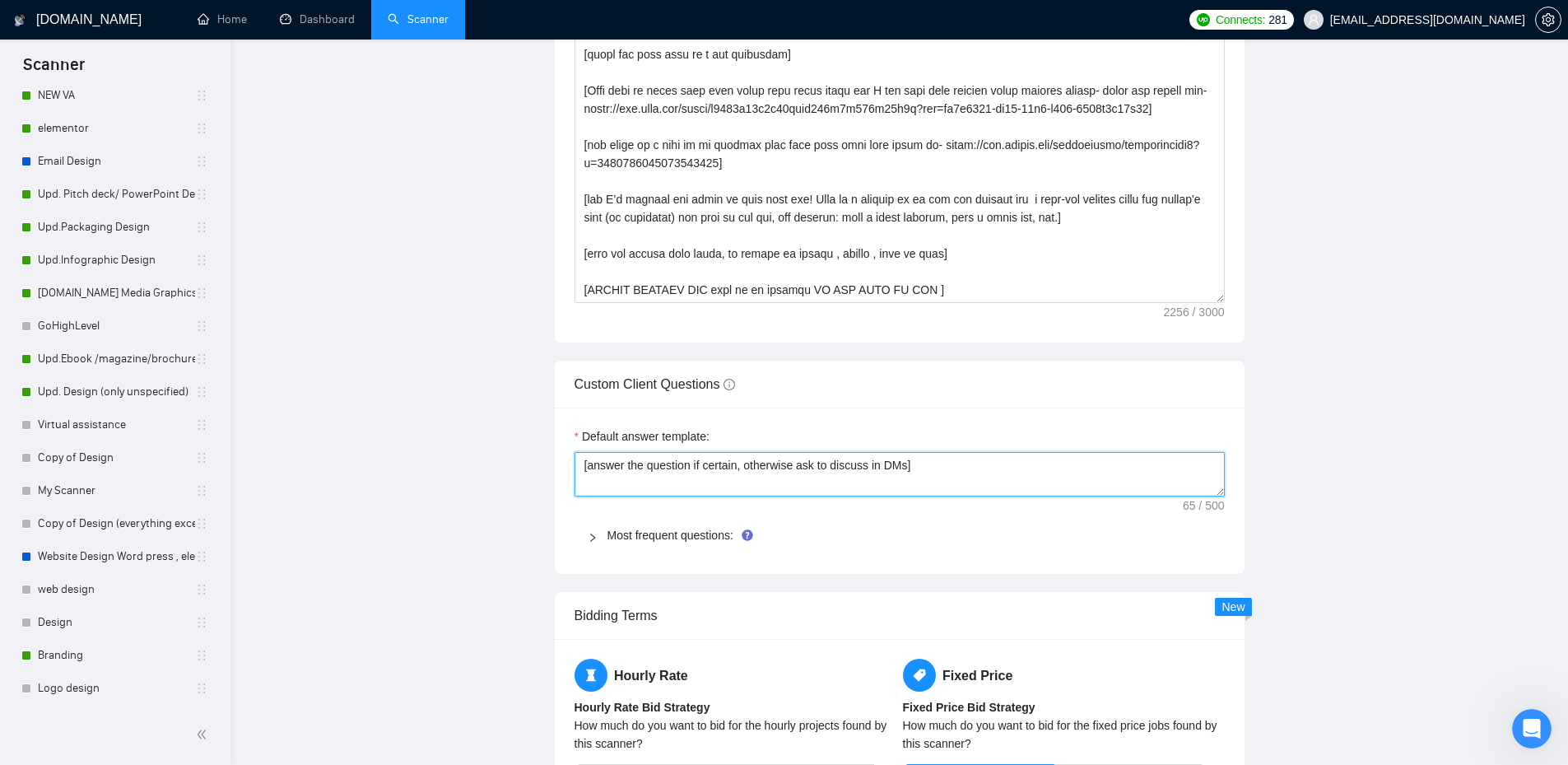
scroll to position [0, 0]
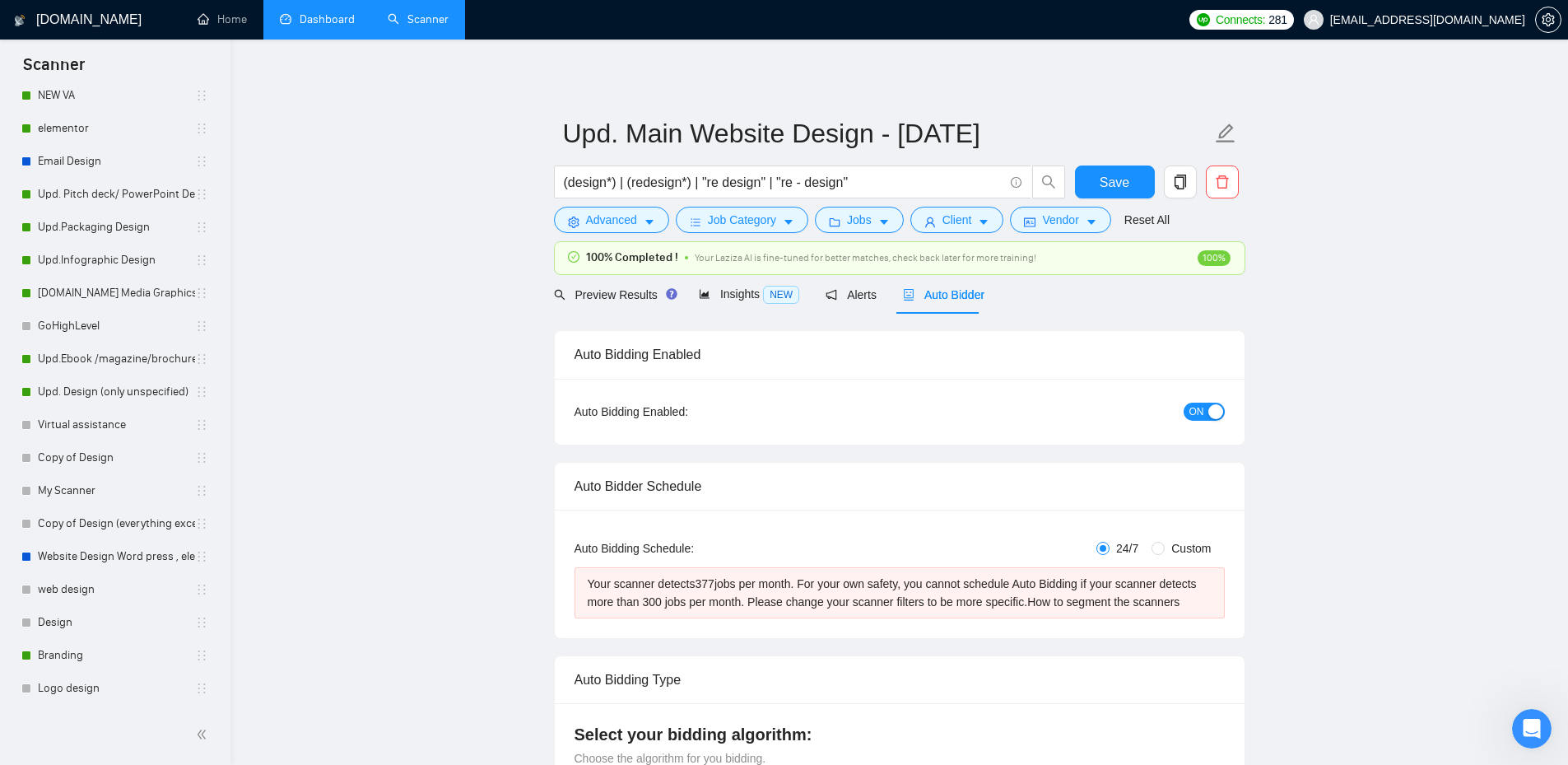
click at [333, 14] on link "Dashboard" at bounding box center [317, 19] width 75 height 14
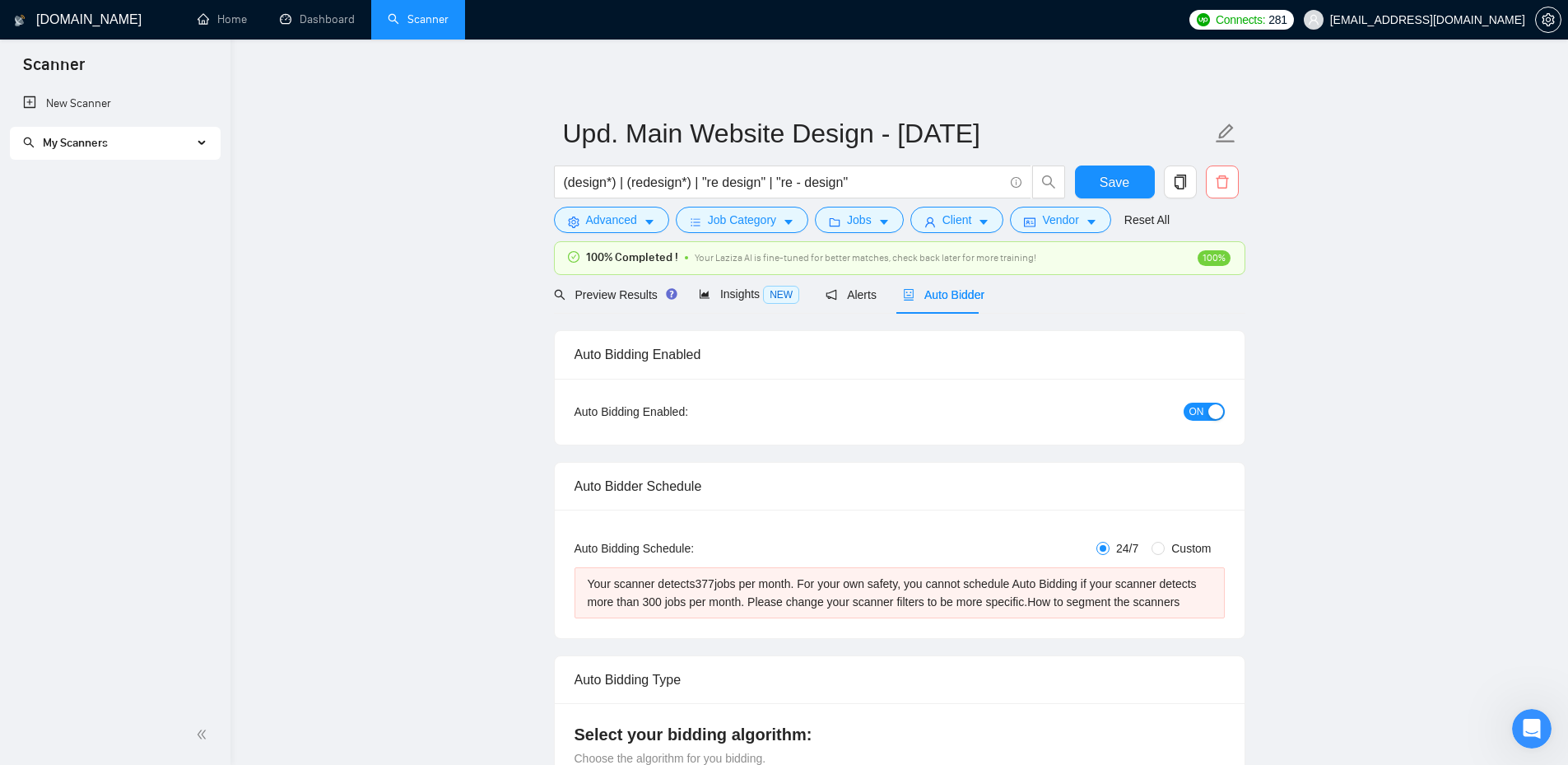
click at [1225, 185] on icon "delete" at bounding box center [1222, 182] width 15 height 15
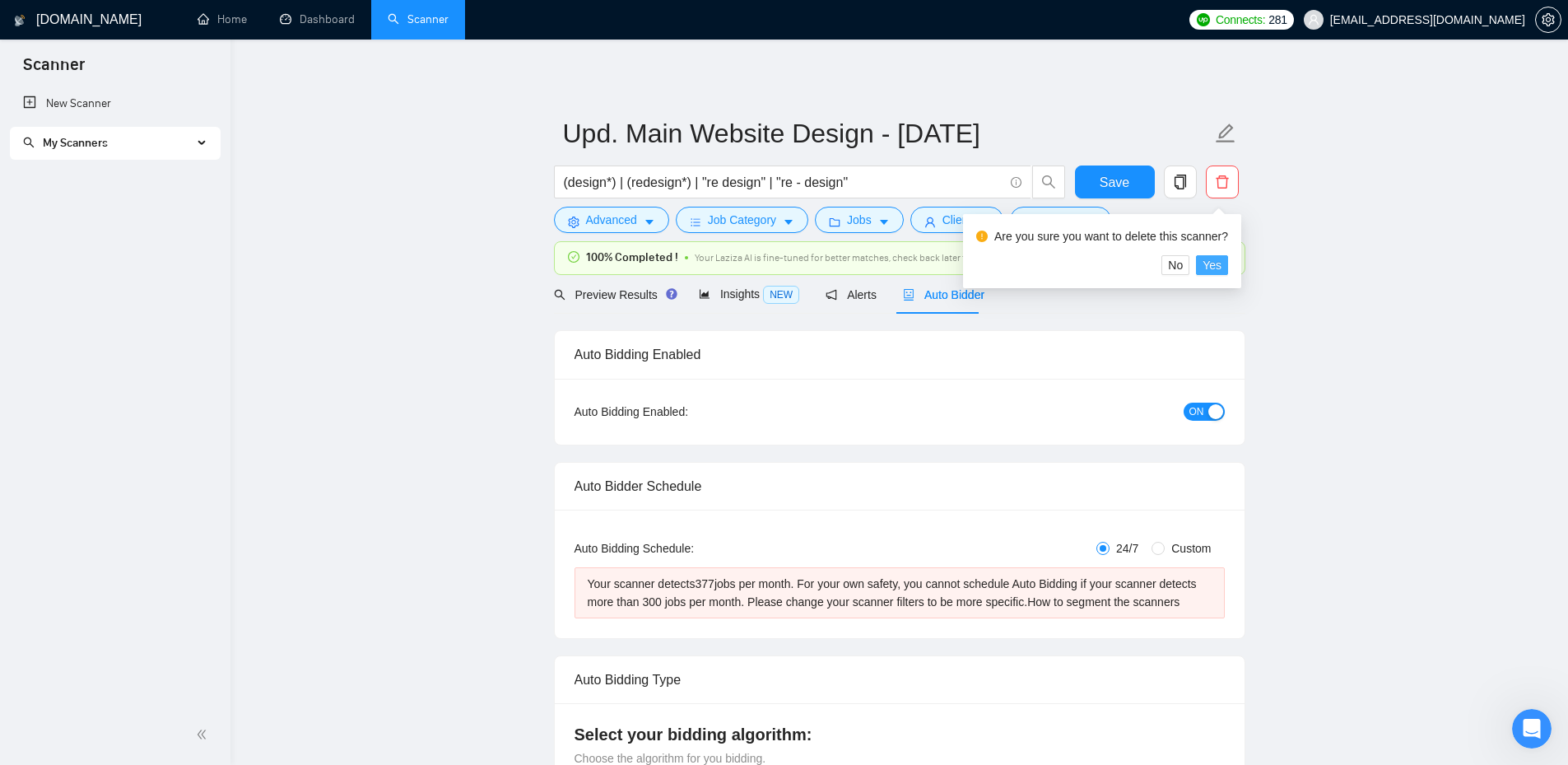
drag, startPoint x: 1208, startPoint y: 271, endPoint x: 1198, endPoint y: 275, distance: 10.8
click at [1206, 268] on span "Yes" at bounding box center [1211, 265] width 19 height 19
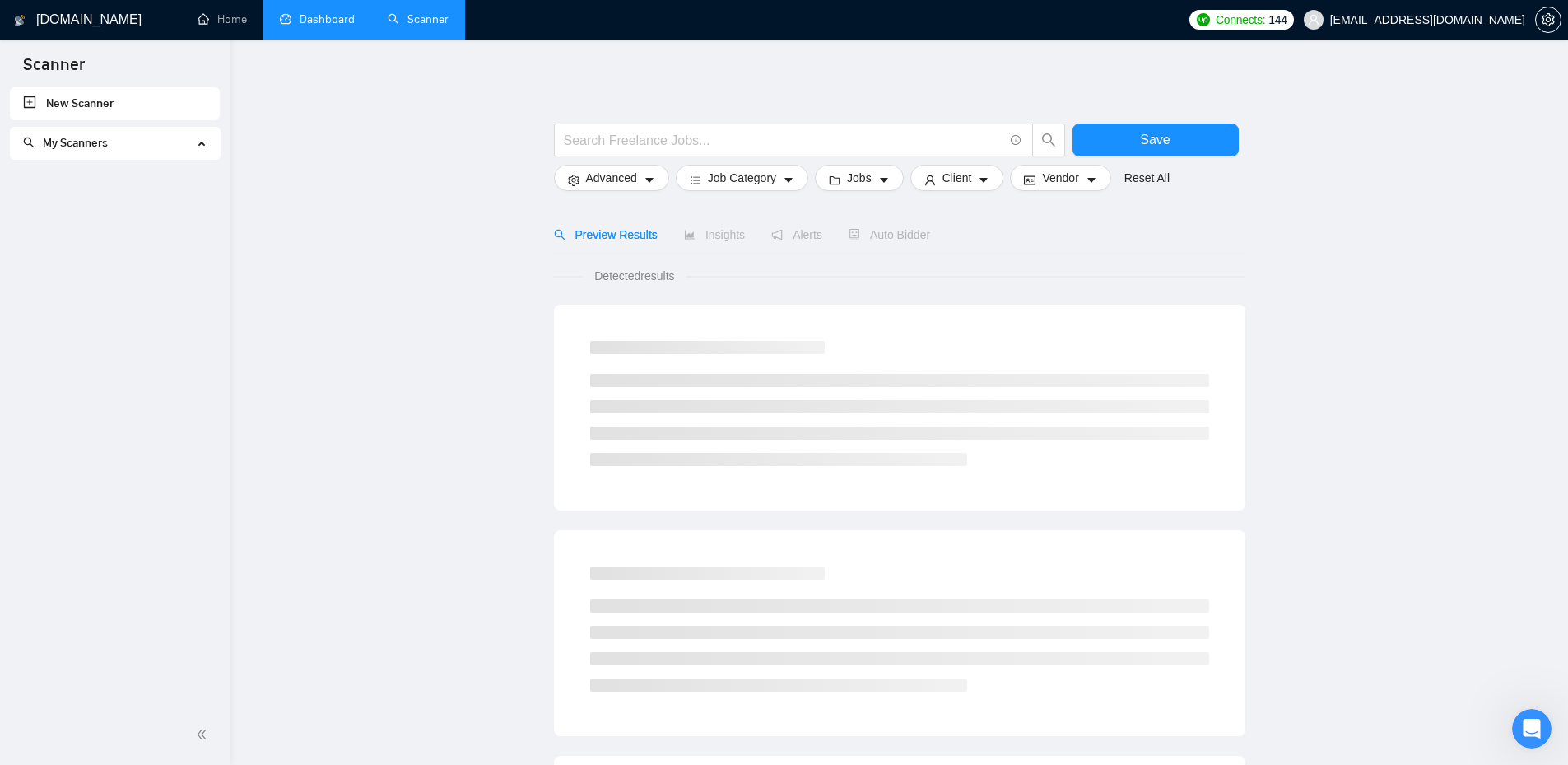
click at [322, 15] on link "Dashboard" at bounding box center [317, 19] width 75 height 14
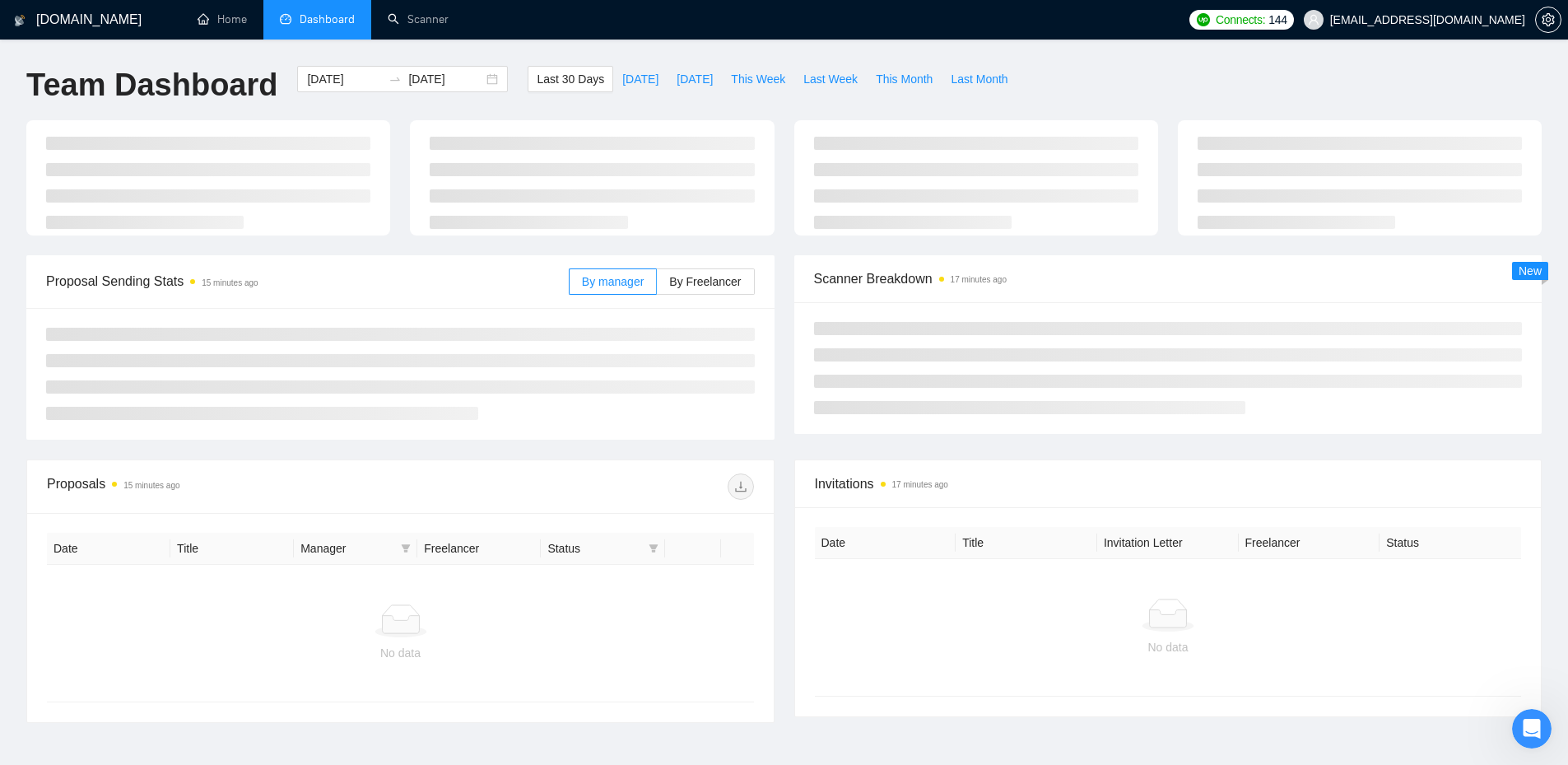
type input "[DATE]"
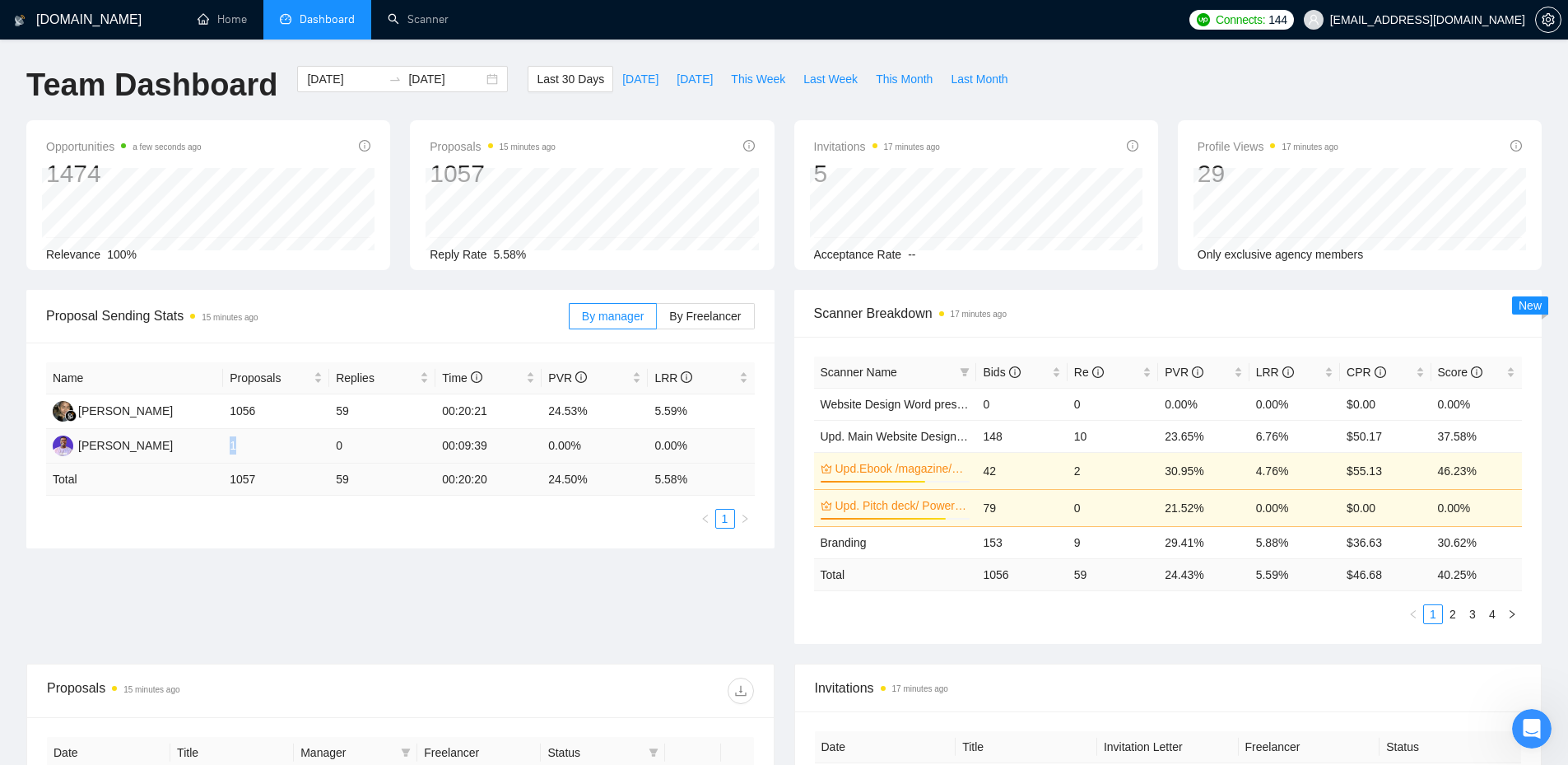
drag, startPoint x: 228, startPoint y: 446, endPoint x: 237, endPoint y: 445, distance: 9.1
click at [237, 445] on td "1" at bounding box center [276, 446] width 107 height 34
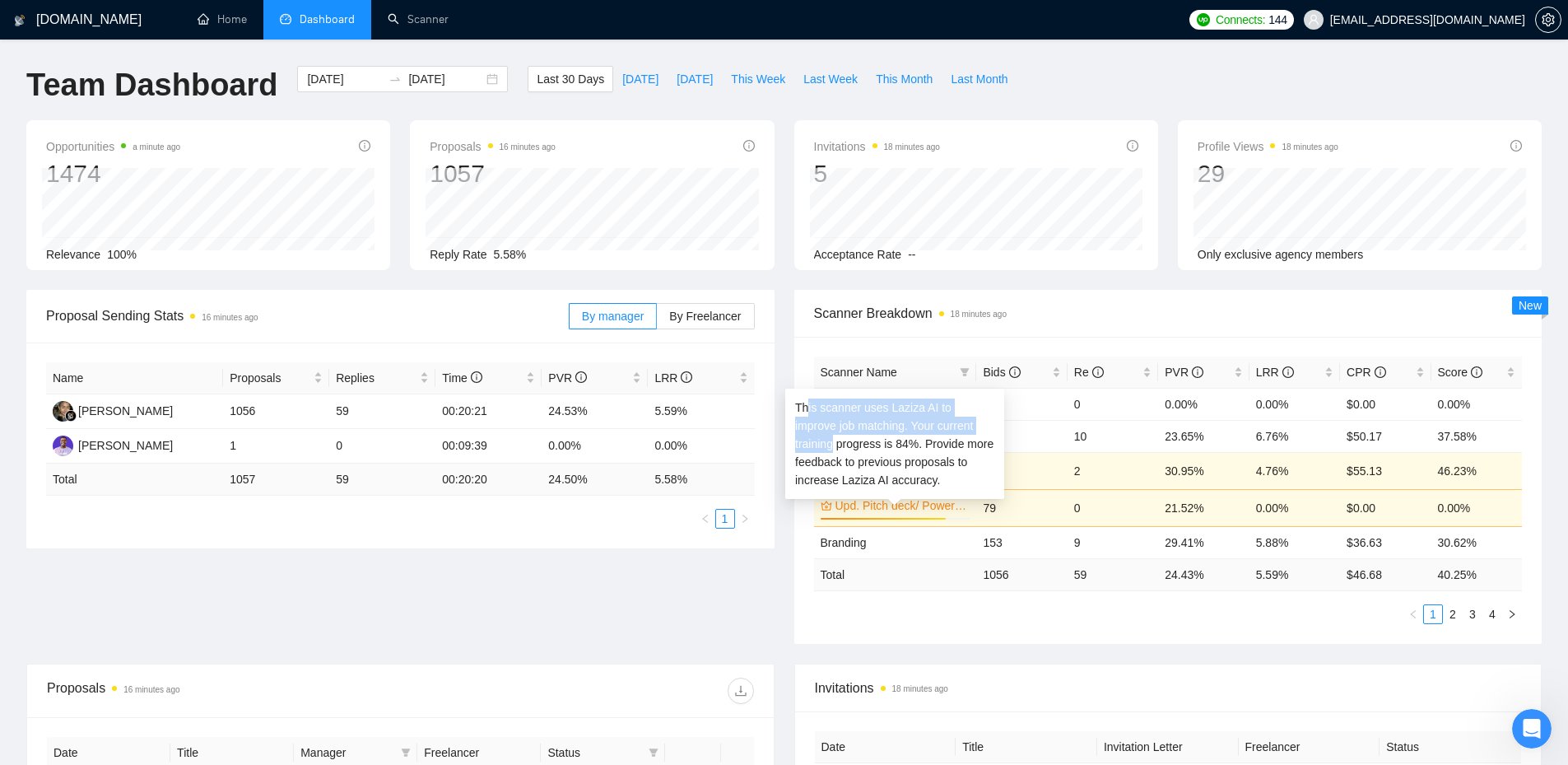
drag, startPoint x: 805, startPoint y: 408, endPoint x: 984, endPoint y: 423, distance: 179.6
click at [984, 423] on div "This scanner uses Laziza AI to improve job matching. Your current training prog…" at bounding box center [894, 444] width 199 height 91
click at [959, 444] on div "This scanner uses Laziza AI to improve job matching. Your current training prog…" at bounding box center [894, 444] width 199 height 91
drag, startPoint x: 794, startPoint y: 407, endPoint x: 970, endPoint y: 485, distance: 192.5
click at [970, 485] on div "This scanner uses Laziza AI to improve job matching. Your current training prog…" at bounding box center [894, 443] width 219 height 110
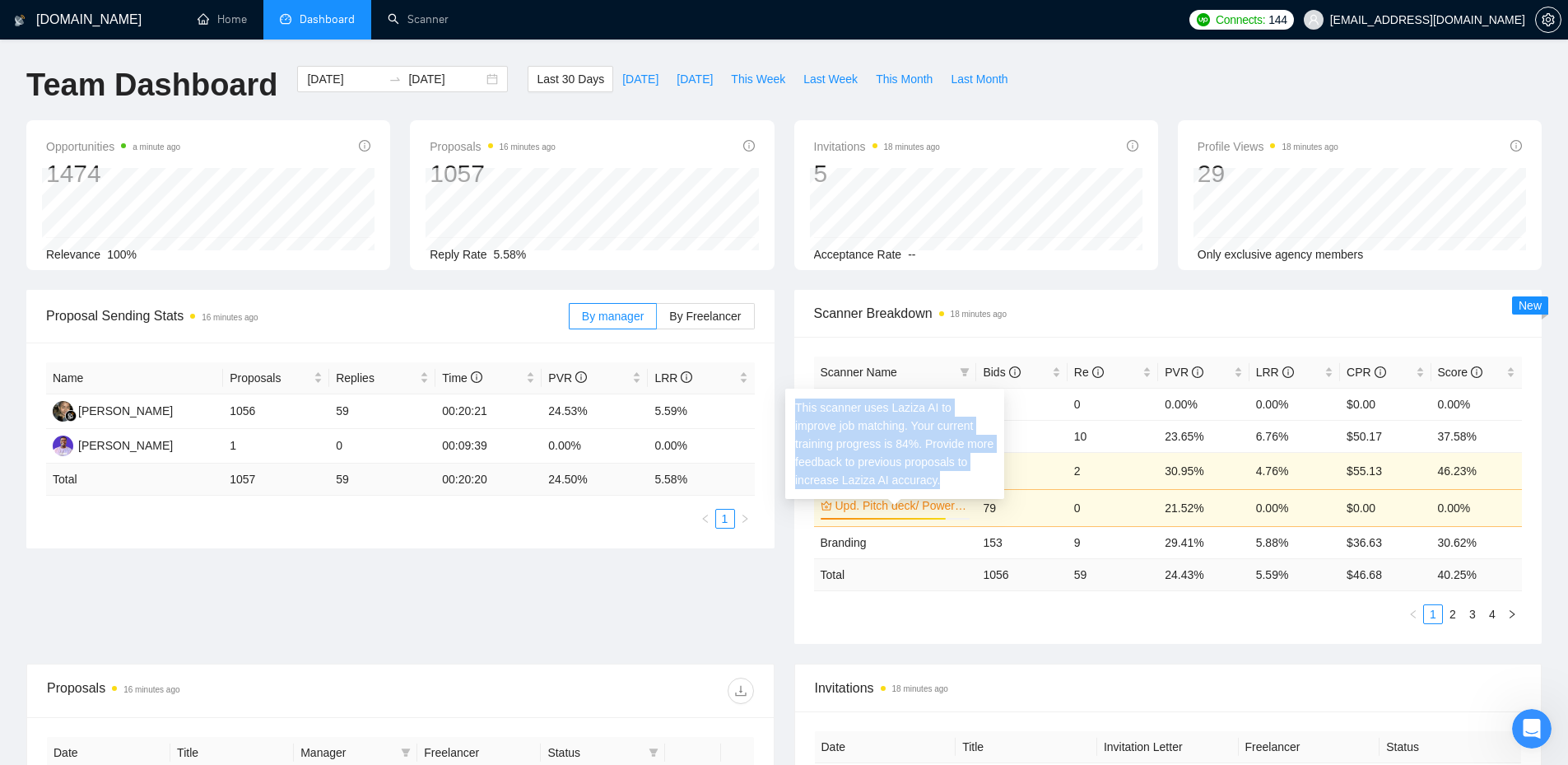
click at [939, 484] on div "This scanner uses Laziza AI to improve job matching. Your current training prog…" at bounding box center [894, 444] width 199 height 91
drag, startPoint x: 936, startPoint y: 477, endPoint x: 793, endPoint y: 404, distance: 160.6
click at [793, 404] on div "This scanner uses Laziza AI to improve job matching. Your current training prog…" at bounding box center [894, 443] width 219 height 110
click at [829, 424] on div "This scanner uses Laziza AI to improve job matching. Your current training prog…" at bounding box center [894, 444] width 199 height 91
